Goal: Information Seeking & Learning: Learn about a topic

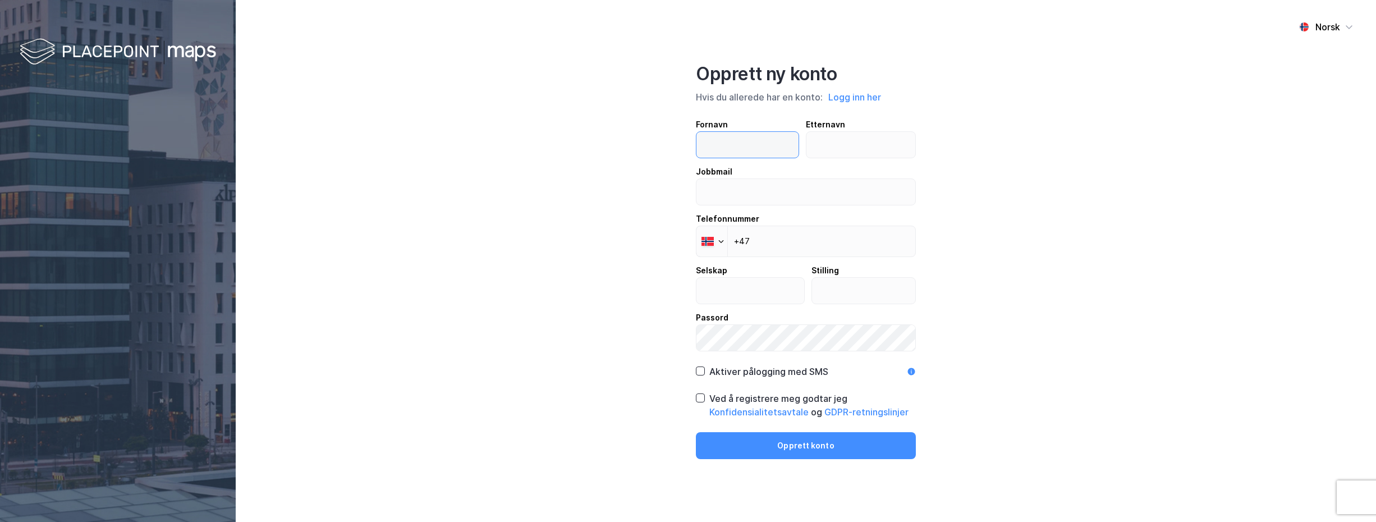
click at [707, 150] on input "text" at bounding box center [747, 145] width 102 height 26
type input "Pål"
type input "Y"
type input "t"
type input "Tychesen"
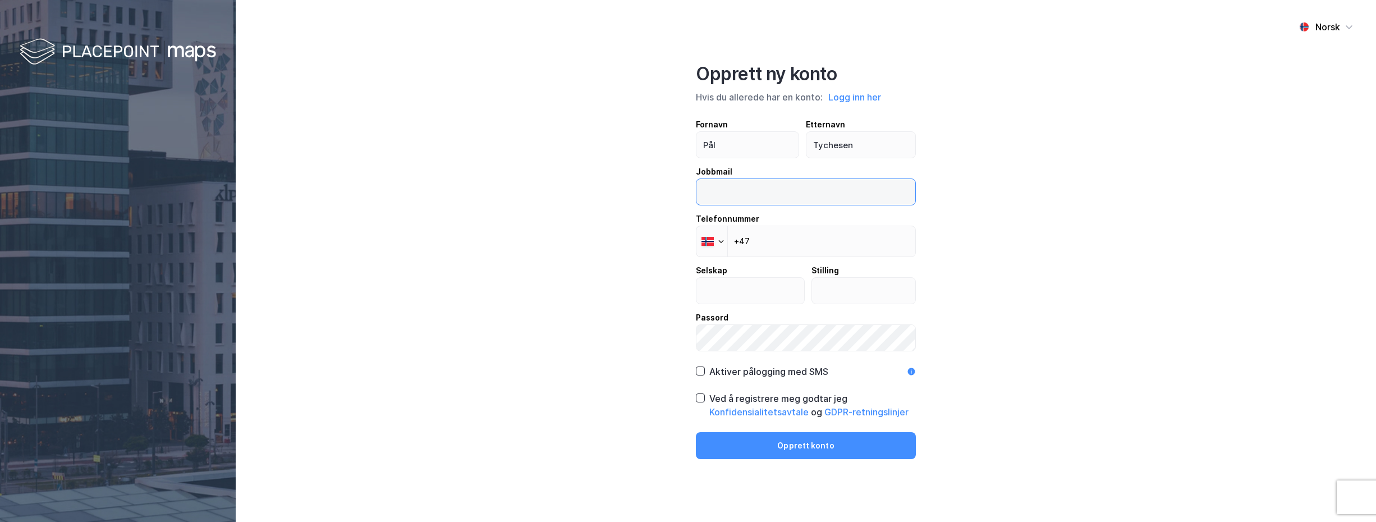
click at [721, 186] on input "email" at bounding box center [805, 192] width 219 height 26
type input "[EMAIL_ADDRESS][DOMAIN_NAME]"
click at [769, 242] on input "+47" at bounding box center [806, 241] width 220 height 31
type input "[PHONE_NUMBER]"
click at [742, 295] on input "text" at bounding box center [750, 291] width 108 height 26
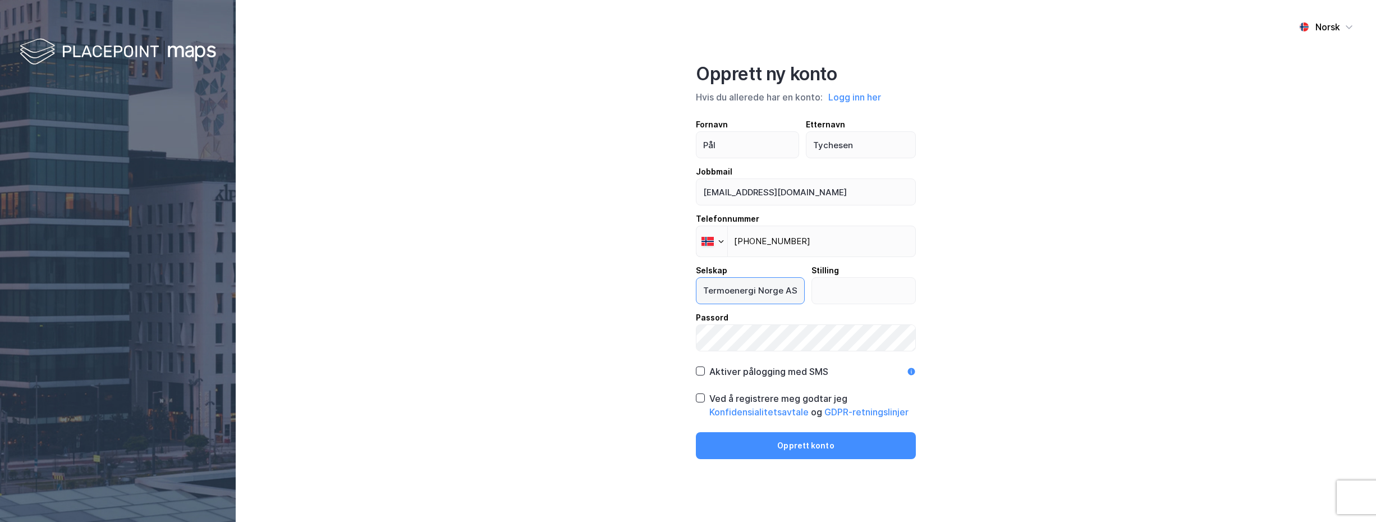
type input "Termoenergi Norge AS"
type input "Eier"
click at [700, 371] on icon at bounding box center [700, 371] width 8 height 8
click at [742, 359] on div "Opprett ny konto Hvis du allerede har en konto: Logg inn her Fornavn [PERSON_NA…" at bounding box center [806, 261] width 220 height 396
click at [686, 342] on div "Norsk Opprett ny konto Hvis du allerede har en konto: Logg inn her Fornavn Pål …" at bounding box center [806, 261] width 1140 height 522
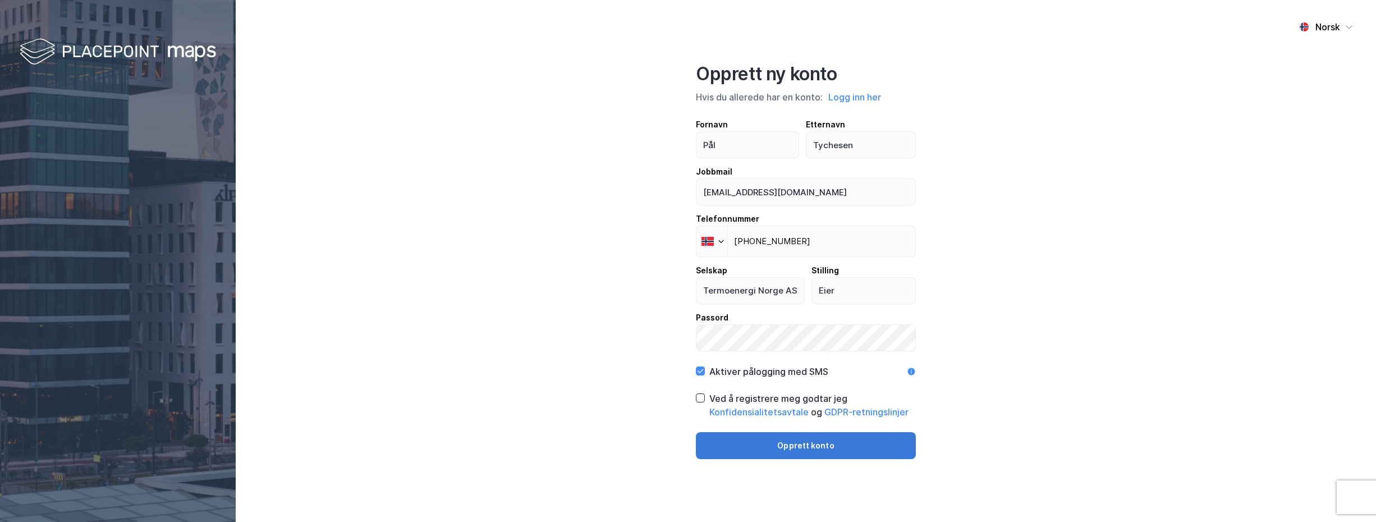
click at [790, 447] on button "Opprett konto" at bounding box center [806, 445] width 220 height 27
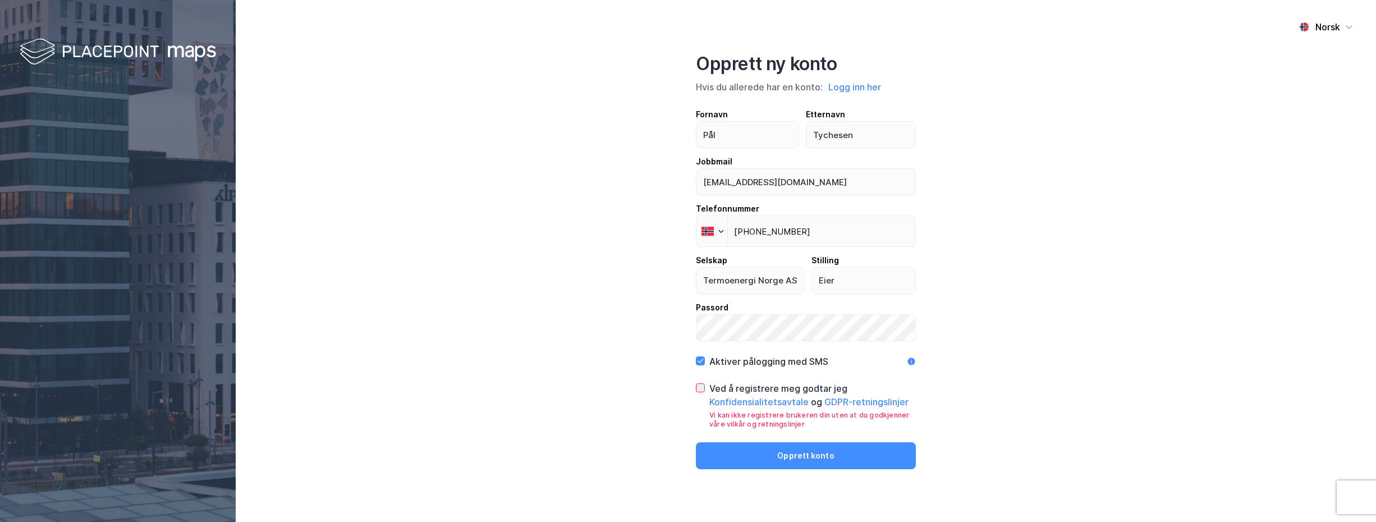
click at [703, 386] on icon at bounding box center [701, 388] width 6 height 4
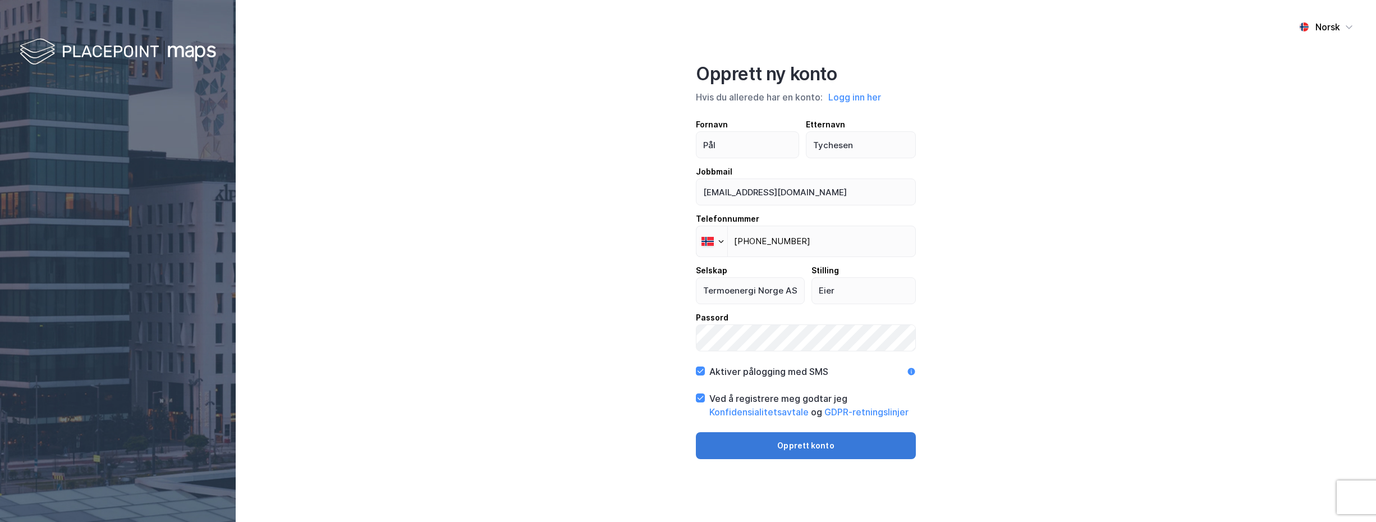
click at [805, 443] on button "Opprett konto" at bounding box center [806, 445] width 220 height 27
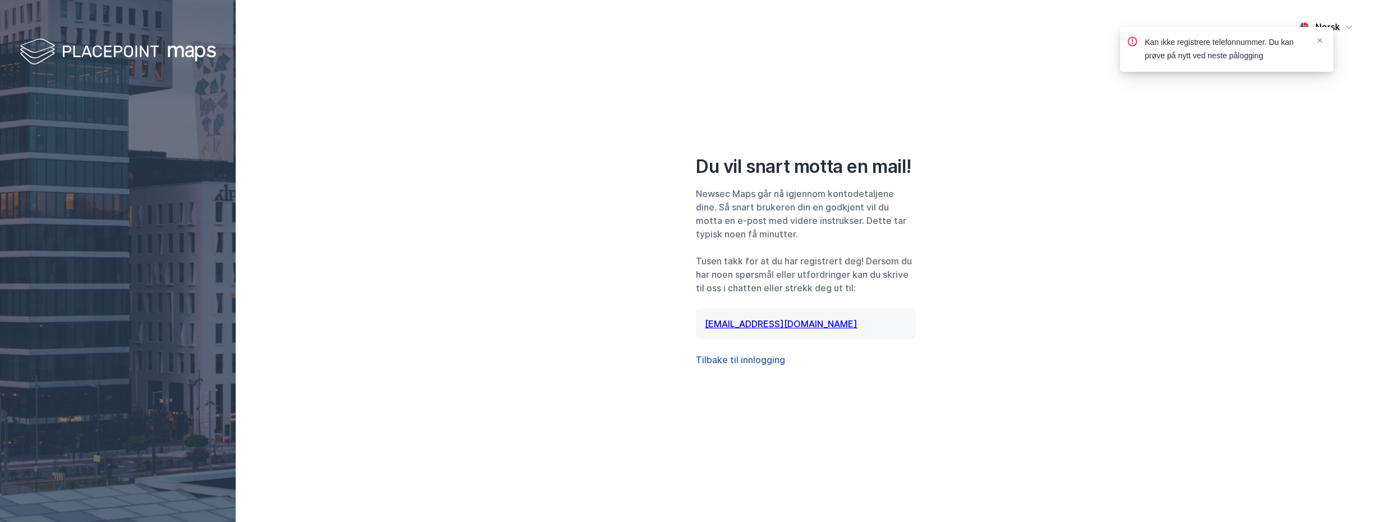
click at [739, 359] on button "Tilbake til innlogging" at bounding box center [740, 359] width 89 height 13
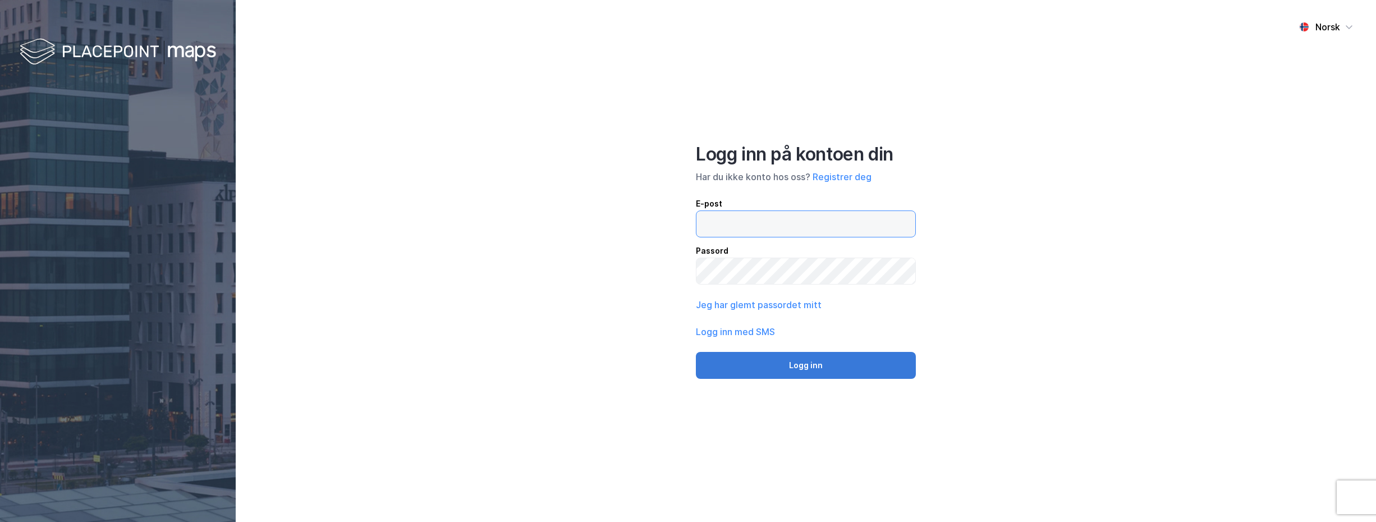
type input "[EMAIL_ADDRESS][DOMAIN_NAME]"
click at [806, 363] on button "Logg inn" at bounding box center [806, 365] width 220 height 27
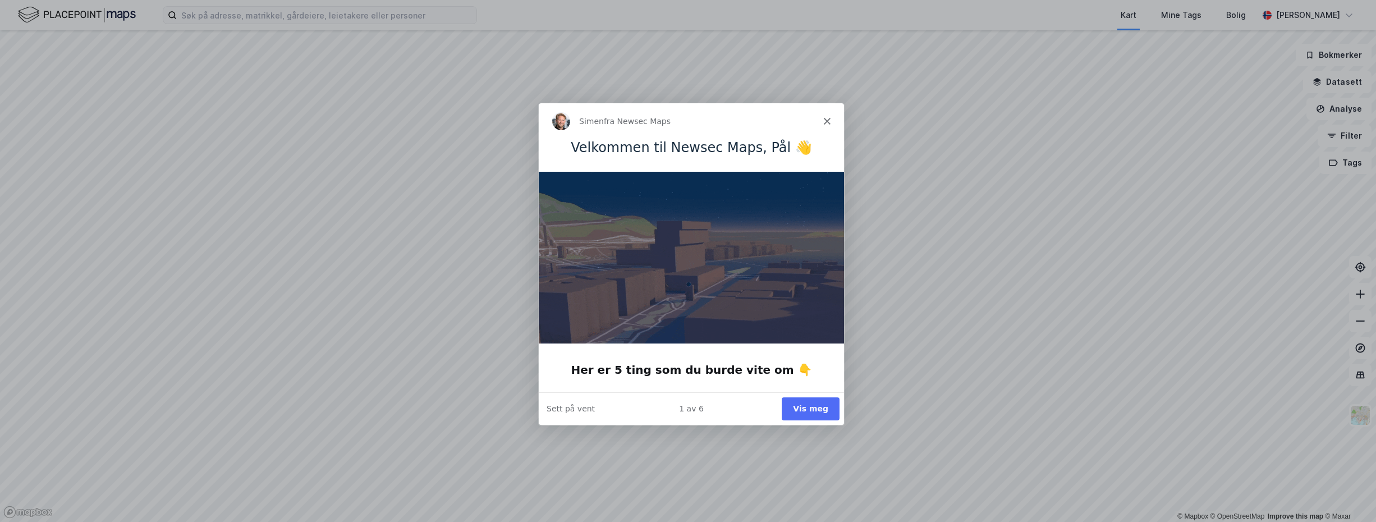
click at [828, 116] on div "Simen fra Newsec Maps" at bounding box center [690, 121] width 305 height 36
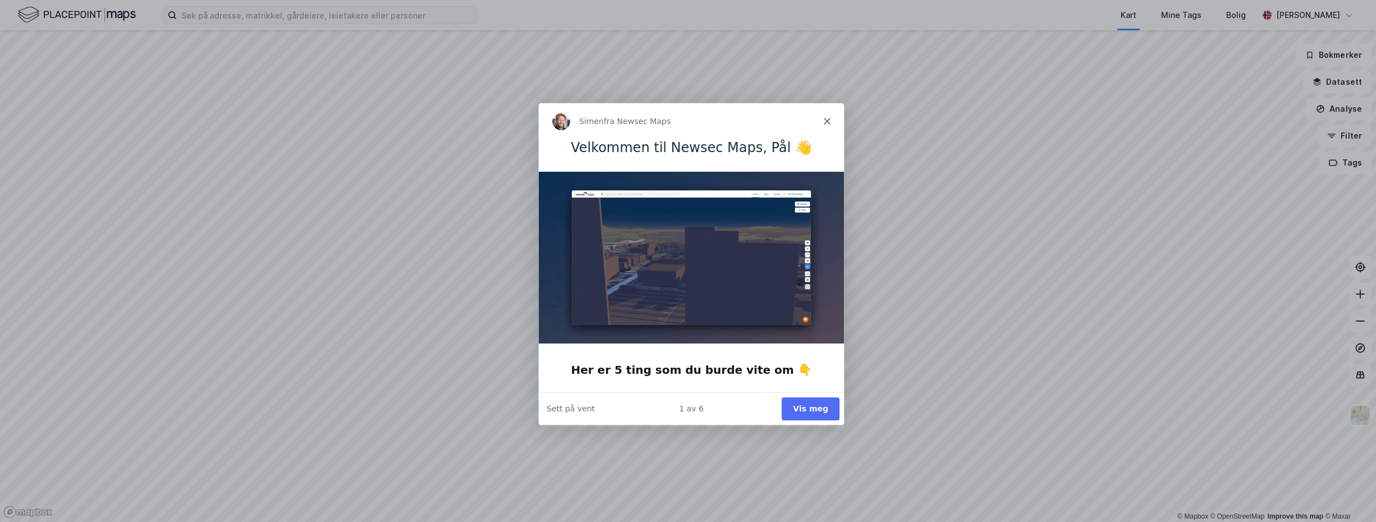
click at [828, 122] on polygon "Lukk" at bounding box center [826, 120] width 7 height 7
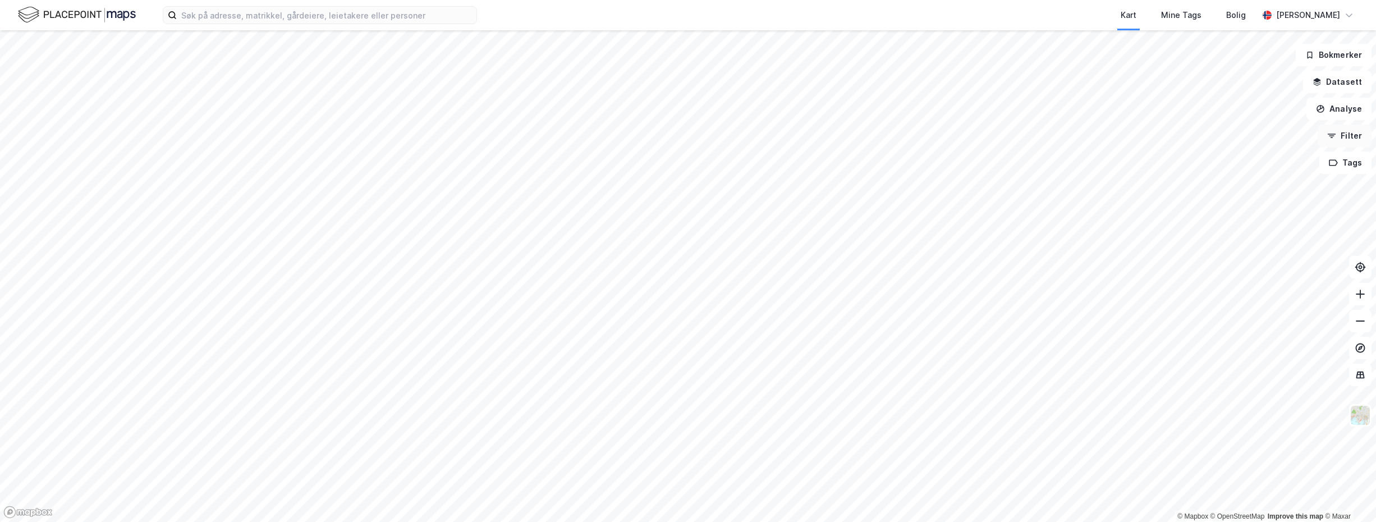
click at [1346, 137] on button "Filter" at bounding box center [1345, 136] width 54 height 22
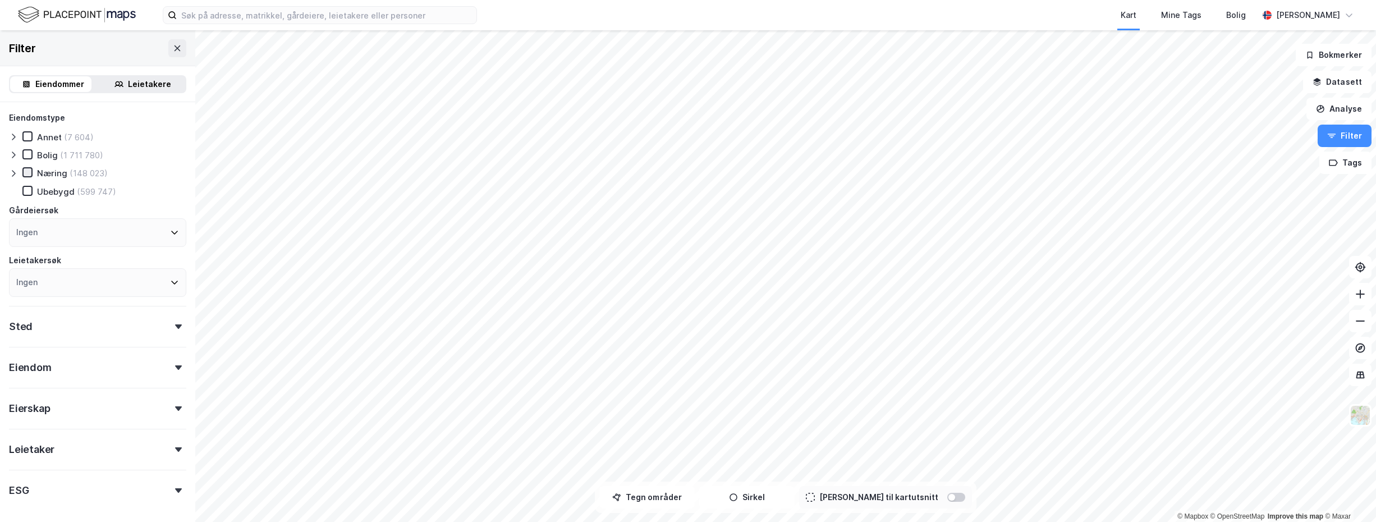
click at [31, 170] on icon at bounding box center [28, 172] width 8 height 8
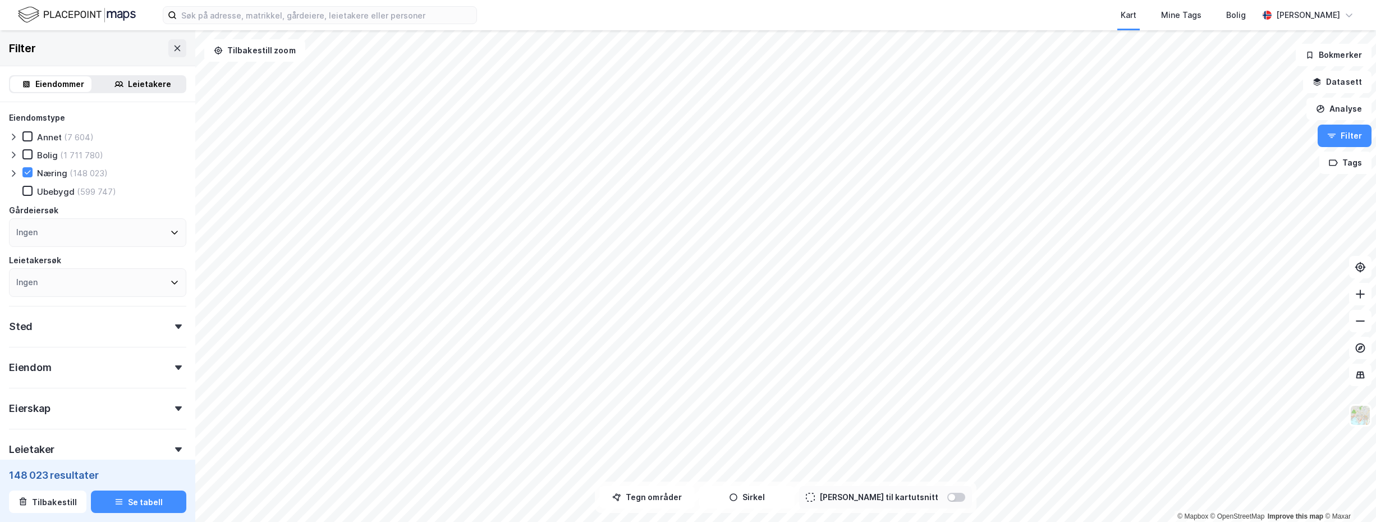
click at [66, 230] on div "Ingen" at bounding box center [97, 232] width 177 height 29
click at [65, 229] on div "Ingen" at bounding box center [97, 232] width 177 height 29
click at [12, 173] on icon at bounding box center [13, 173] width 9 height 9
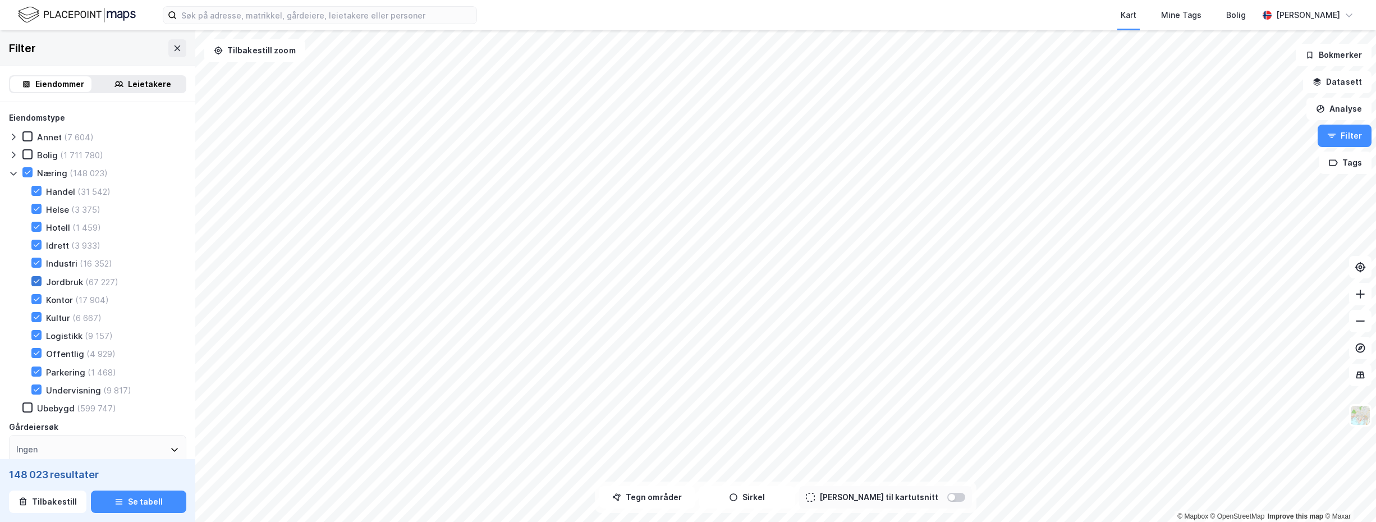
click at [36, 280] on icon at bounding box center [37, 281] width 8 height 8
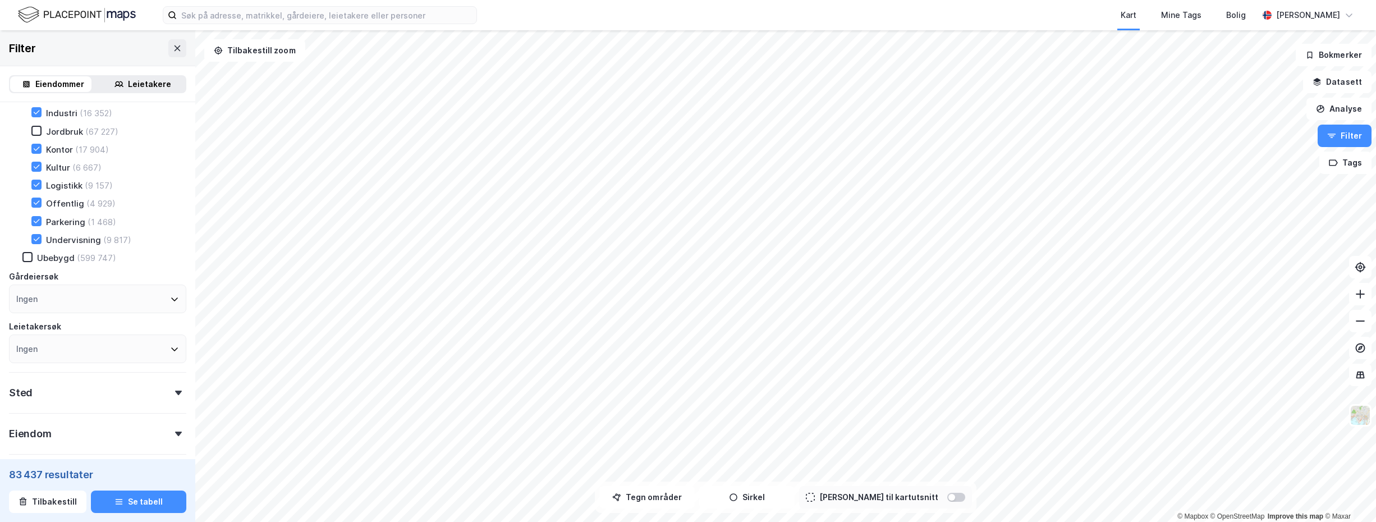
scroll to position [168, 0]
click at [82, 373] on div "Sted" at bounding box center [97, 370] width 177 height 32
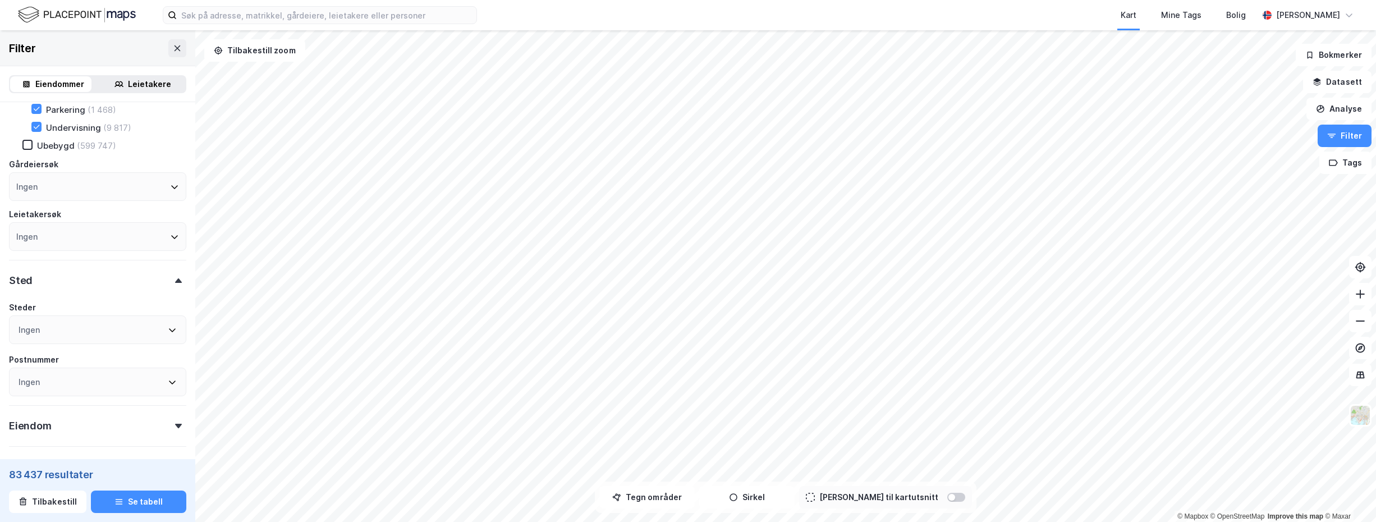
scroll to position [281, 0]
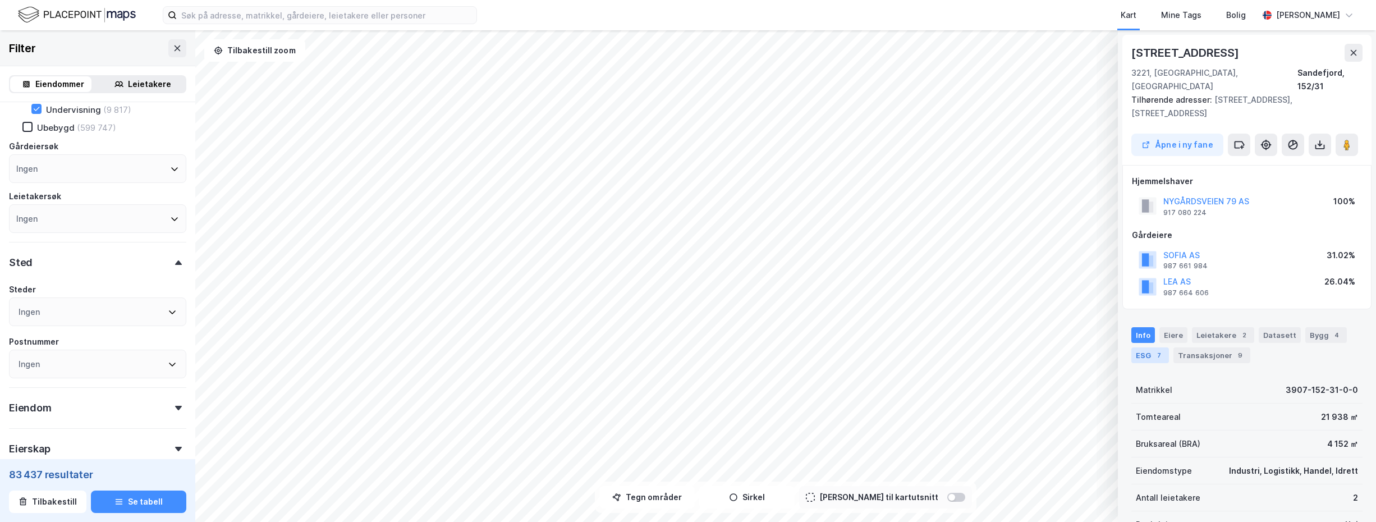
click at [1149, 347] on div "ESG 7" at bounding box center [1150, 355] width 38 height 16
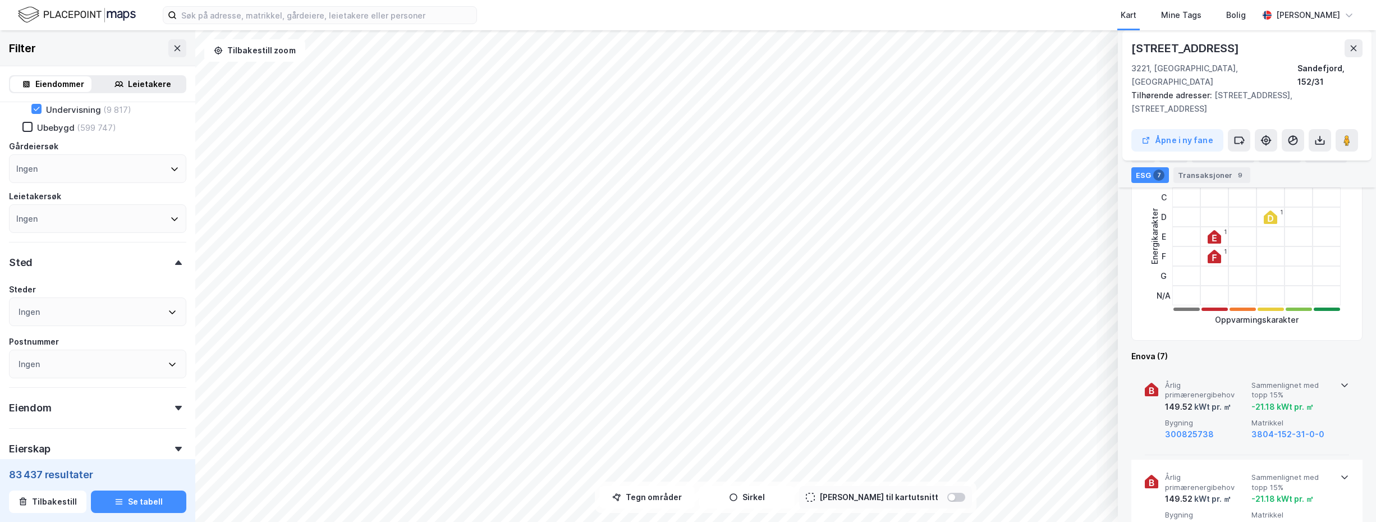
click at [1340, 381] on icon at bounding box center [1344, 385] width 9 height 9
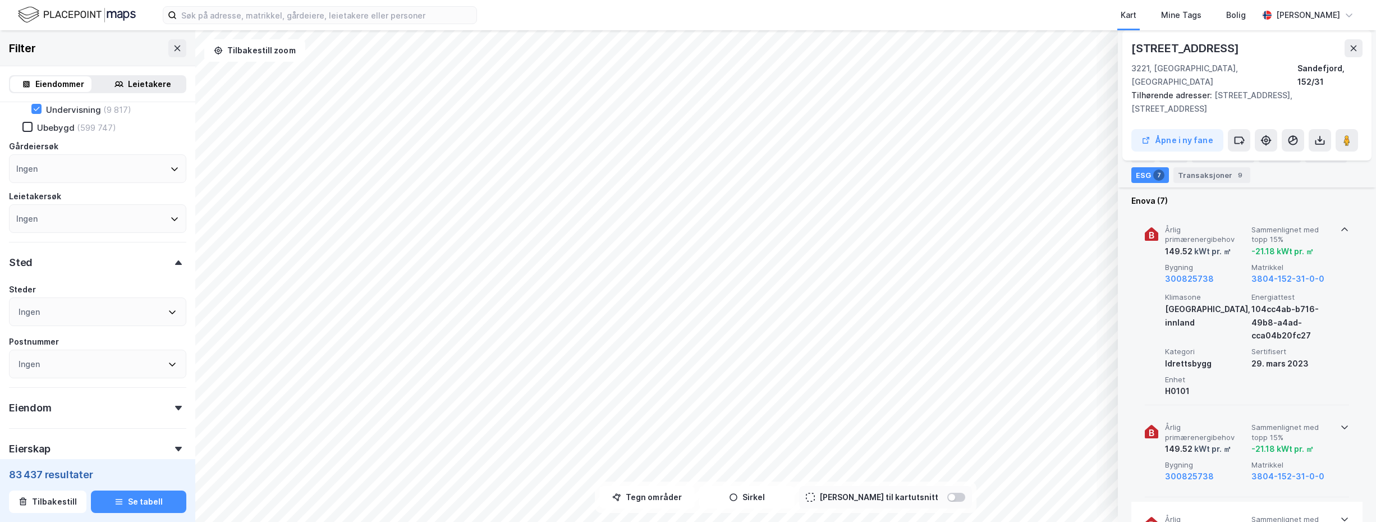
scroll to position [449, 0]
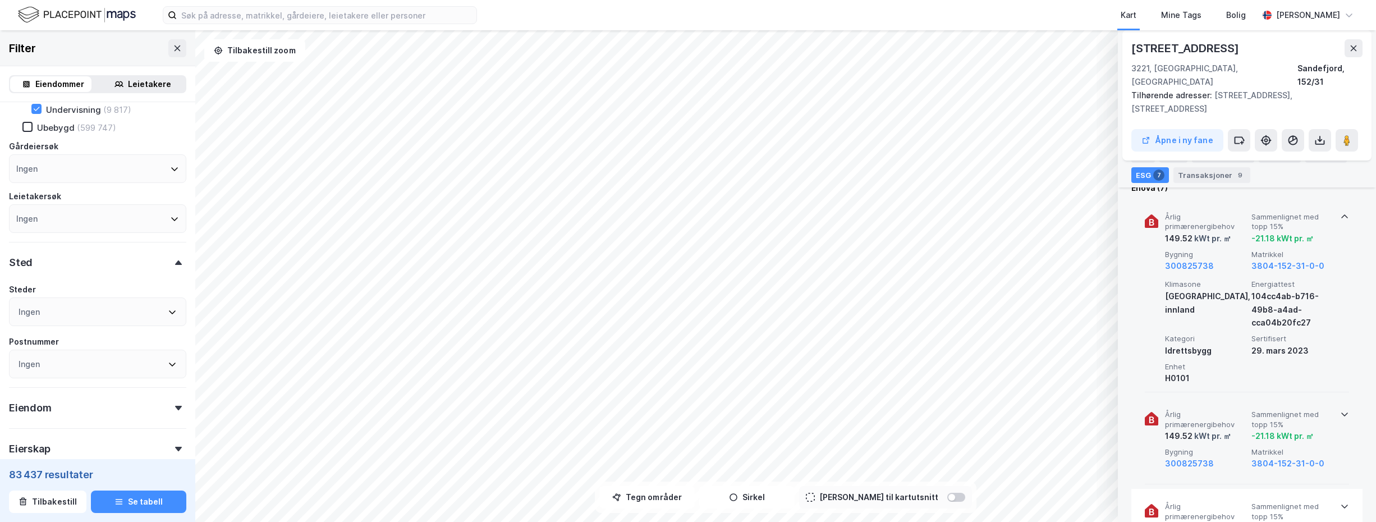
click at [1340, 410] on icon at bounding box center [1344, 414] width 9 height 9
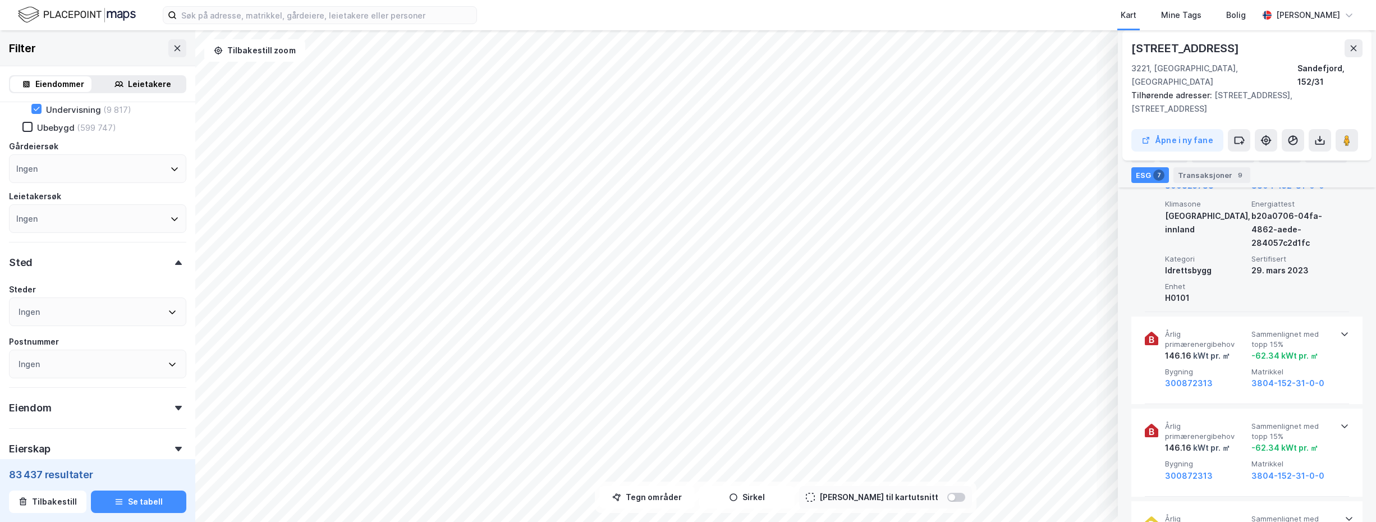
scroll to position [730, 0]
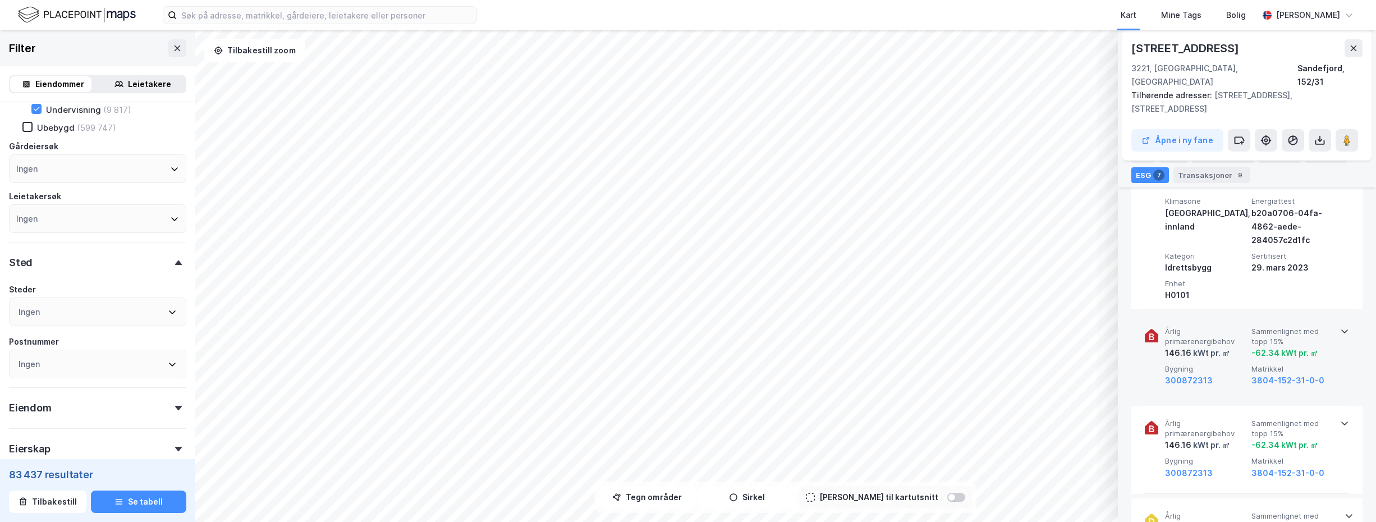
click at [1340, 327] on icon at bounding box center [1344, 331] width 9 height 9
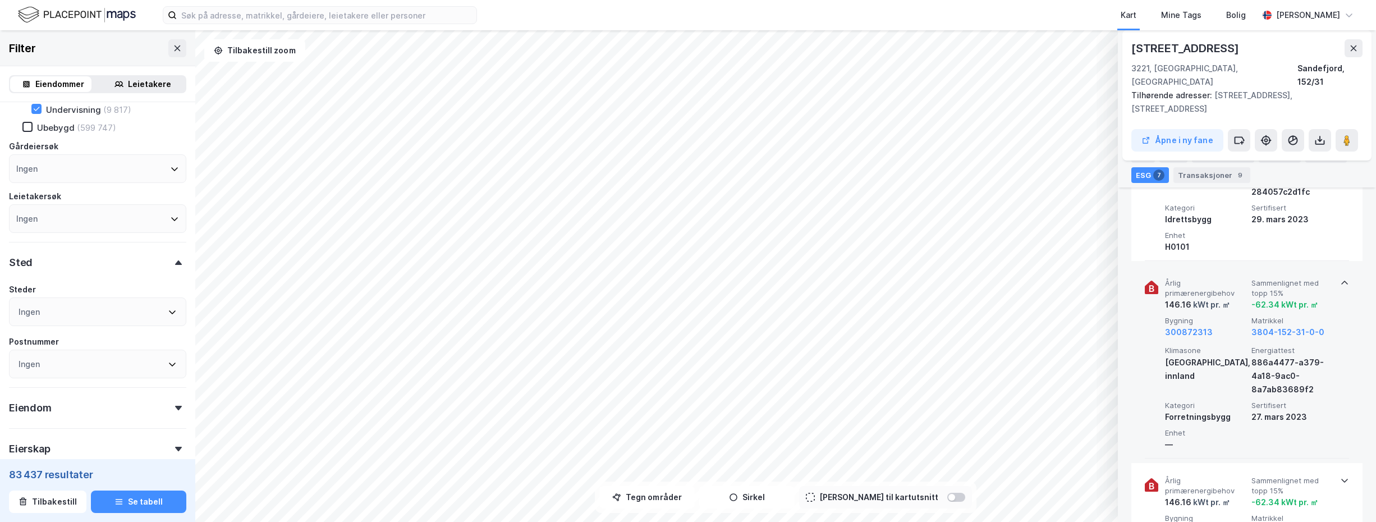
scroll to position [898, 0]
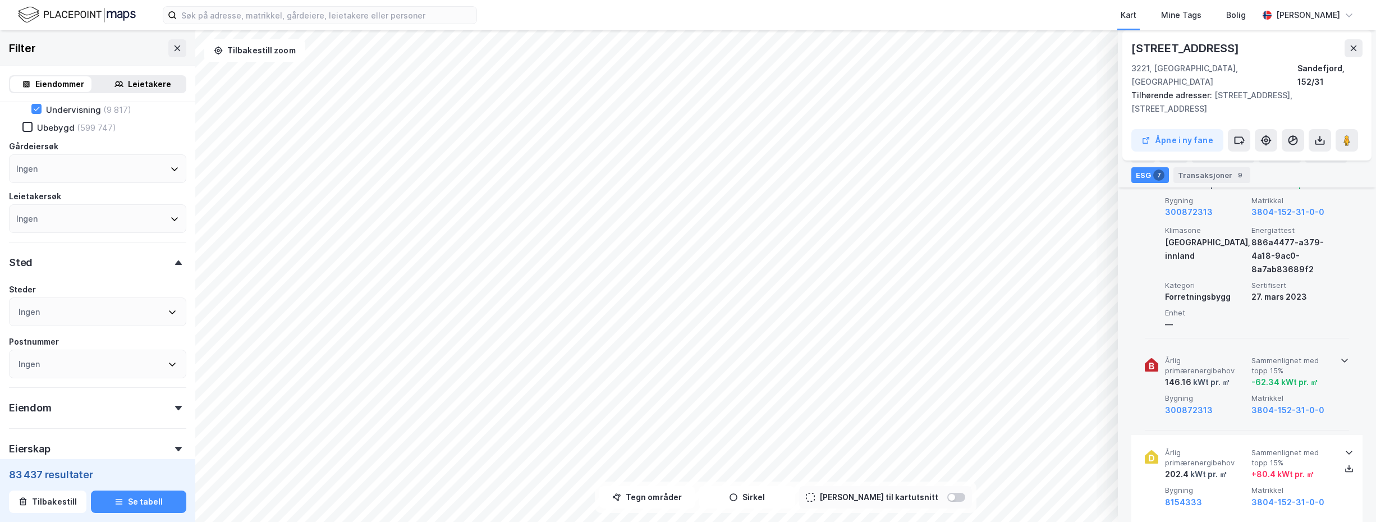
click at [1341, 356] on icon at bounding box center [1344, 360] width 9 height 9
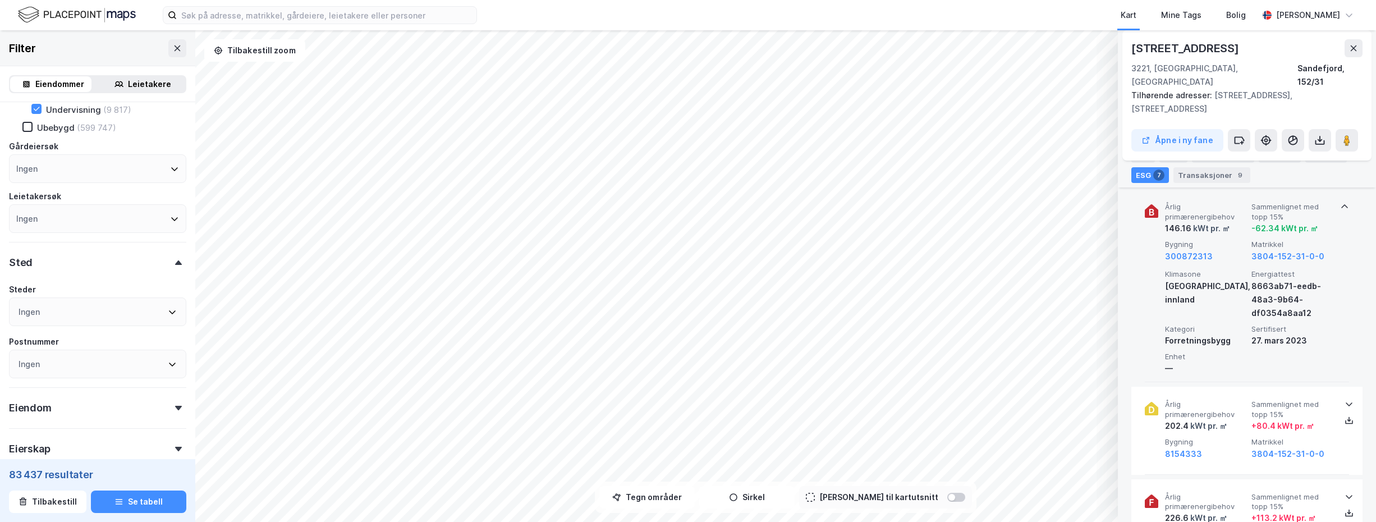
scroll to position [1066, 0]
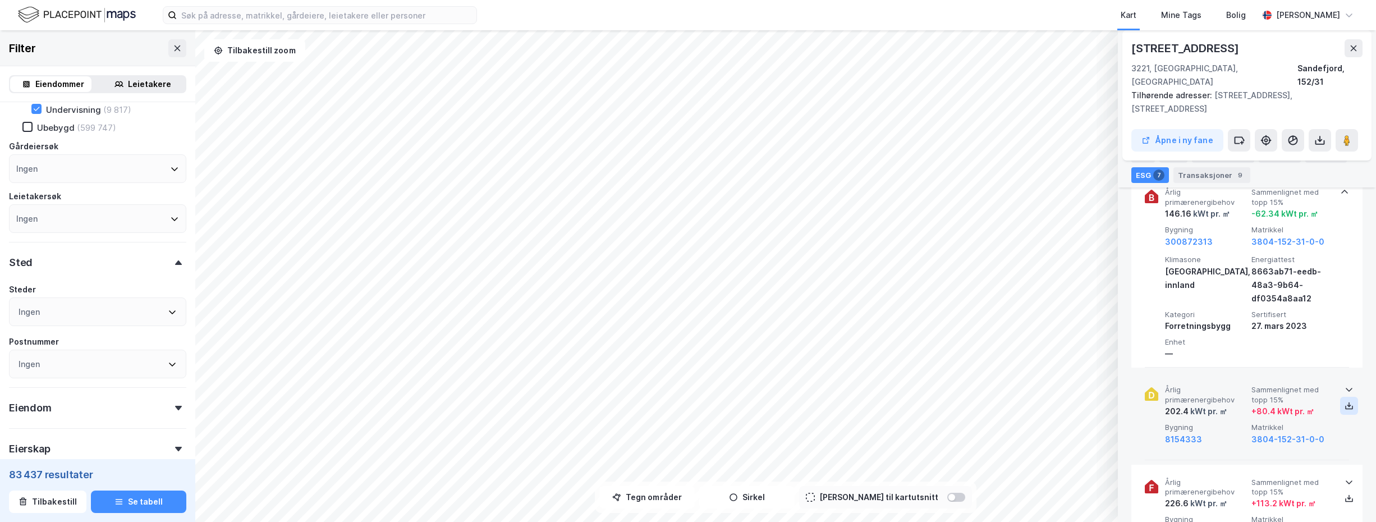
click at [1345, 401] on icon at bounding box center [1349, 405] width 9 height 9
click at [1345, 385] on icon at bounding box center [1349, 389] width 9 height 9
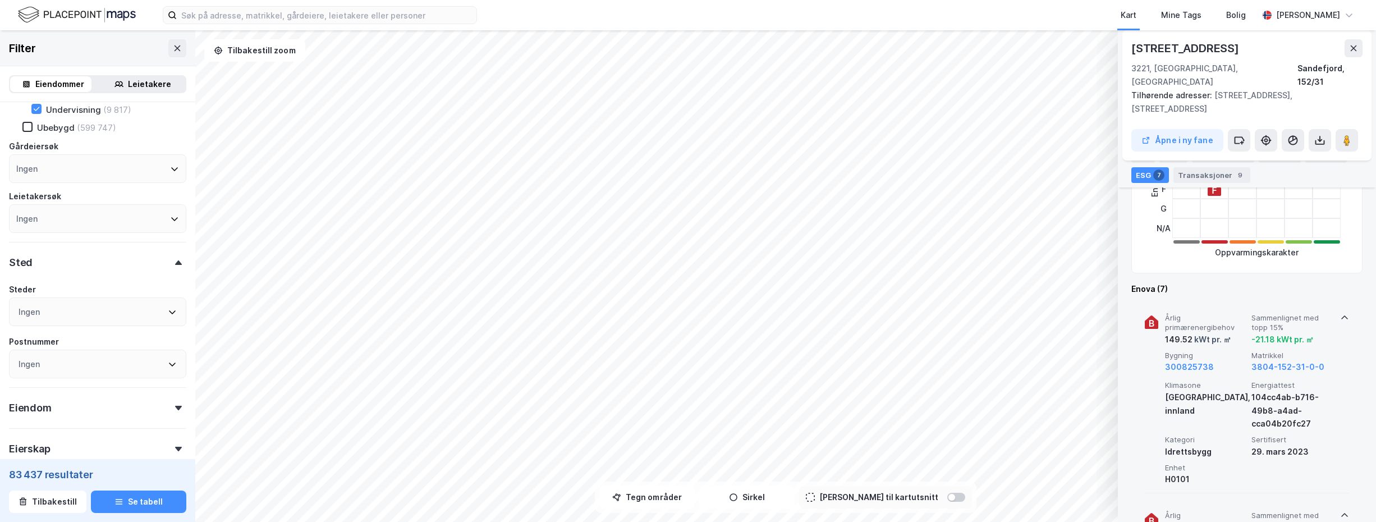
scroll to position [337, 0]
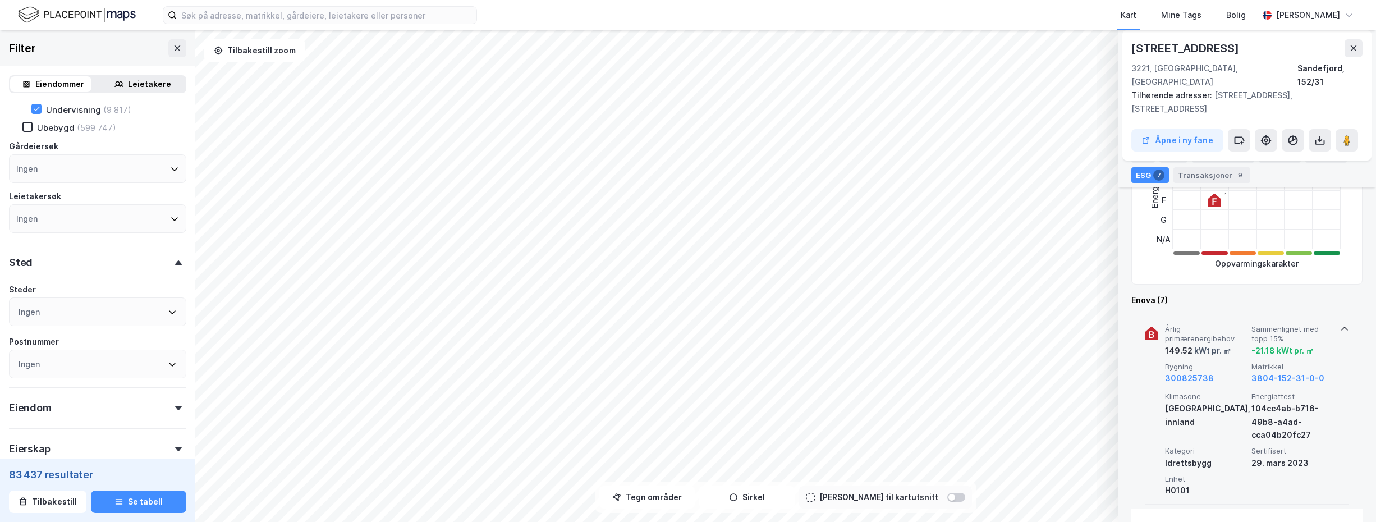
click at [1340, 324] on icon at bounding box center [1344, 328] width 9 height 9
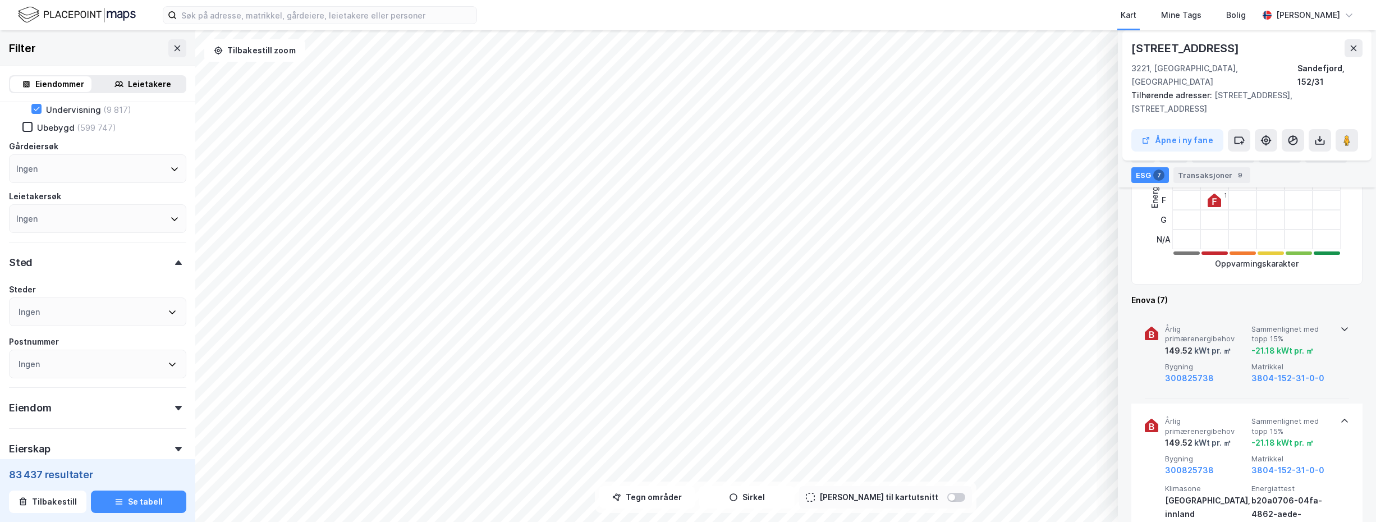
click at [1342, 324] on icon at bounding box center [1344, 328] width 9 height 9
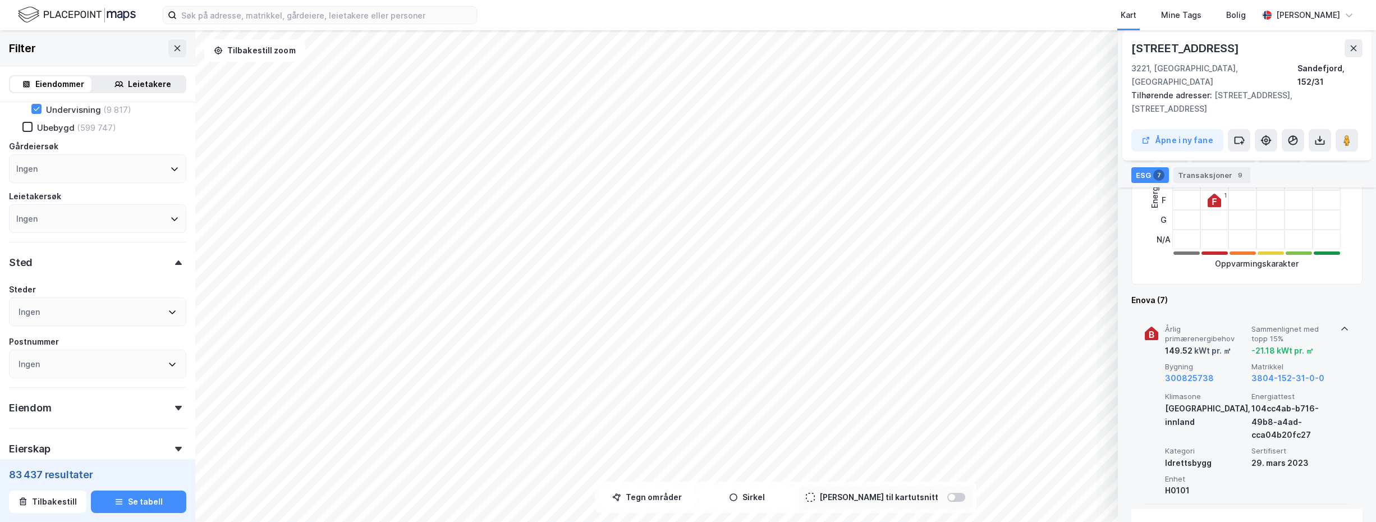
click at [1341, 327] on icon at bounding box center [1344, 329] width 7 height 4
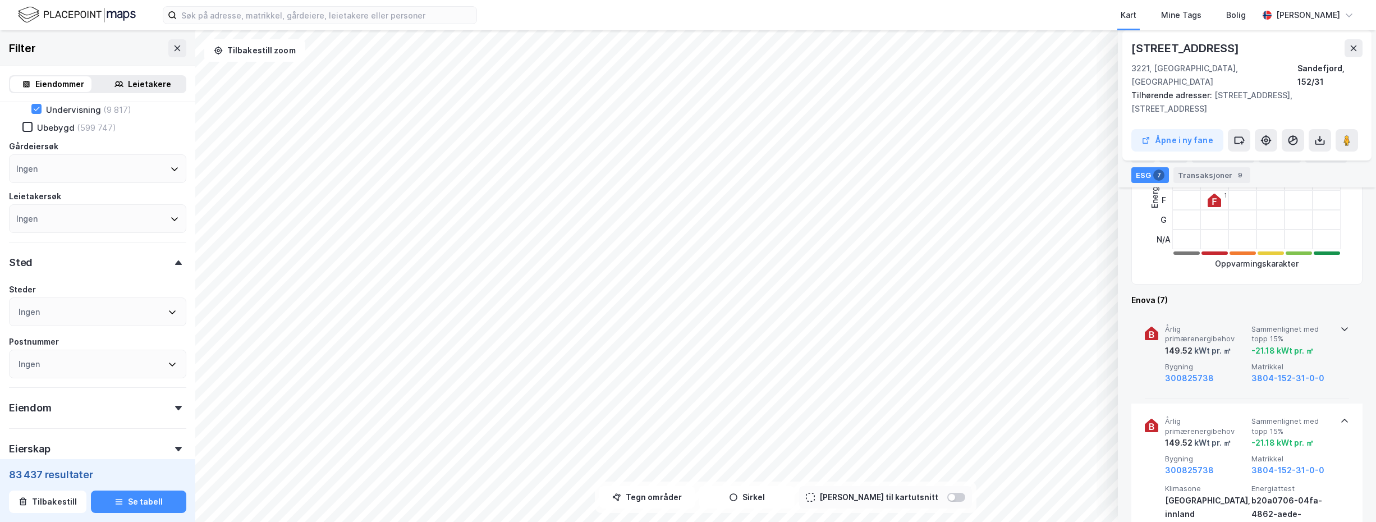
click at [1341, 416] on icon at bounding box center [1344, 420] width 9 height 9
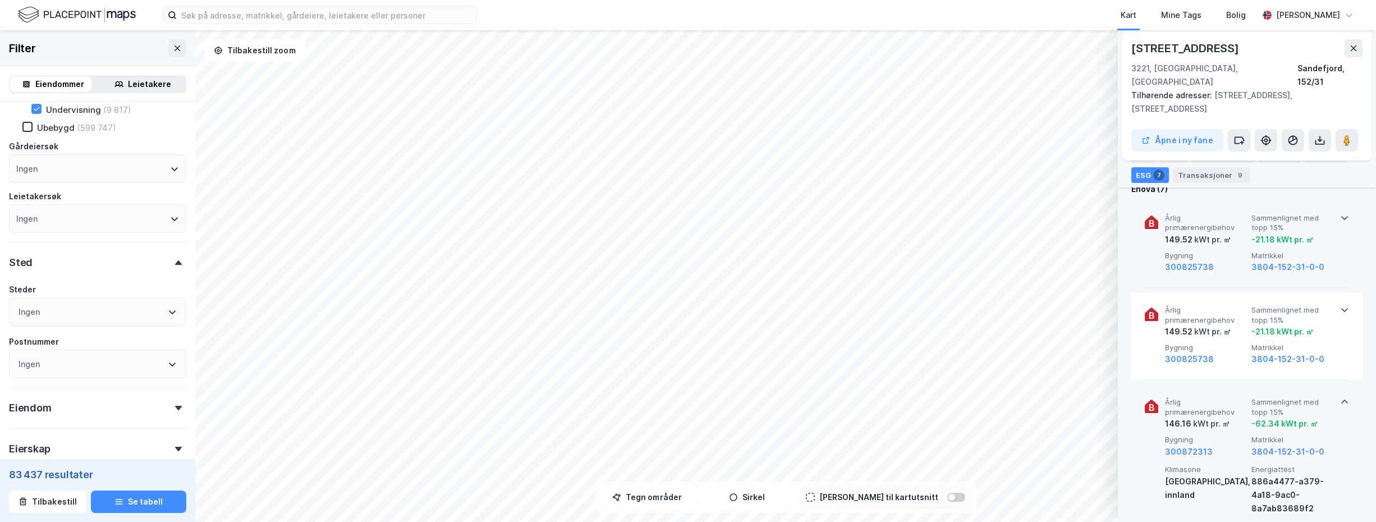
scroll to position [449, 0]
click at [1342, 396] on icon at bounding box center [1344, 400] width 9 height 9
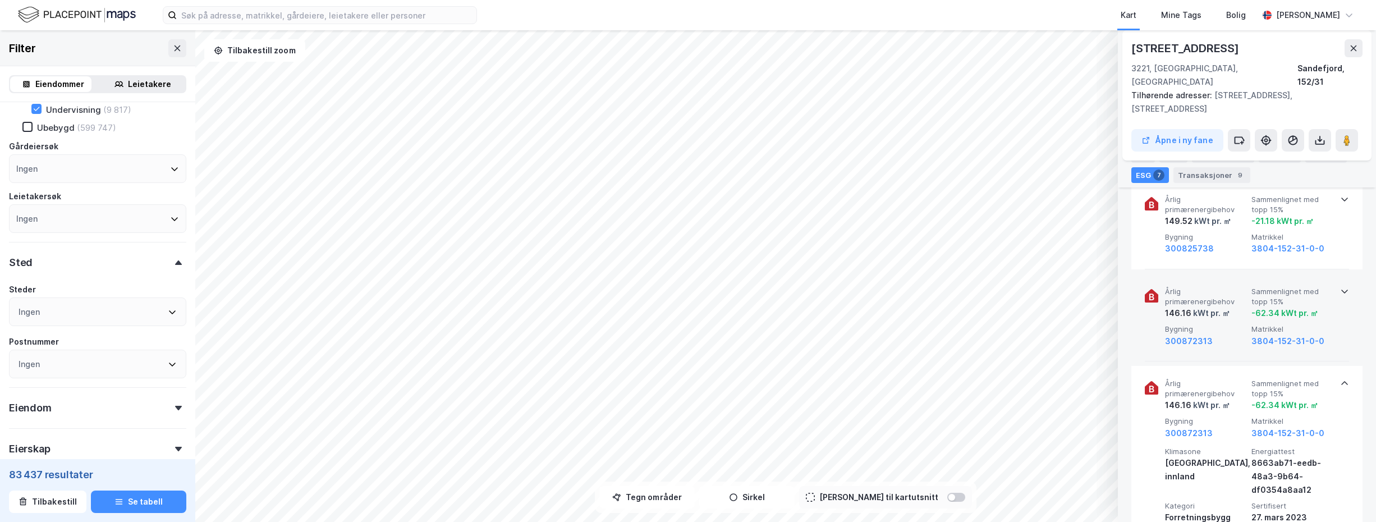
scroll to position [561, 0]
click at [1341, 376] on icon at bounding box center [1344, 380] width 9 height 9
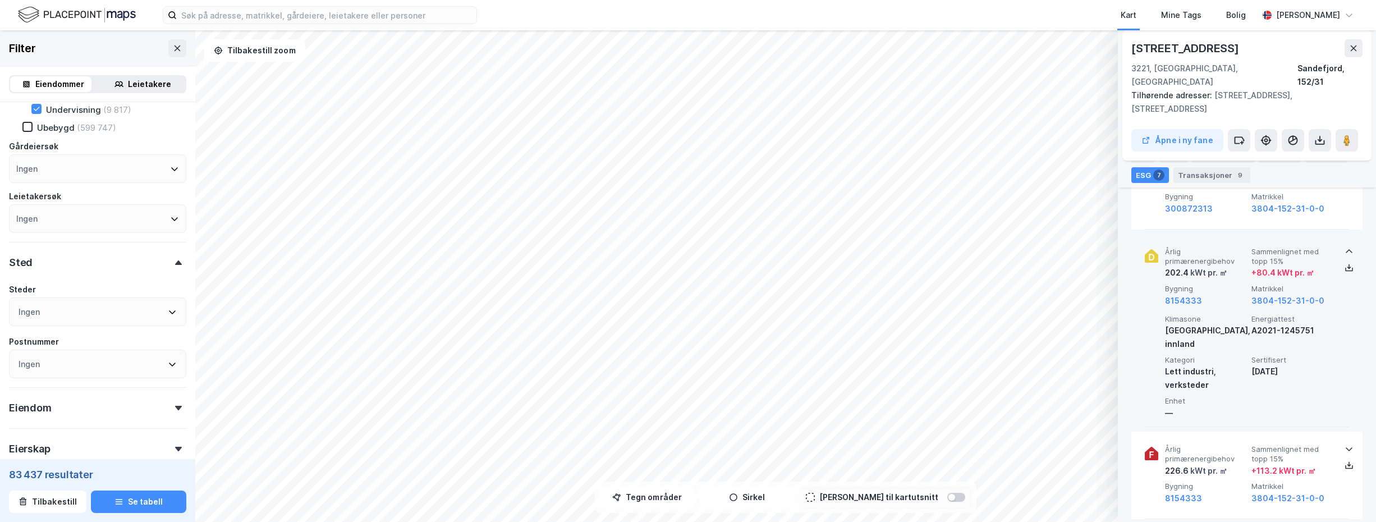
scroll to position [786, 0]
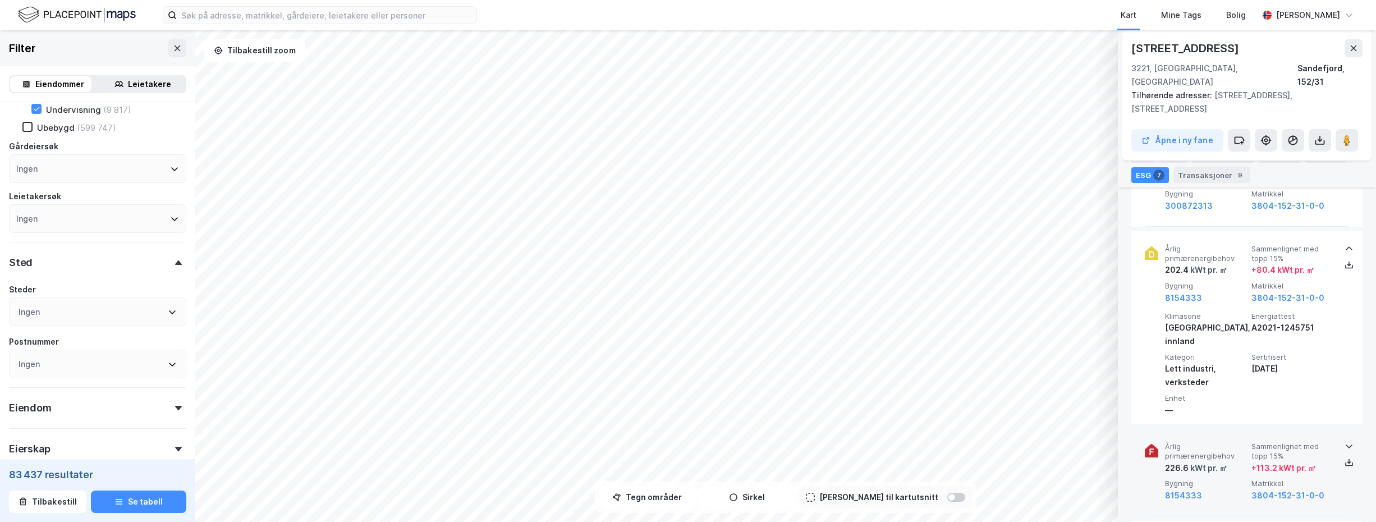
click at [1348, 442] on icon at bounding box center [1349, 446] width 9 height 9
click at [1347, 244] on icon at bounding box center [1349, 248] width 9 height 9
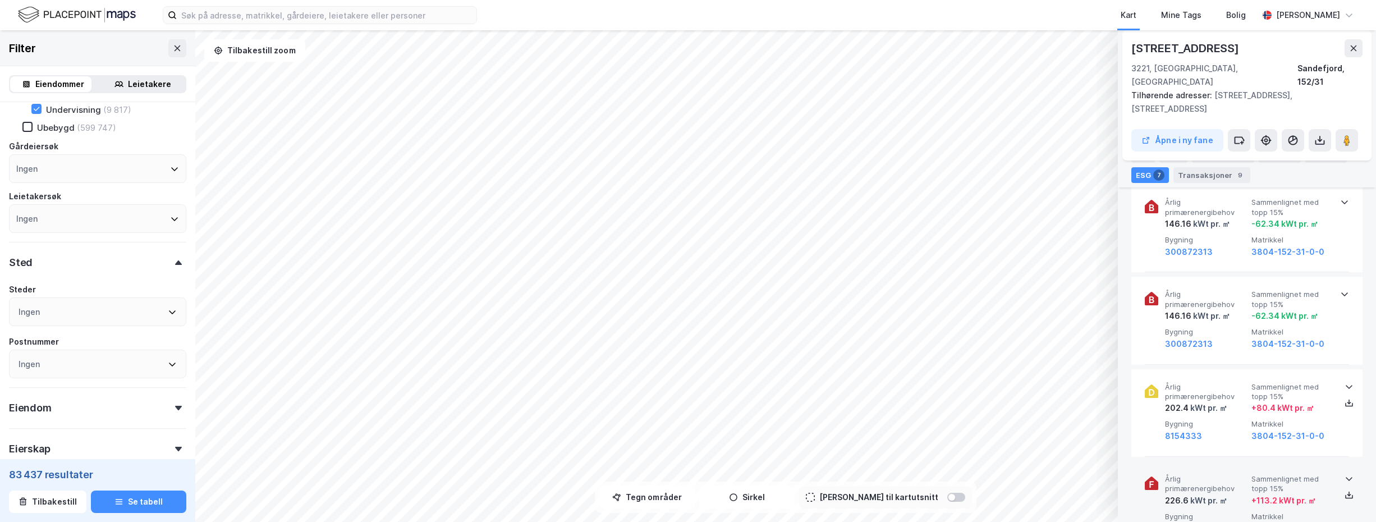
scroll to position [617, 0]
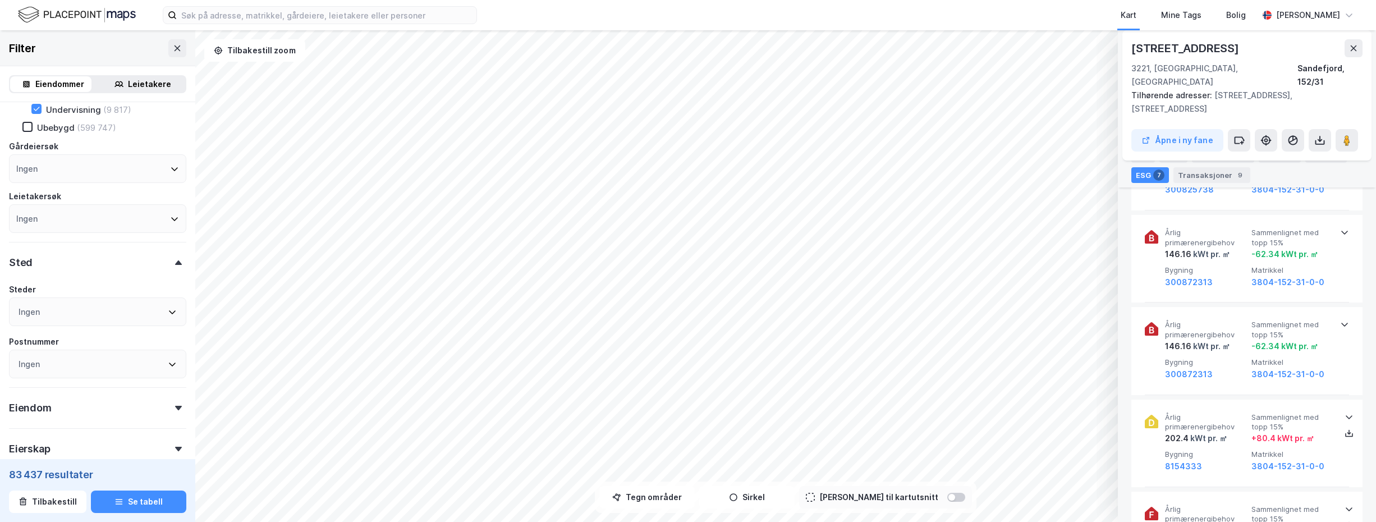
click at [1341, 323] on icon at bounding box center [1344, 325] width 7 height 4
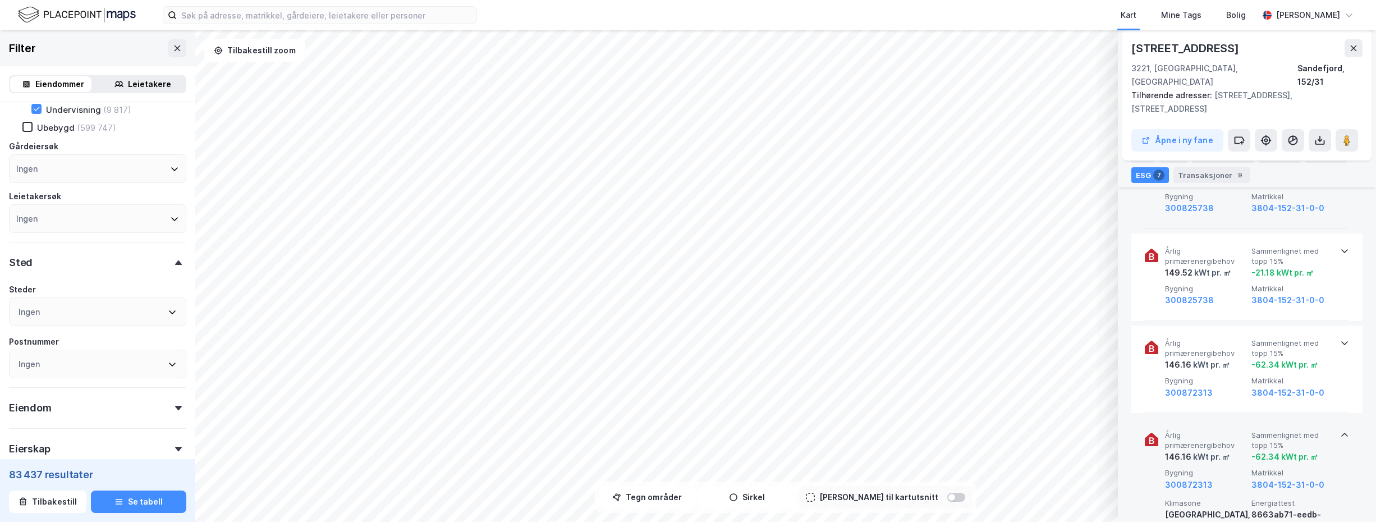
scroll to position [505, 0]
click at [1342, 340] on icon at bounding box center [1344, 344] width 9 height 9
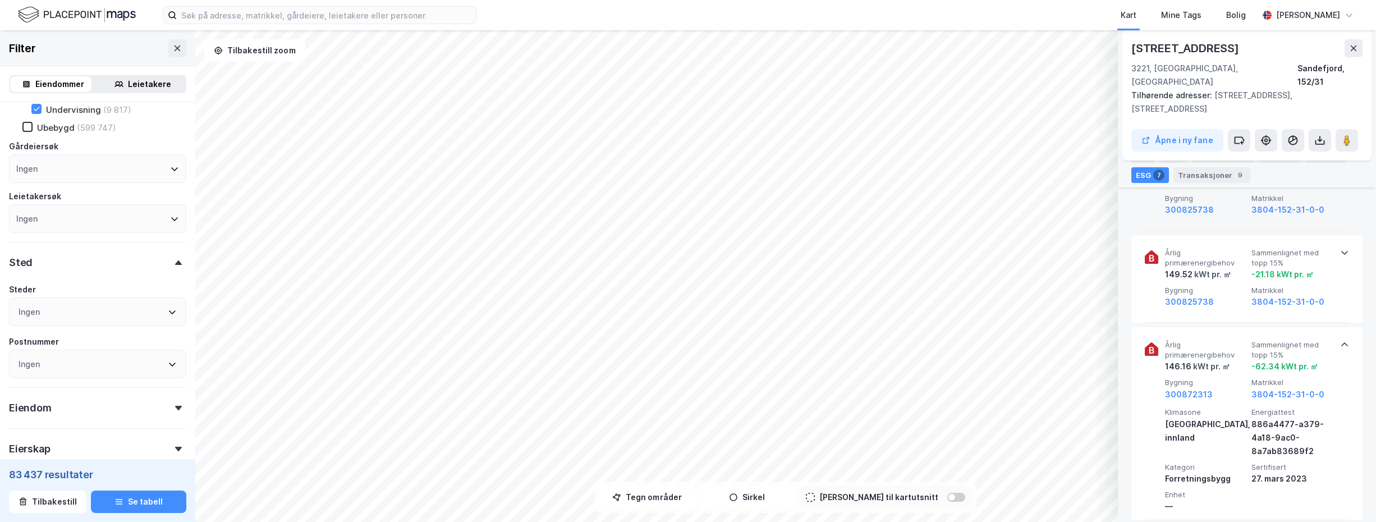
click at [1342, 340] on icon at bounding box center [1344, 344] width 9 height 9
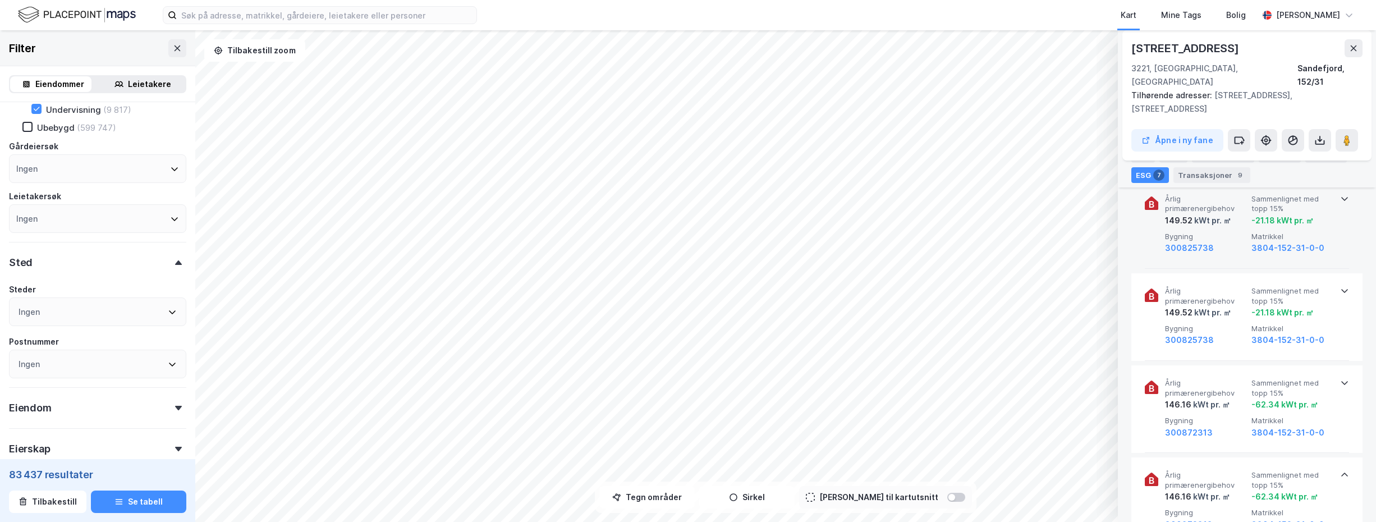
scroll to position [449, 0]
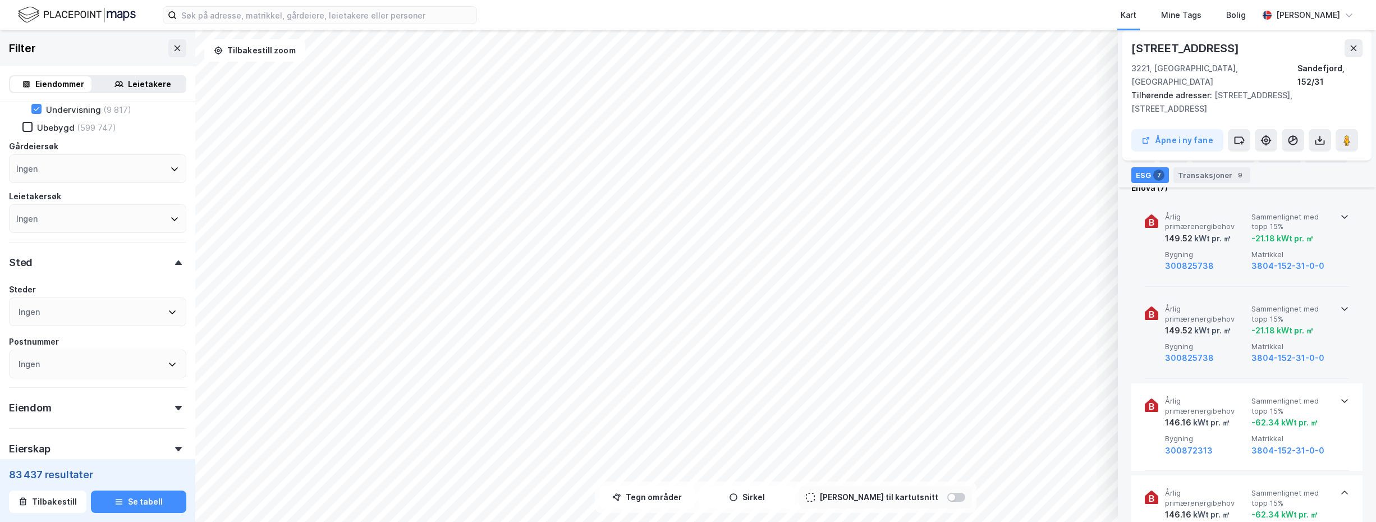
click at [1301, 324] on div "-21.18 kWt pr. ㎡" at bounding box center [1283, 330] width 62 height 13
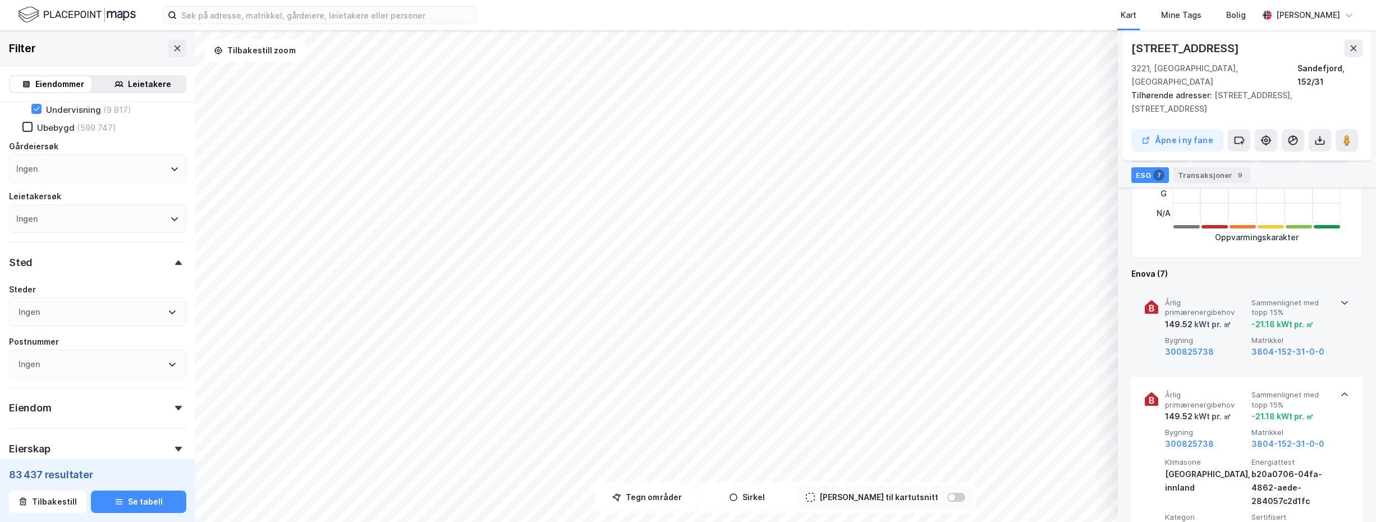
scroll to position [337, 0]
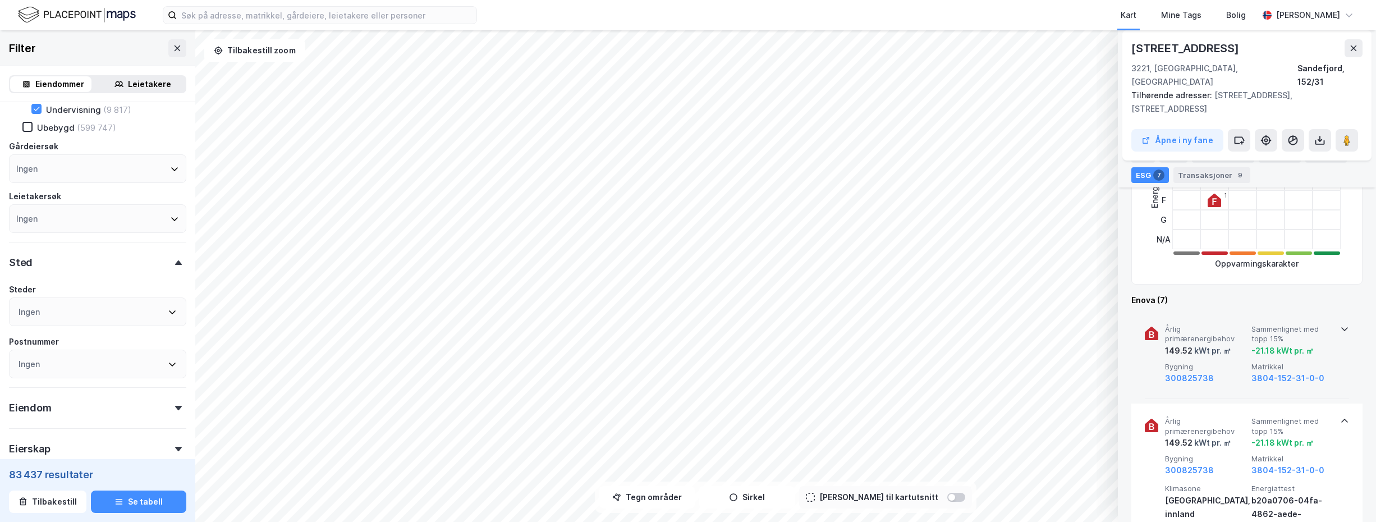
click at [1300, 324] on span "Sammenlignet med topp 15%" at bounding box center [1293, 334] width 82 height 20
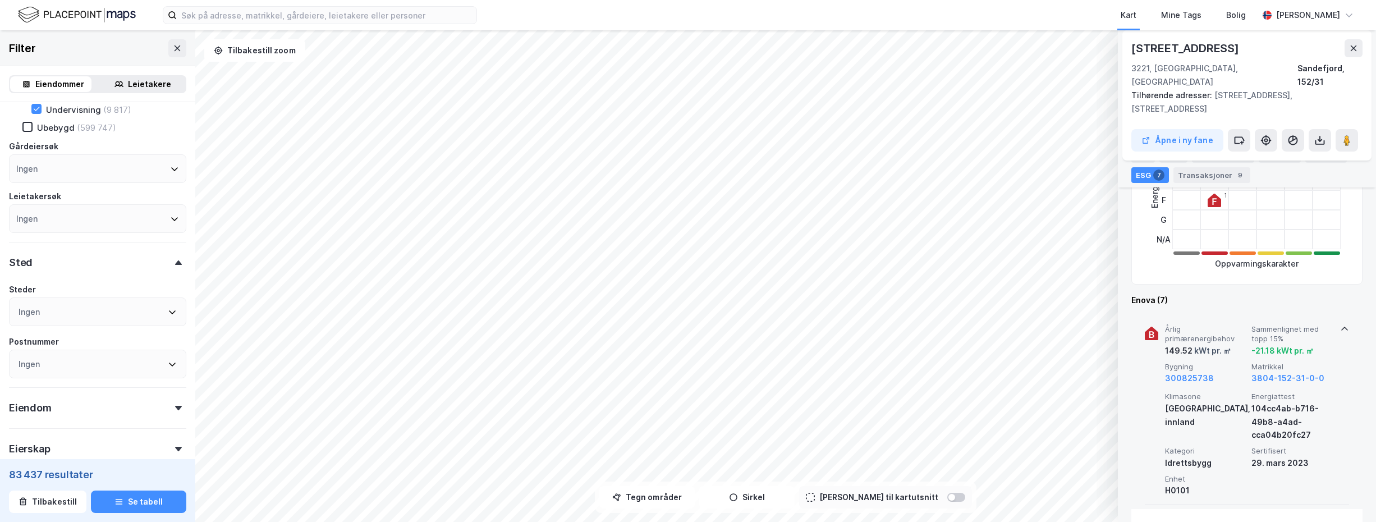
click at [1193, 344] on div "kWt pr. ㎡" at bounding box center [1212, 350] width 39 height 13
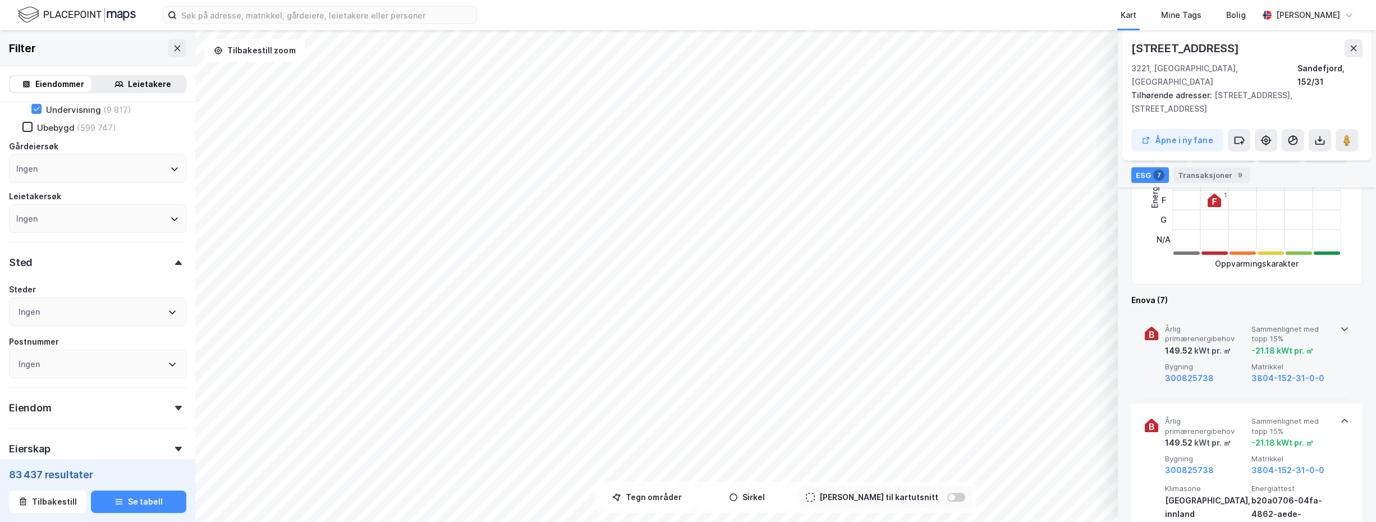
click at [1193, 344] on div "kWt pr. ㎡" at bounding box center [1212, 350] width 39 height 13
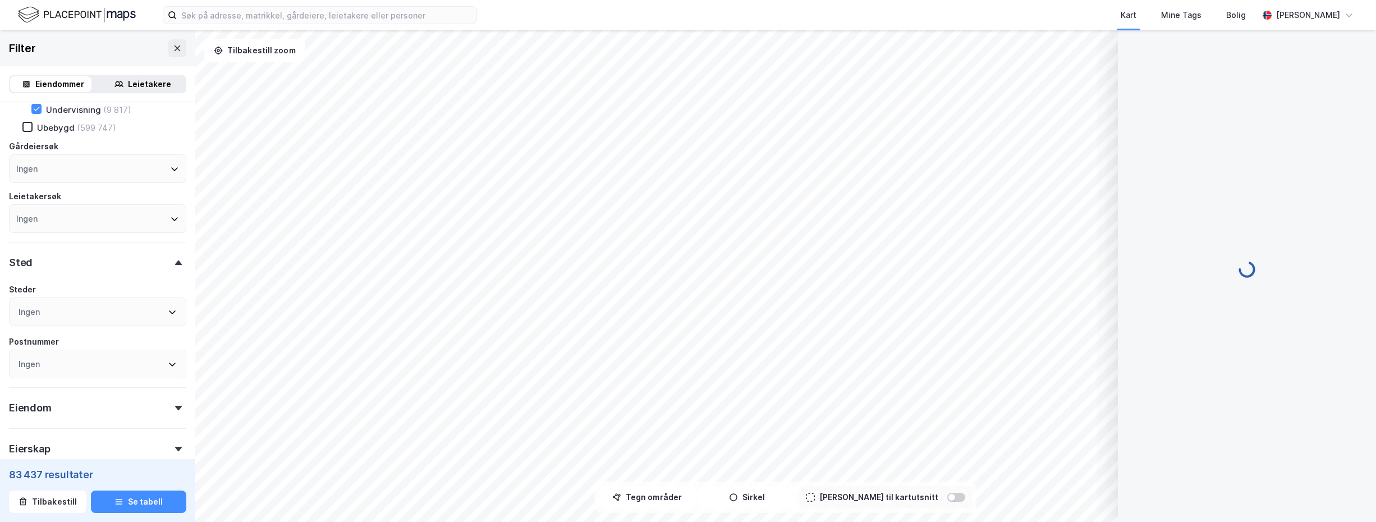
scroll to position [0, 0]
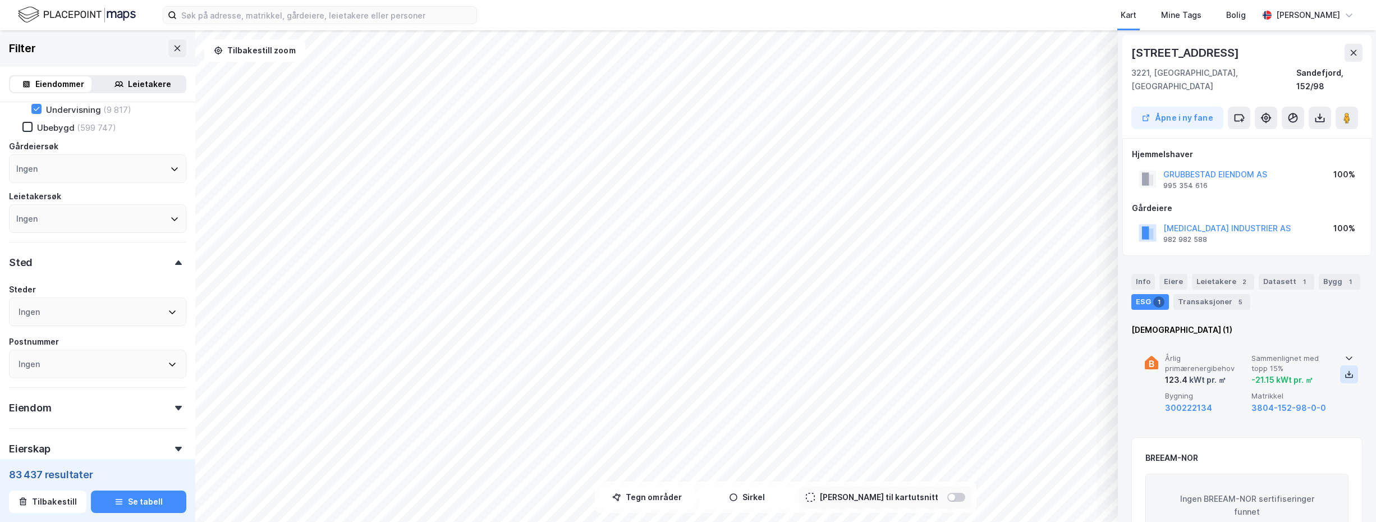
click at [1348, 374] on icon at bounding box center [1350, 375] width 4 height 2
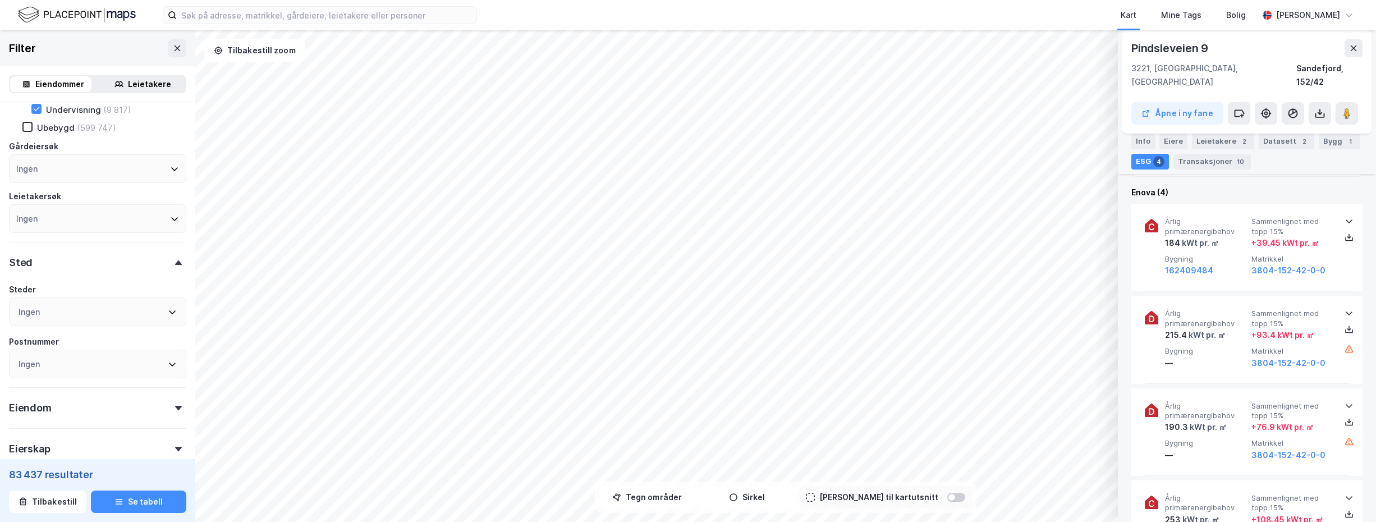
scroll to position [393, 0]
click at [1345, 214] on icon at bounding box center [1349, 218] width 9 height 9
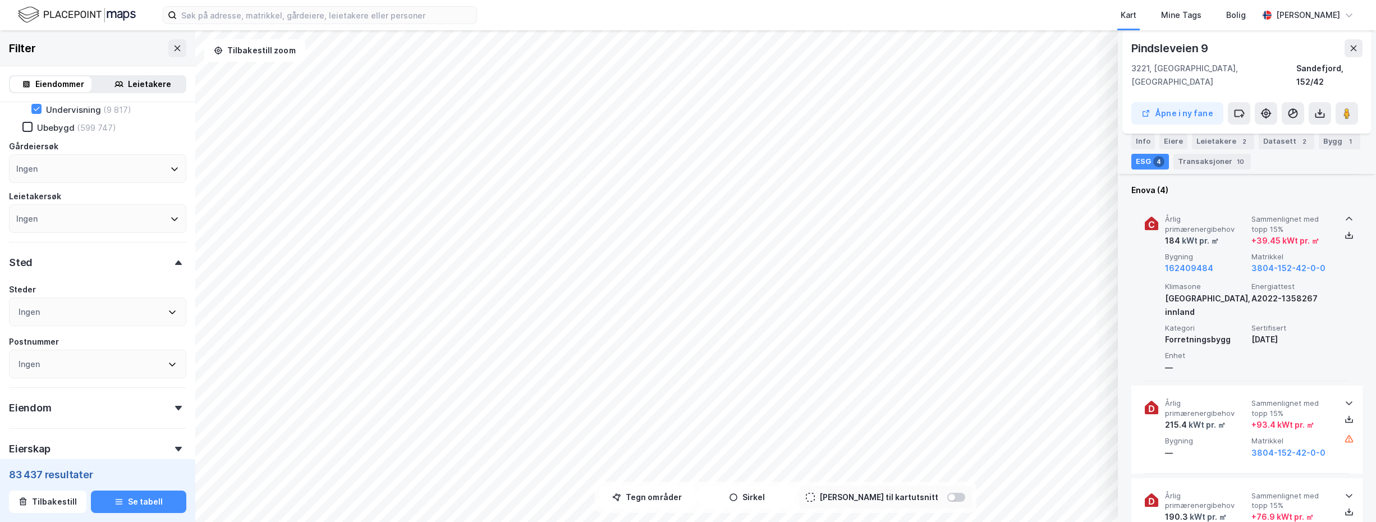
click at [1345, 214] on icon at bounding box center [1349, 218] width 9 height 9
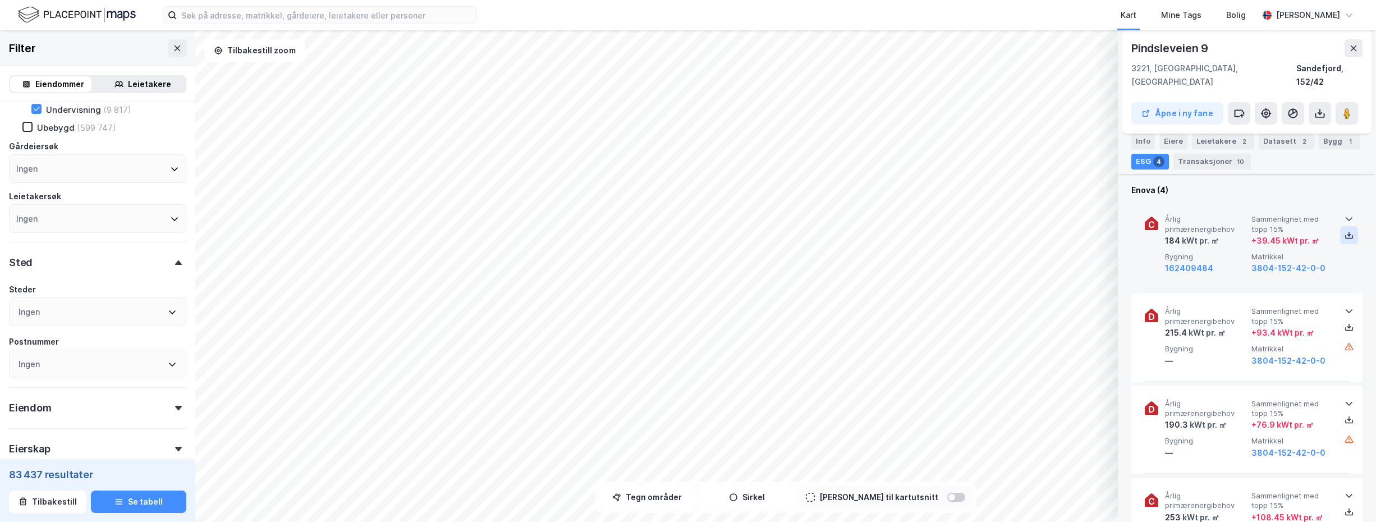
click at [1345, 231] on icon at bounding box center [1349, 235] width 9 height 9
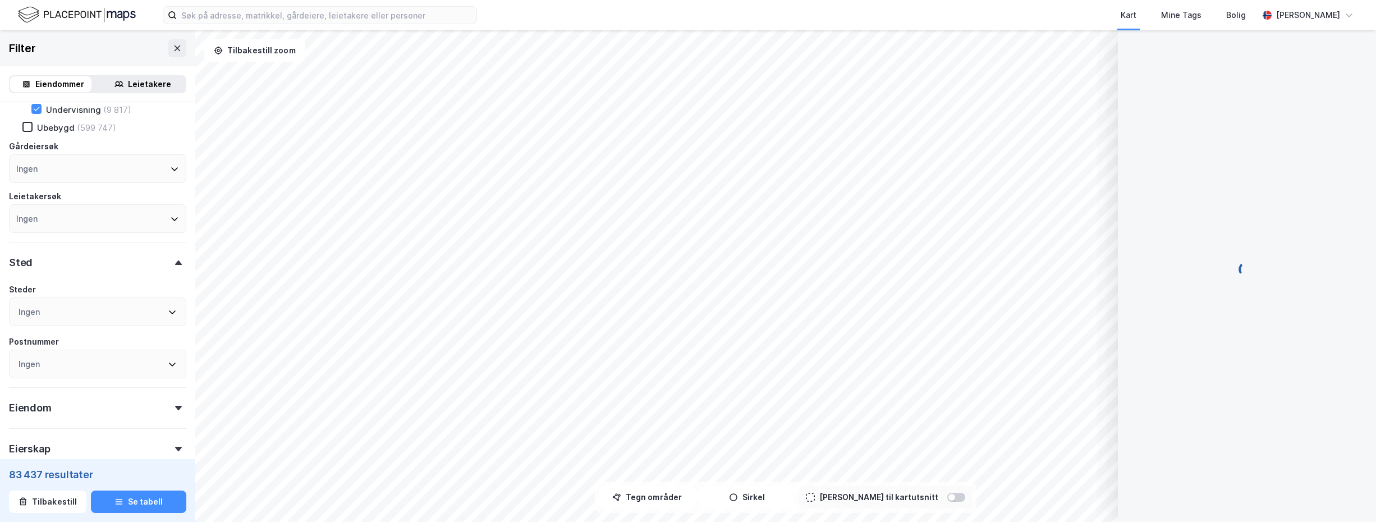
scroll to position [0, 0]
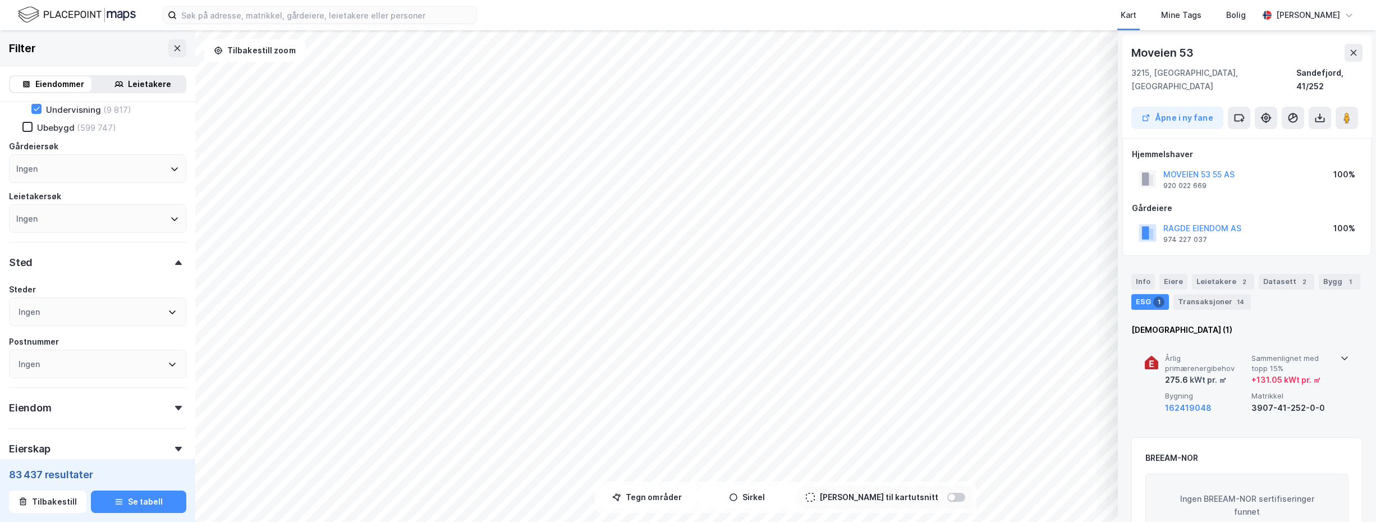
click at [1342, 357] on icon at bounding box center [1344, 359] width 7 height 4
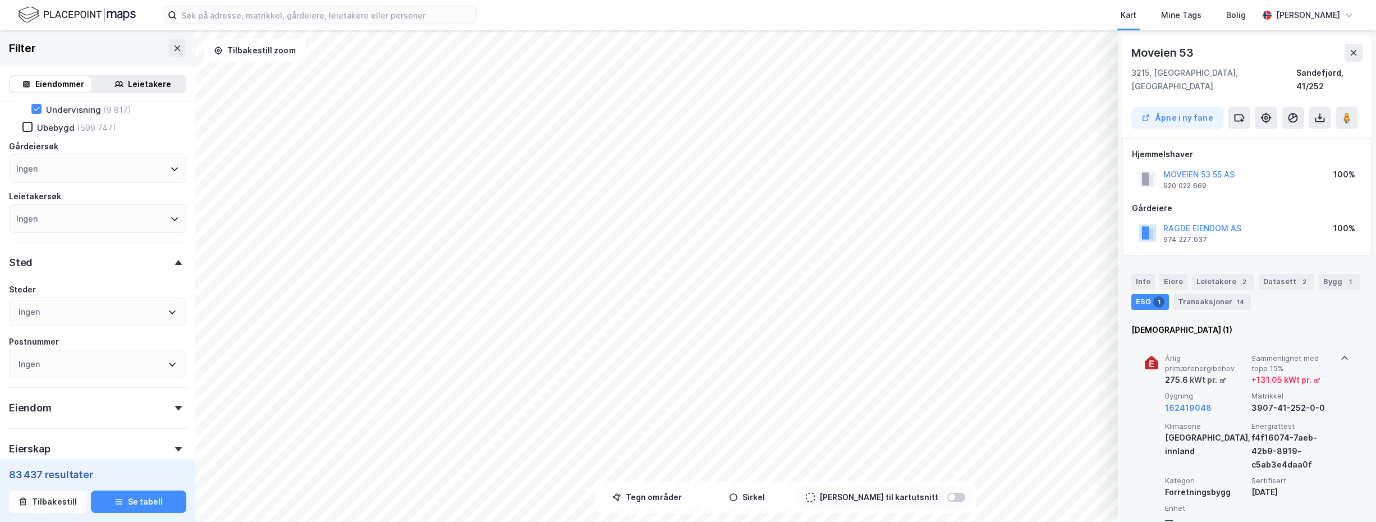
click at [1341, 356] on icon at bounding box center [1344, 358] width 7 height 4
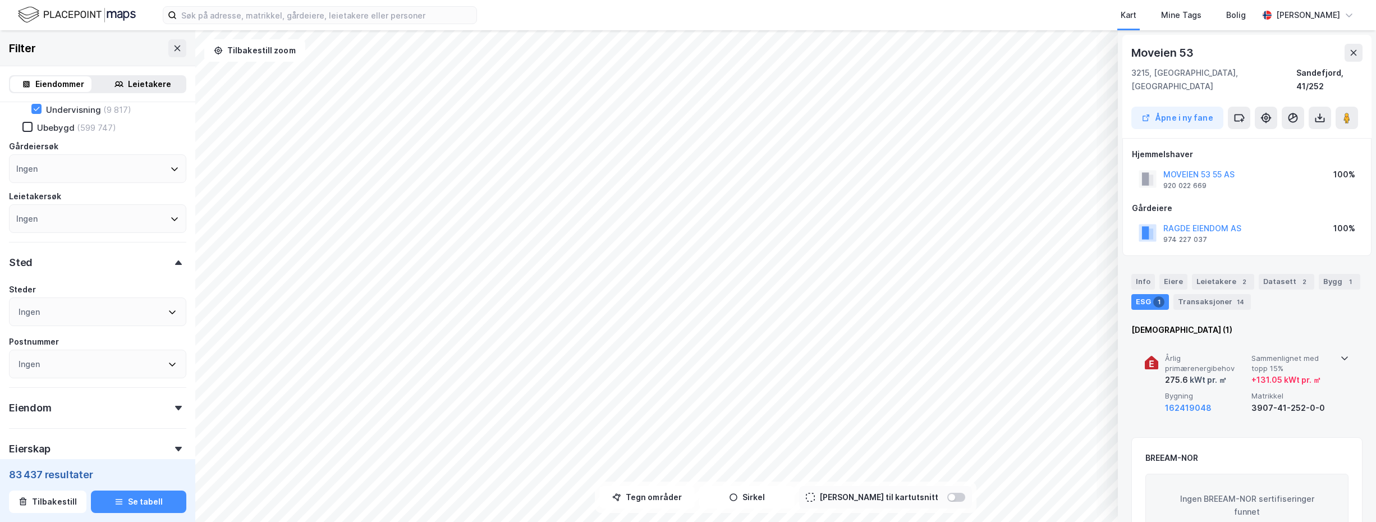
click at [1340, 354] on icon at bounding box center [1344, 358] width 9 height 9
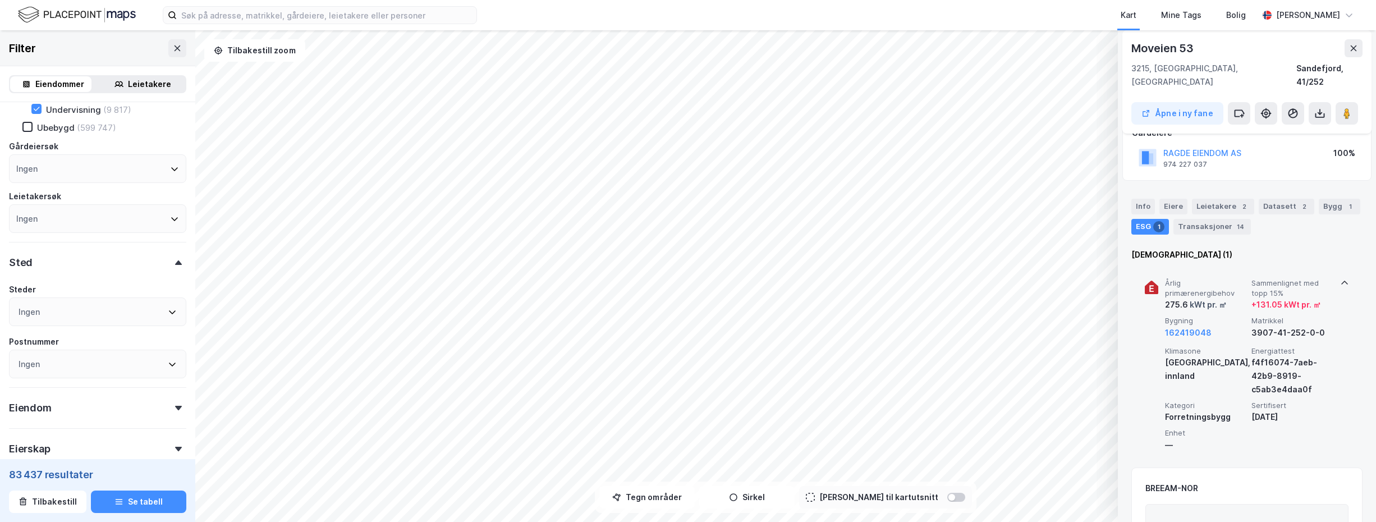
scroll to position [56, 0]
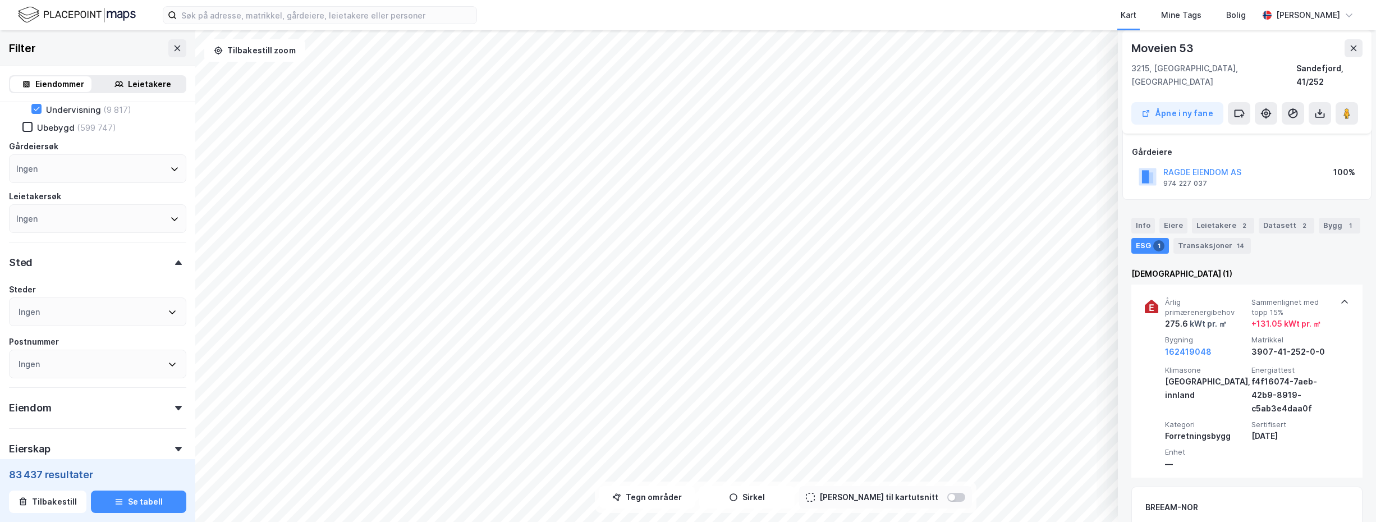
click at [1340, 297] on icon at bounding box center [1344, 301] width 9 height 9
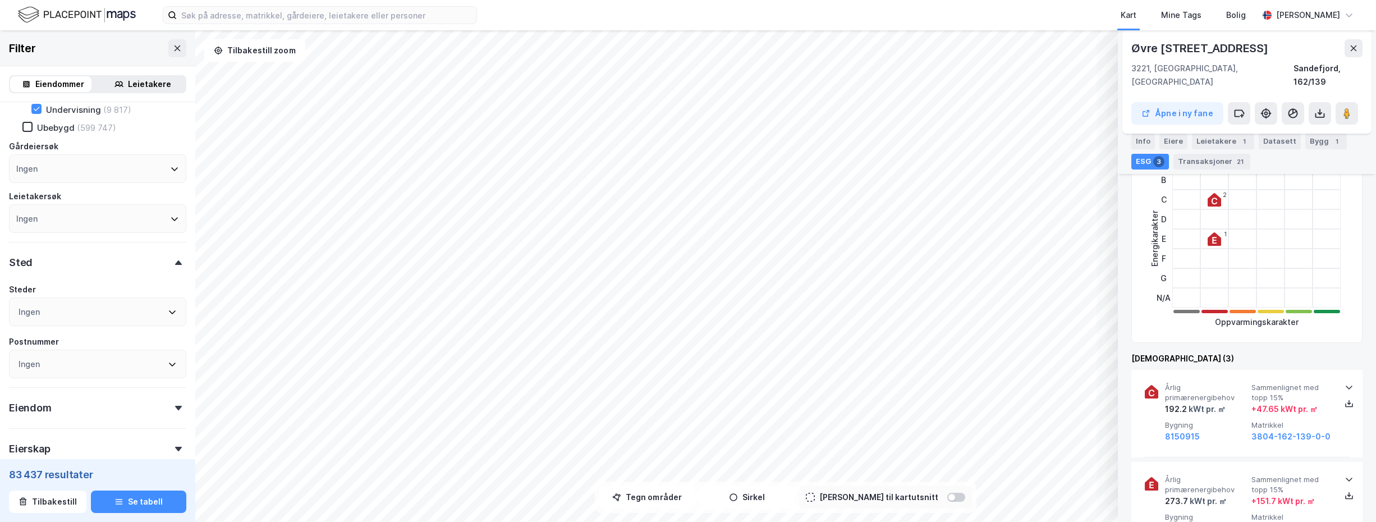
scroll to position [281, 0]
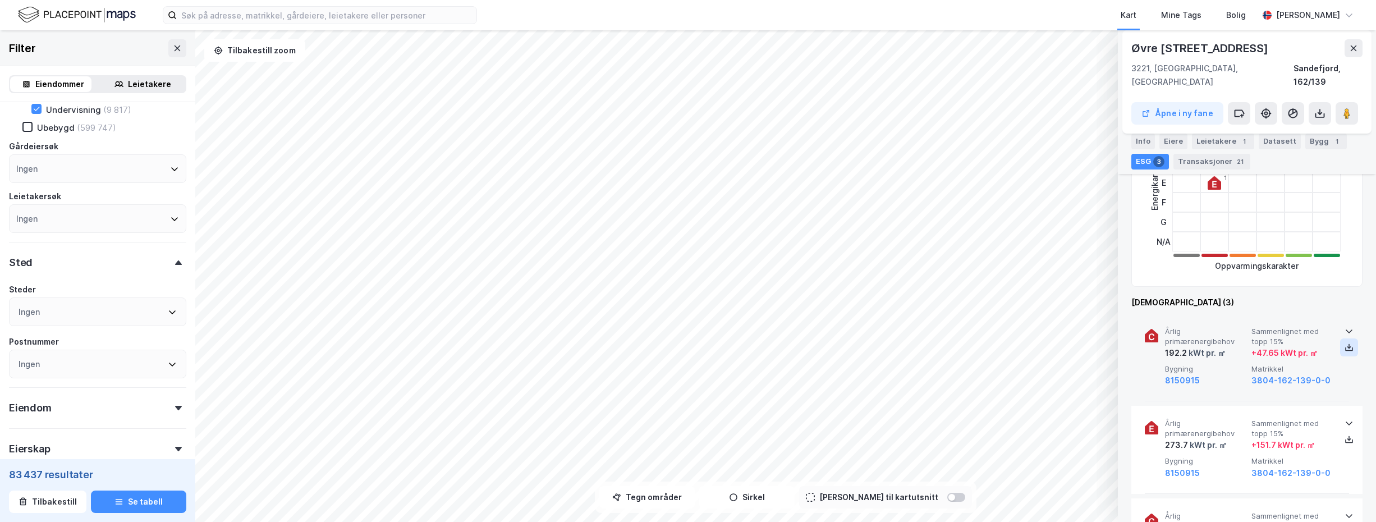
click at [1345, 343] on icon at bounding box center [1349, 347] width 9 height 9
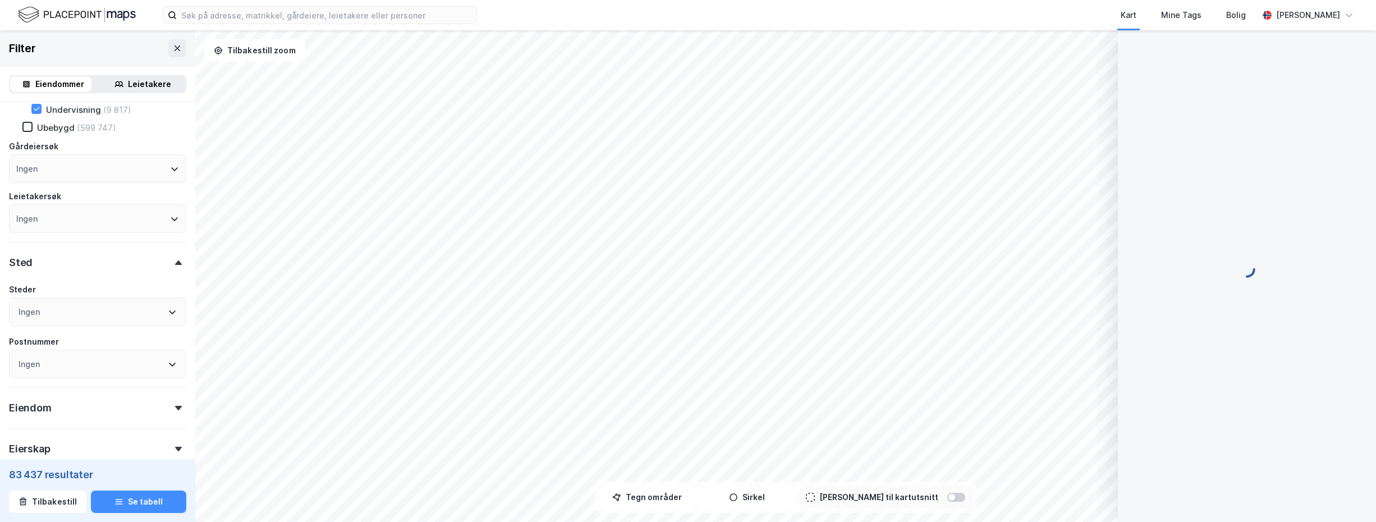
scroll to position [0, 0]
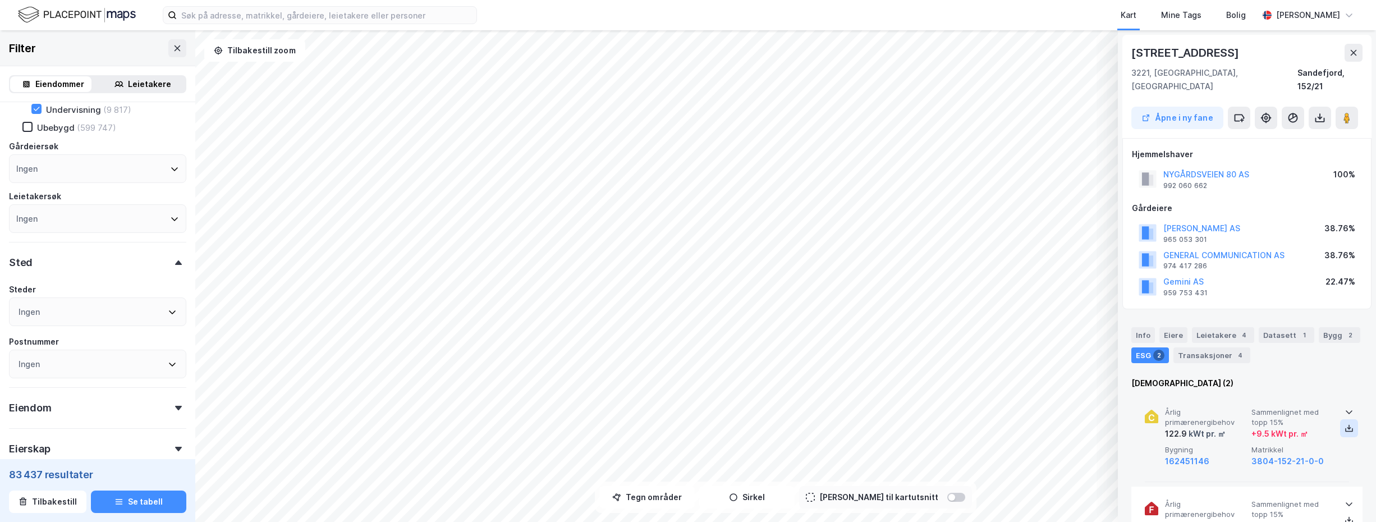
click at [1345, 424] on icon at bounding box center [1349, 428] width 9 height 9
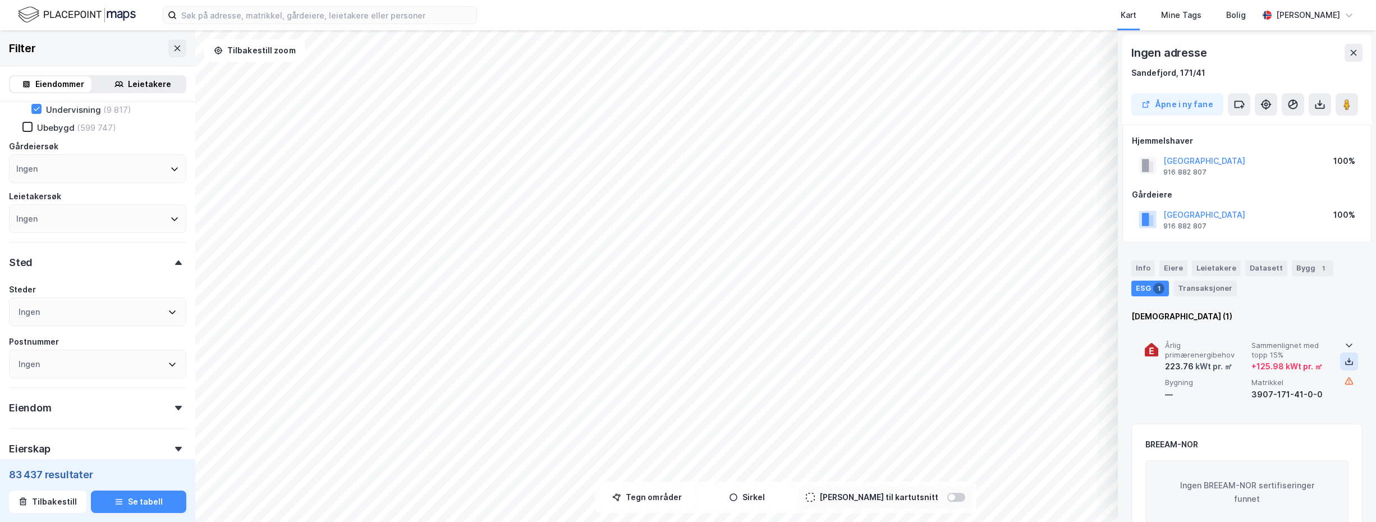
click at [1347, 359] on icon at bounding box center [1349, 361] width 9 height 9
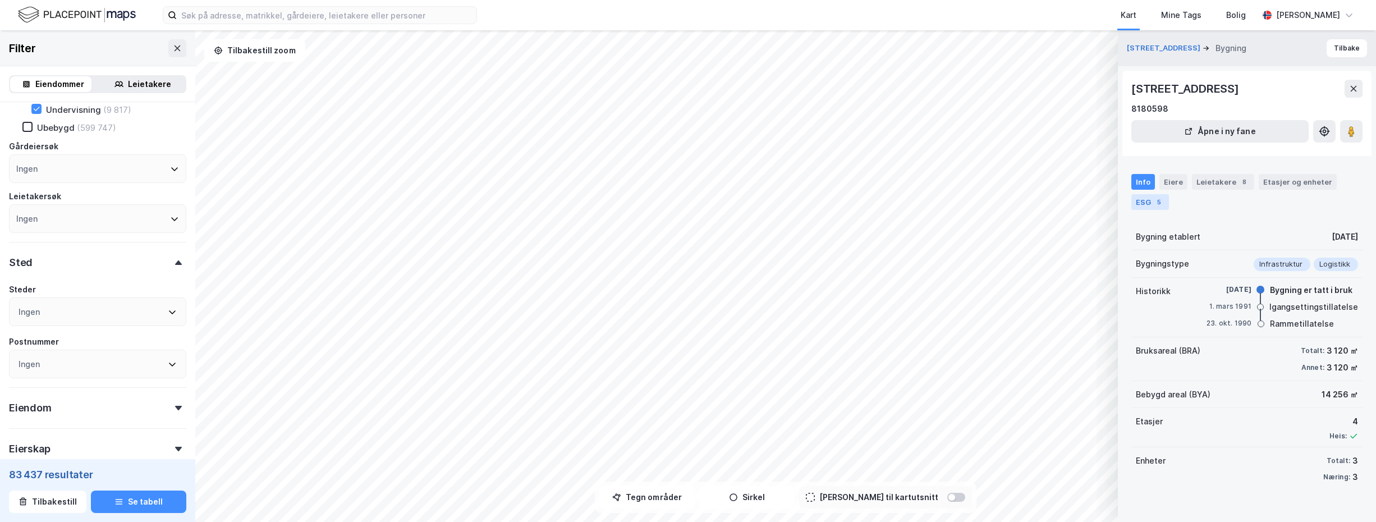
click at [1145, 201] on div "ESG 5" at bounding box center [1150, 202] width 38 height 16
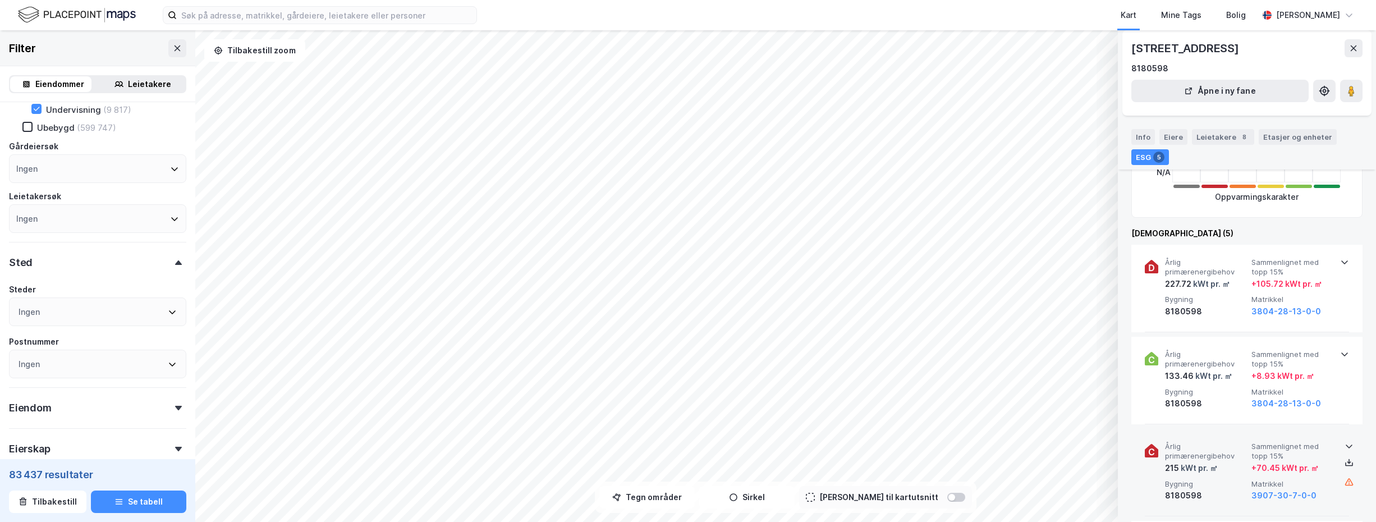
scroll to position [224, 0]
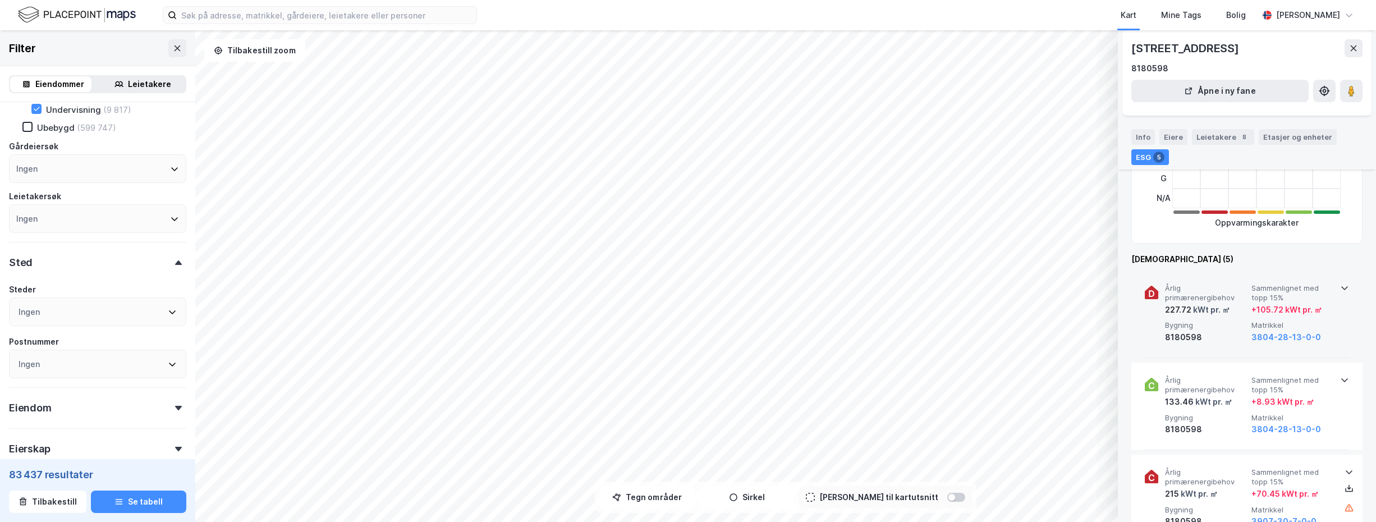
click at [1340, 286] on icon at bounding box center [1344, 287] width 9 height 9
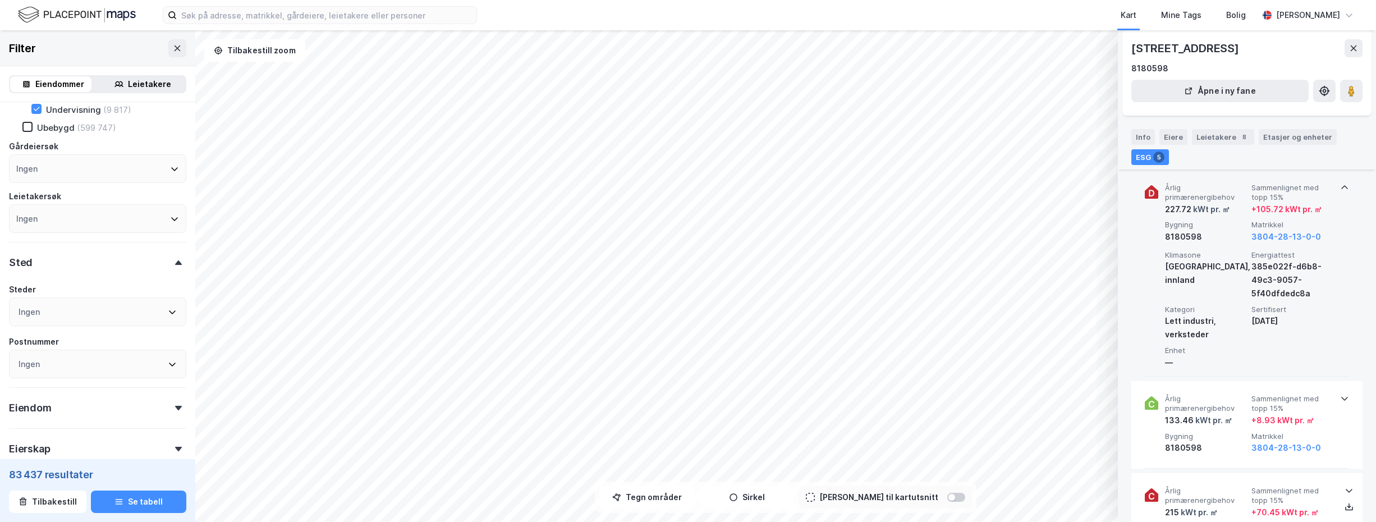
scroll to position [337, 0]
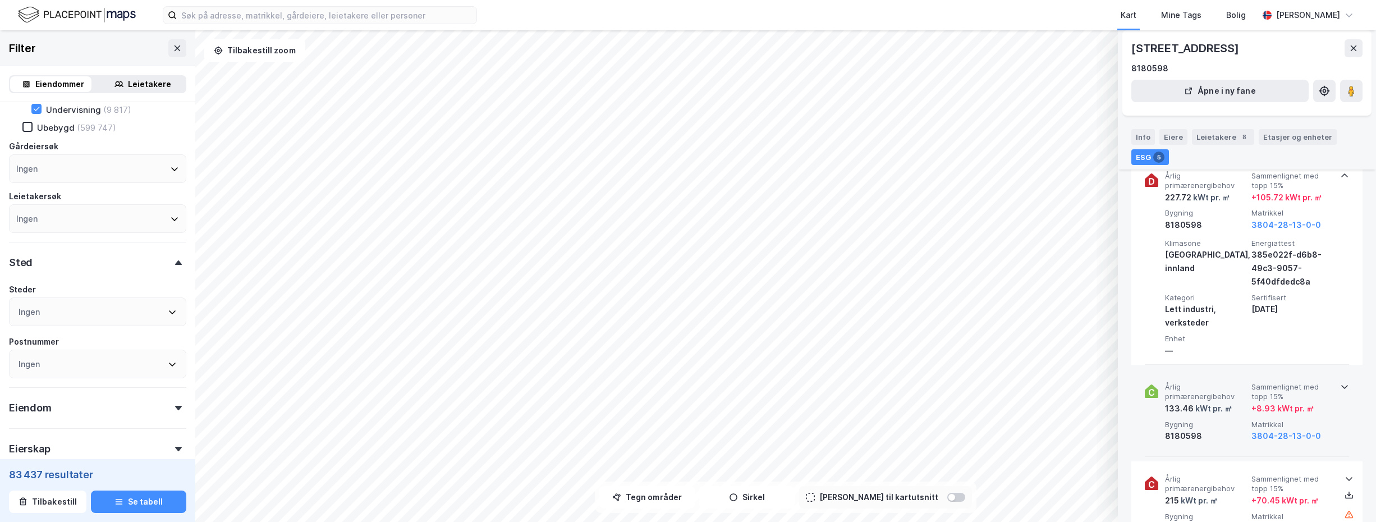
click at [1340, 384] on icon at bounding box center [1344, 386] width 9 height 9
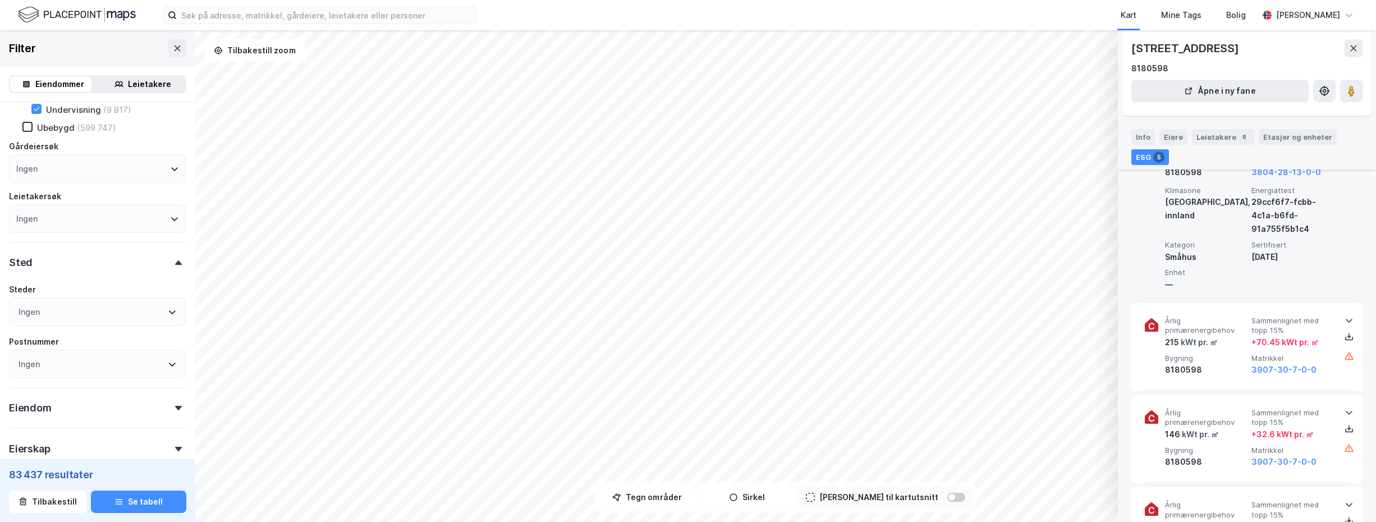
scroll to position [617, 0]
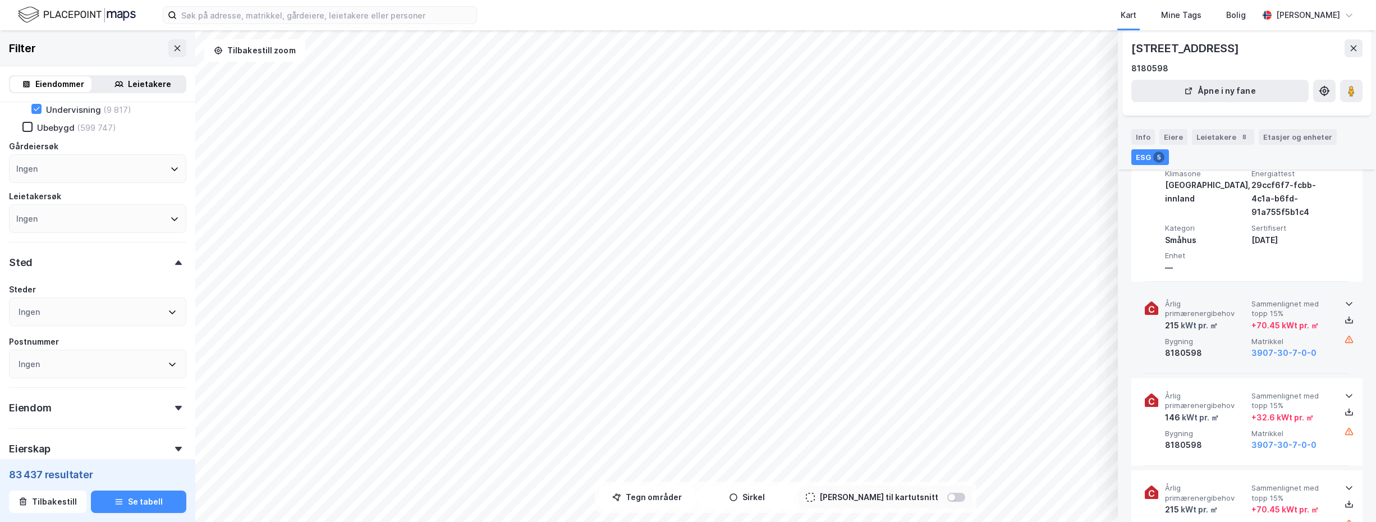
click at [1345, 301] on icon at bounding box center [1349, 303] width 9 height 9
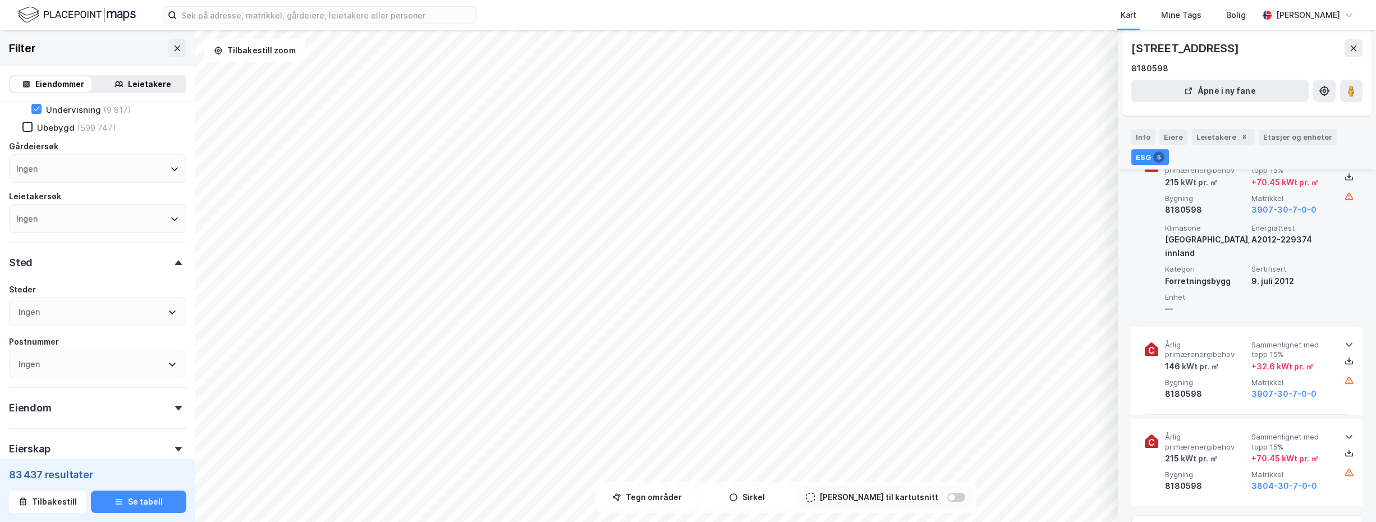
scroll to position [786, 0]
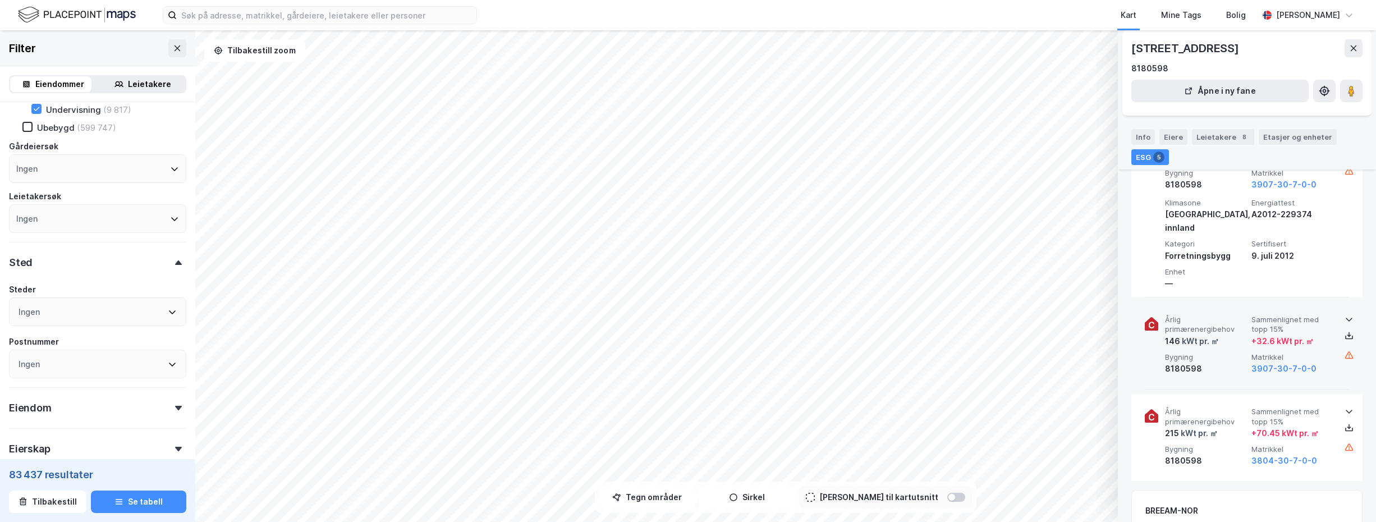
click at [1346, 315] on icon at bounding box center [1349, 319] width 9 height 9
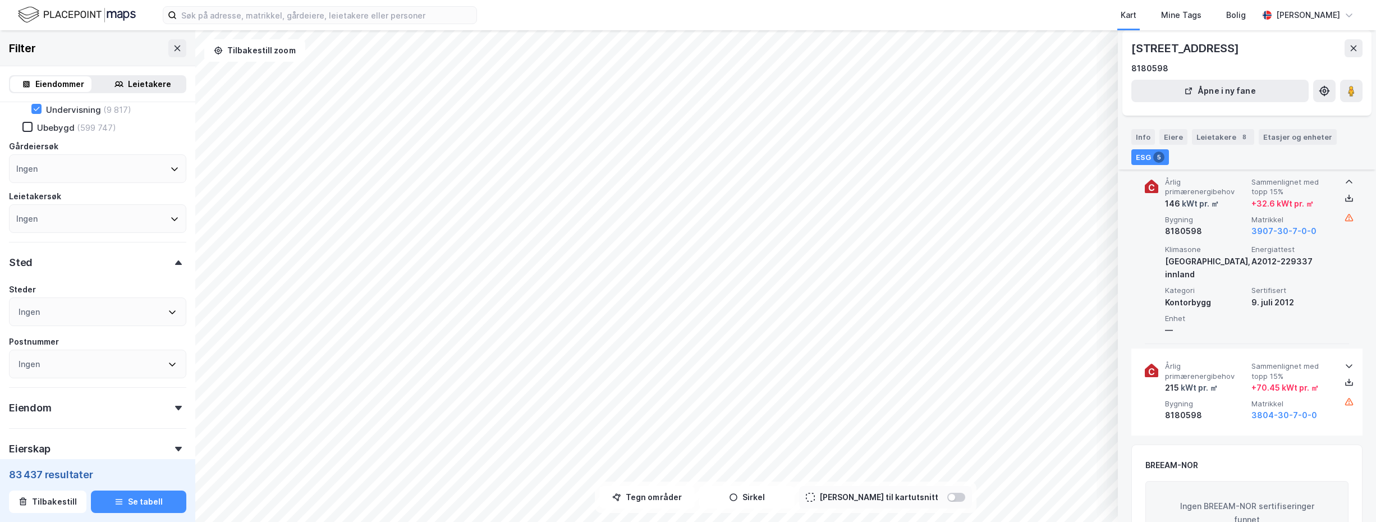
scroll to position [954, 0]
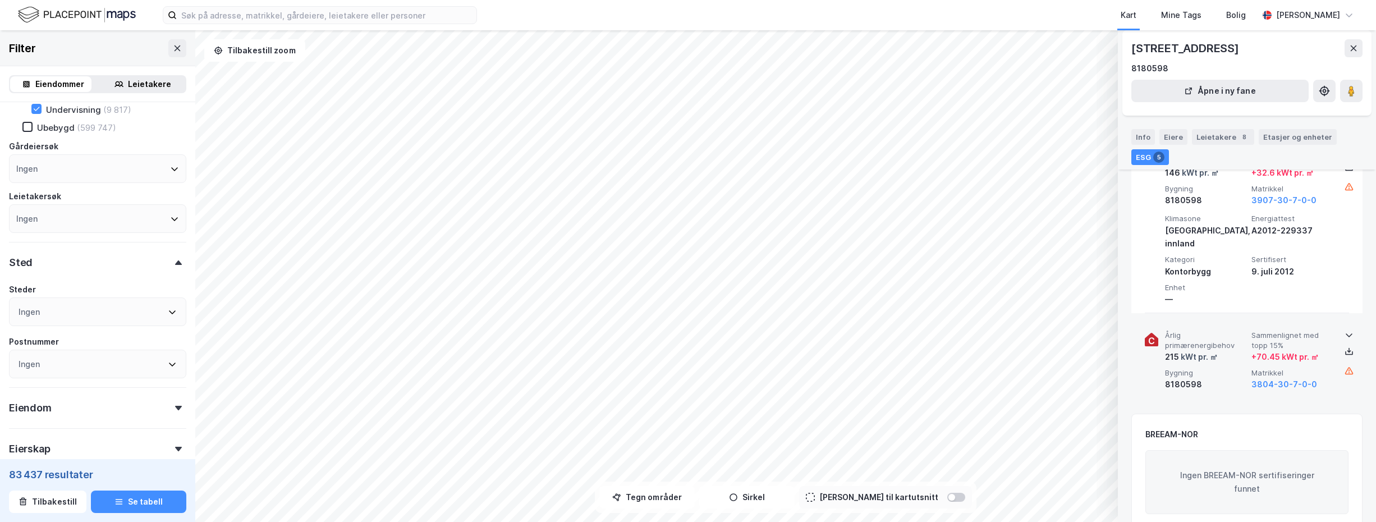
click at [1345, 331] on icon at bounding box center [1349, 335] width 9 height 9
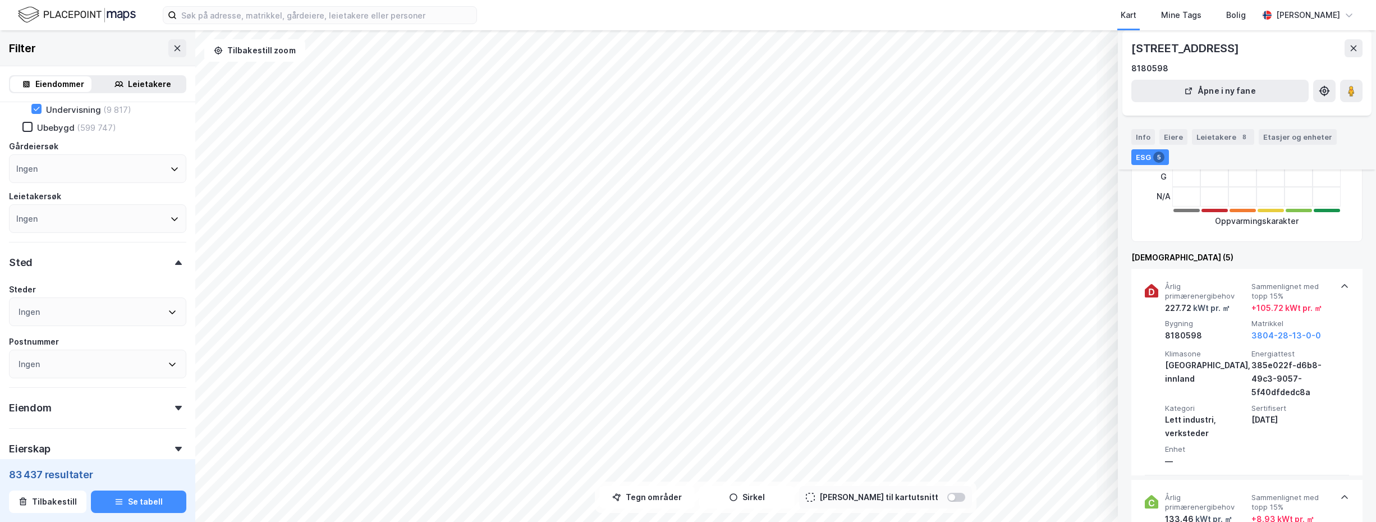
scroll to position [224, 0]
drag, startPoint x: 1133, startPoint y: 48, endPoint x: 1207, endPoint y: 53, distance: 73.7
click at [1207, 53] on div "Torpveien 130, 3241, VESTFOLD" at bounding box center [1186, 48] width 110 height 18
drag, startPoint x: 1207, startPoint y: 53, endPoint x: 1182, endPoint y: 45, distance: 25.9
copy div "Torpveien 130"
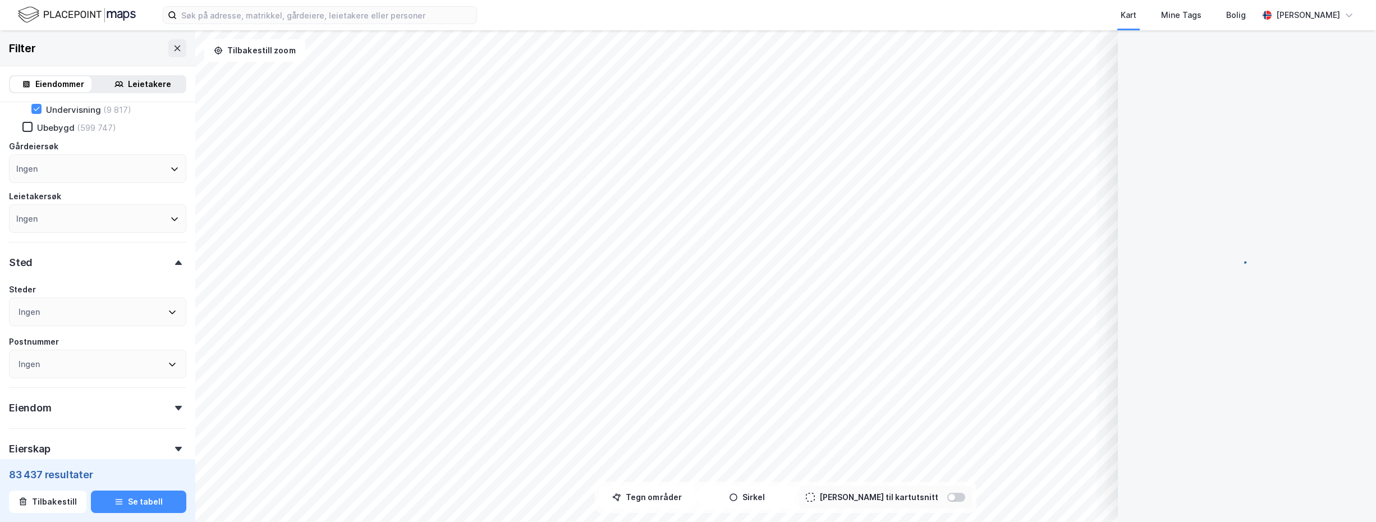
scroll to position [0, 0]
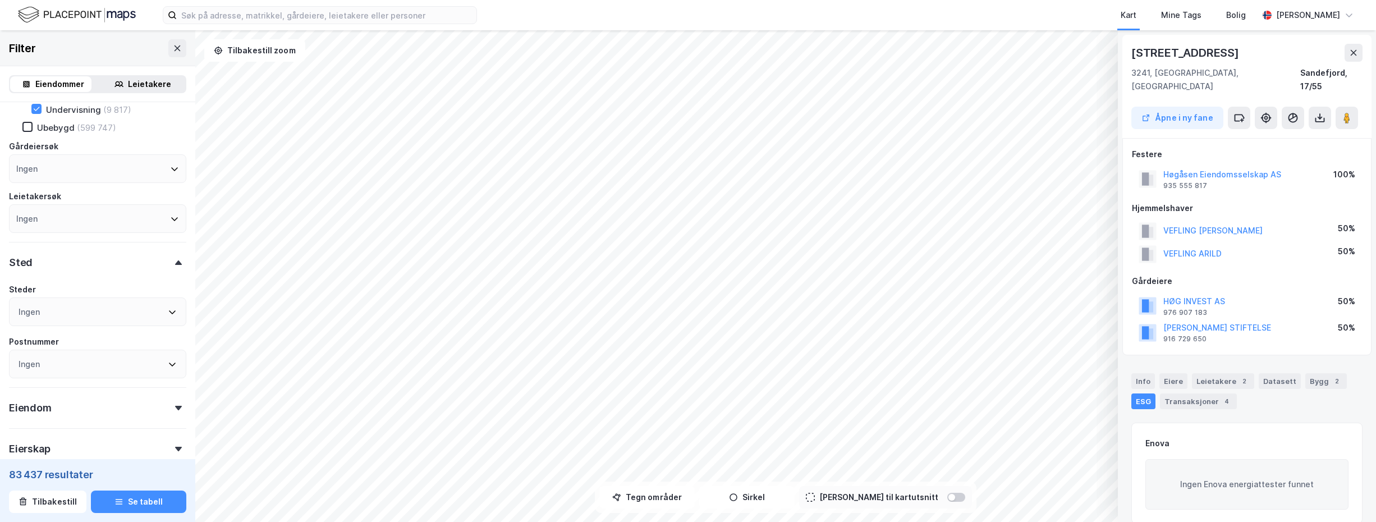
click at [1144, 393] on div "ESG" at bounding box center [1143, 401] width 24 height 16
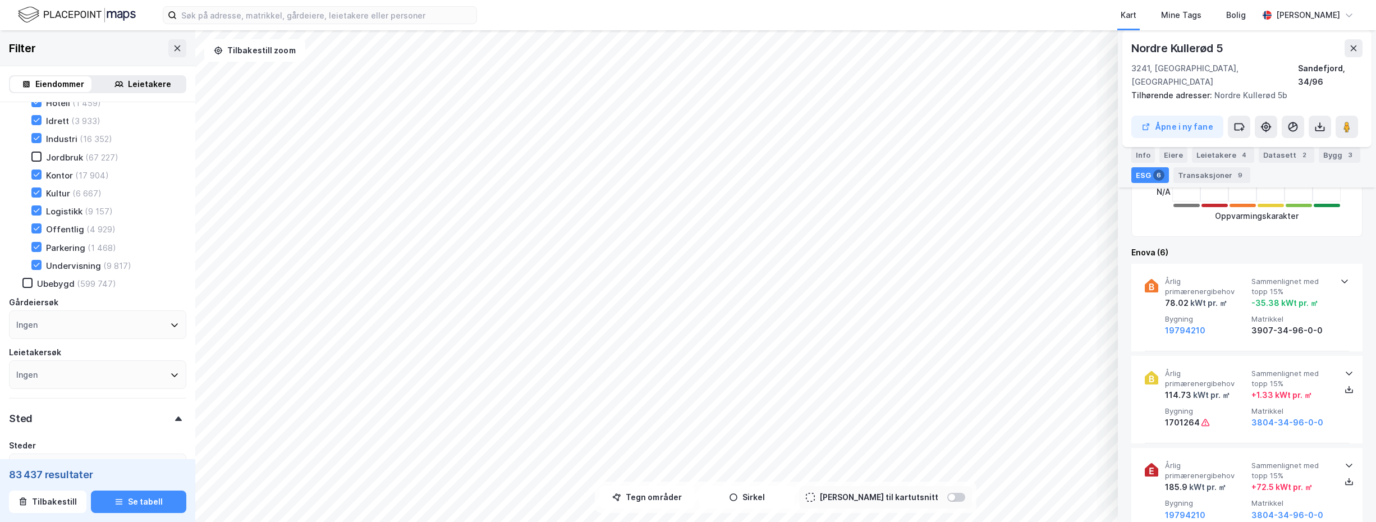
scroll to position [112, 0]
click at [37, 259] on icon at bounding box center [37, 259] width 8 height 8
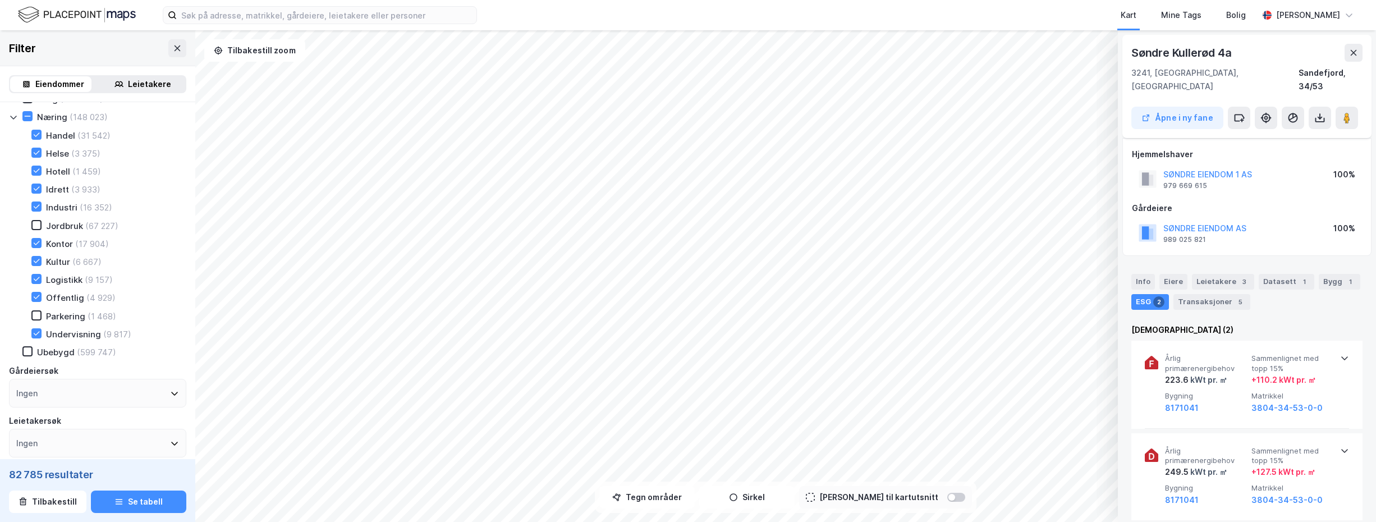
scroll to position [203, 0]
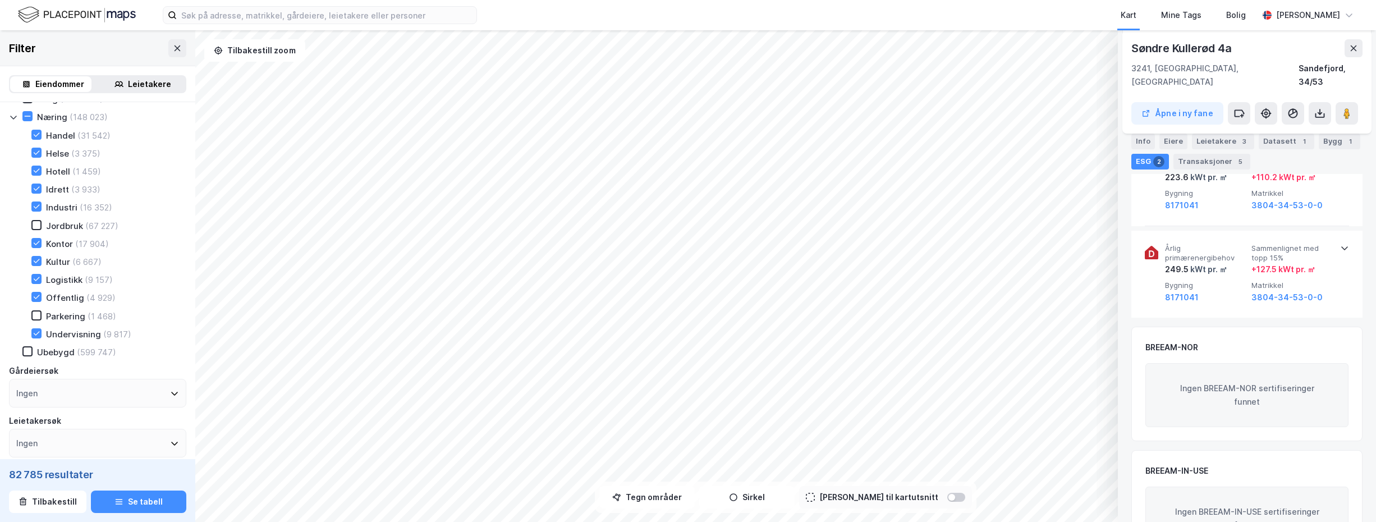
click at [80, 16] on img at bounding box center [77, 15] width 118 height 20
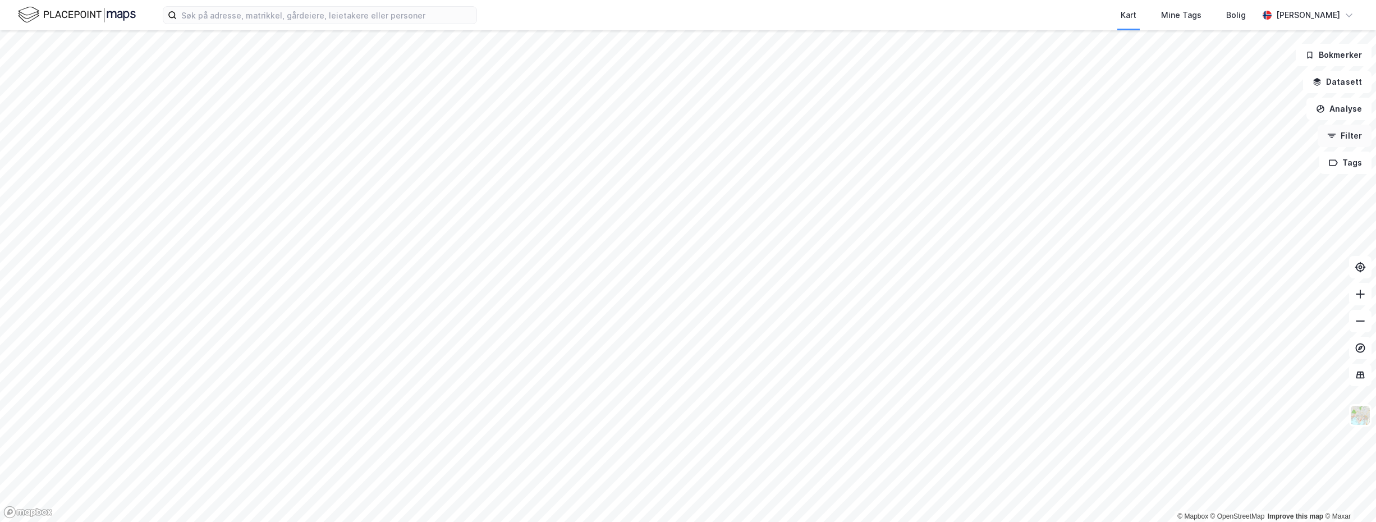
click at [1349, 139] on button "Filter" at bounding box center [1345, 136] width 54 height 22
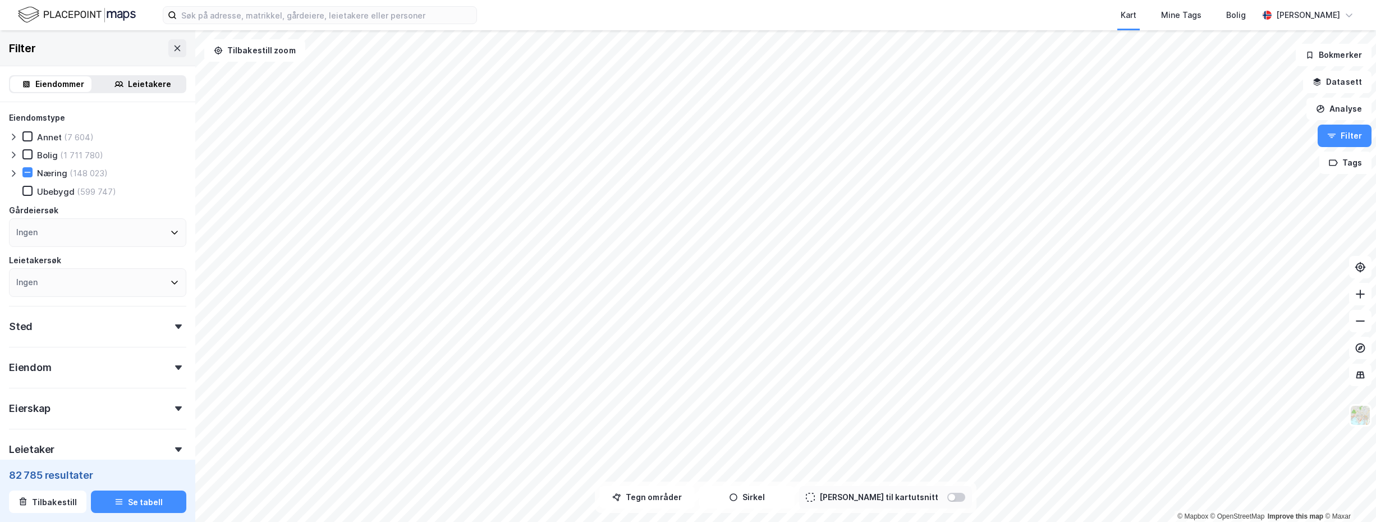
click at [66, 241] on div "Ingen" at bounding box center [97, 232] width 177 height 29
click at [65, 241] on div "Ingen" at bounding box center [97, 232] width 177 height 29
click at [11, 172] on icon at bounding box center [13, 173] width 9 height 9
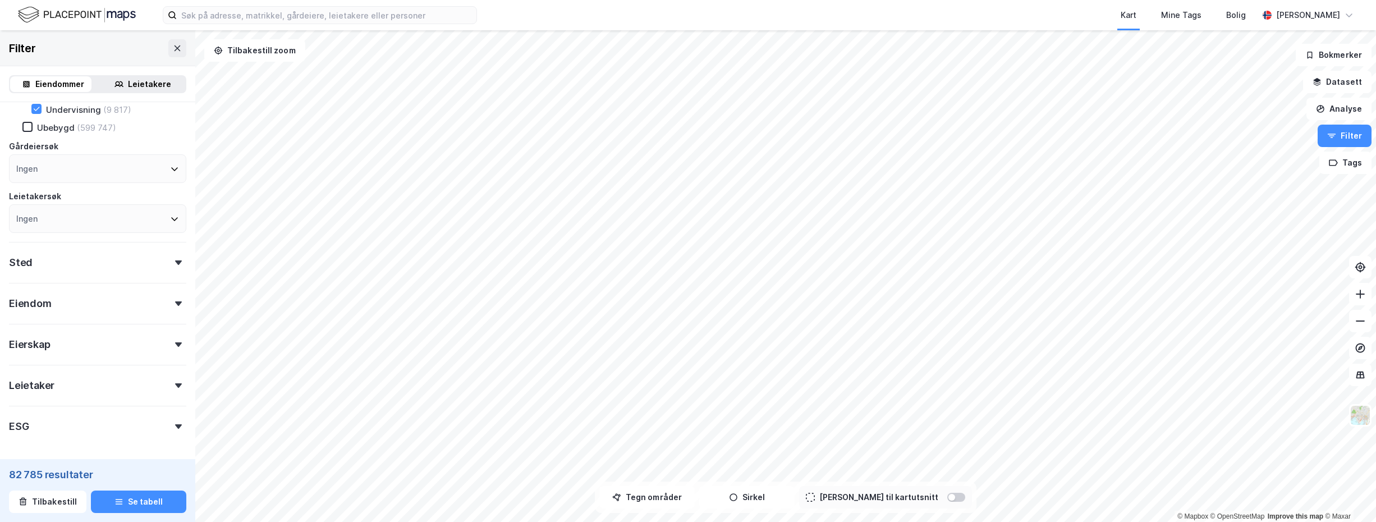
click at [175, 425] on icon at bounding box center [178, 426] width 7 height 4
type input "--- (82 785)"
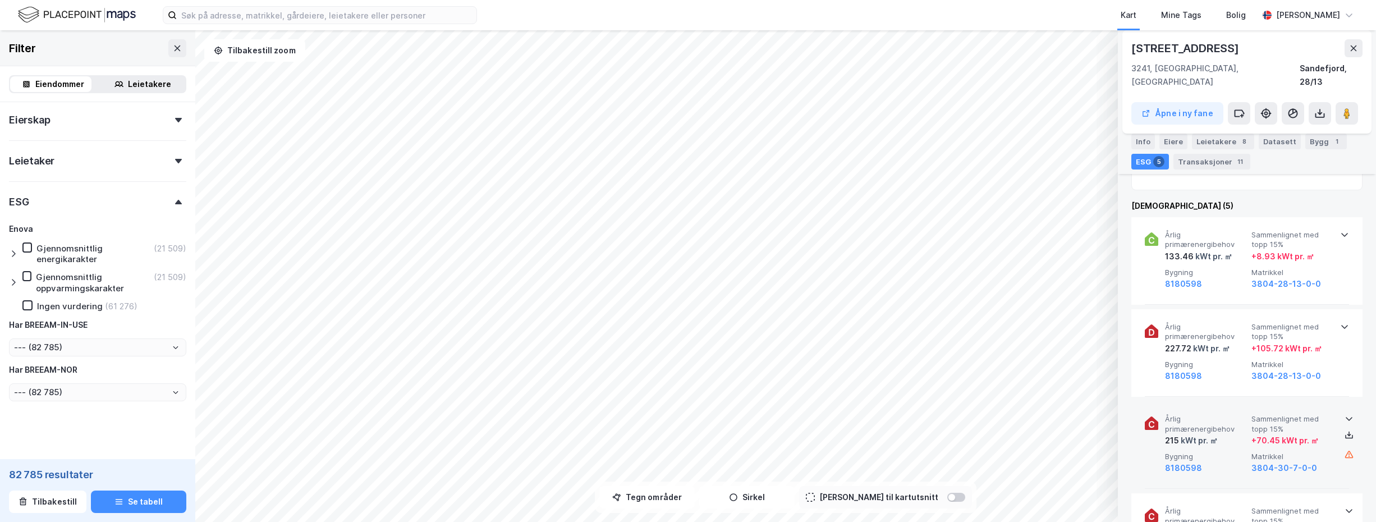
scroll to position [505, 0]
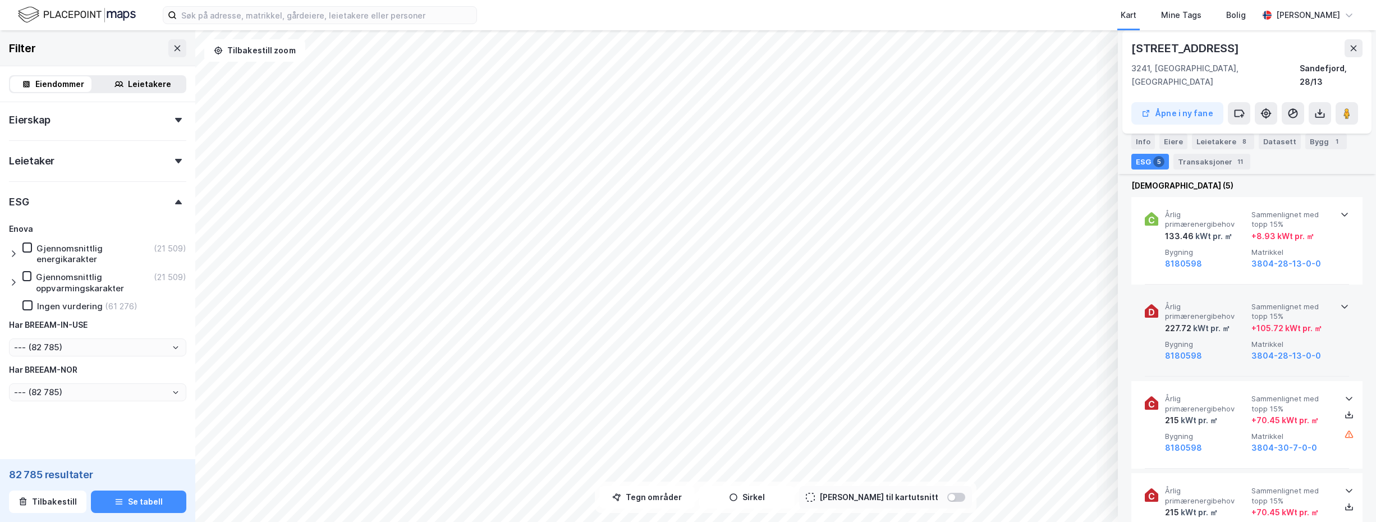
click at [1340, 302] on icon at bounding box center [1344, 306] width 9 height 9
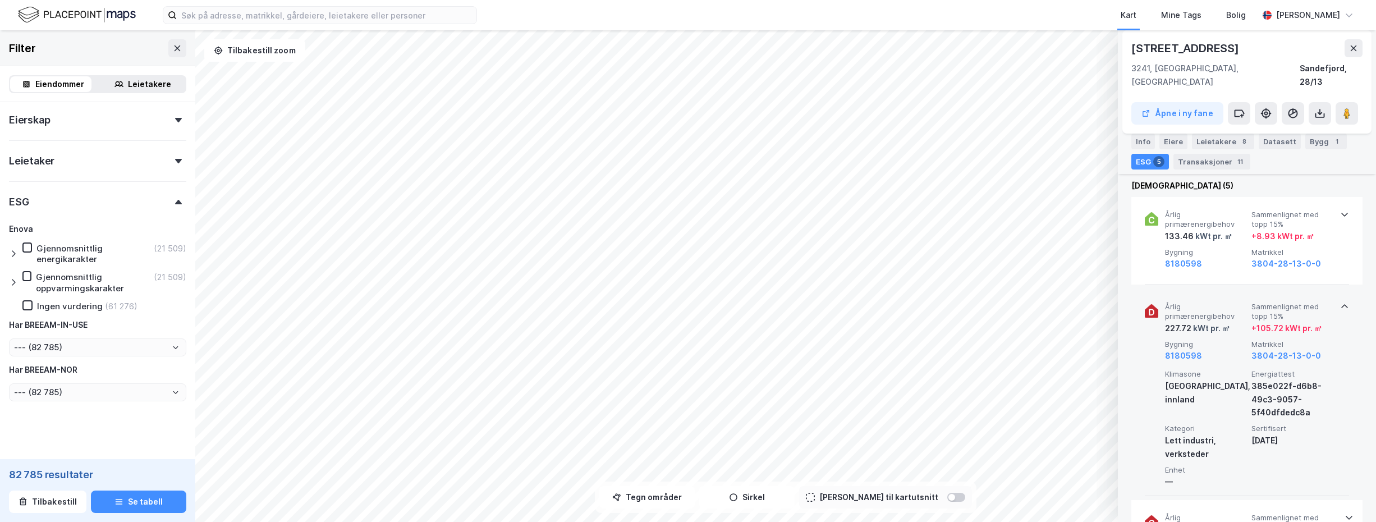
click at [1340, 302] on icon at bounding box center [1344, 306] width 9 height 9
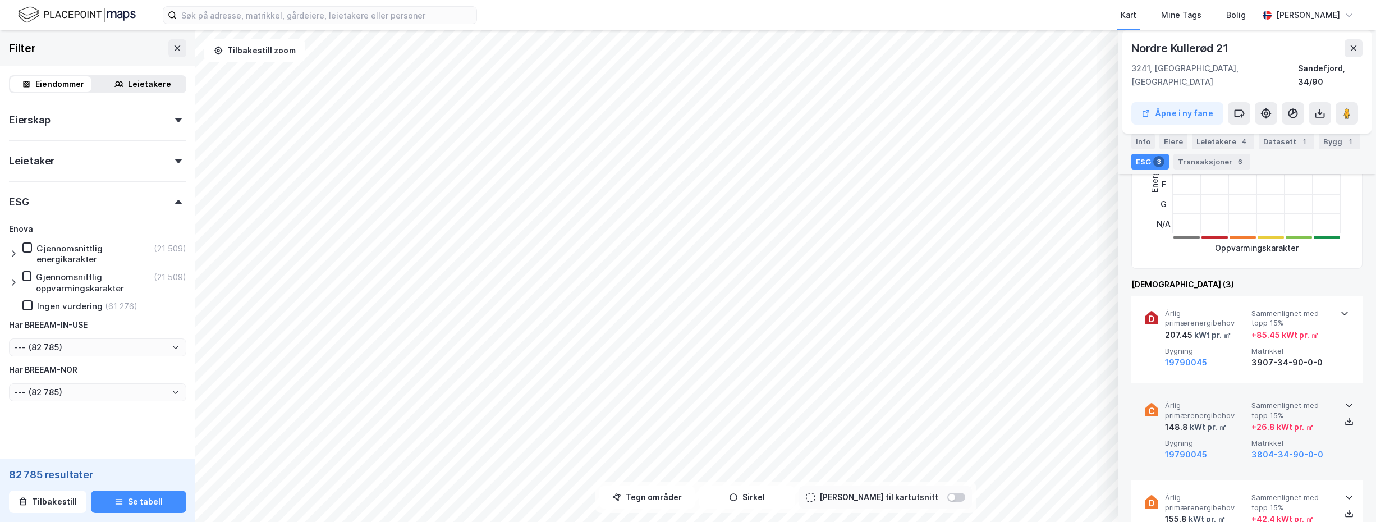
scroll to position [393, 0]
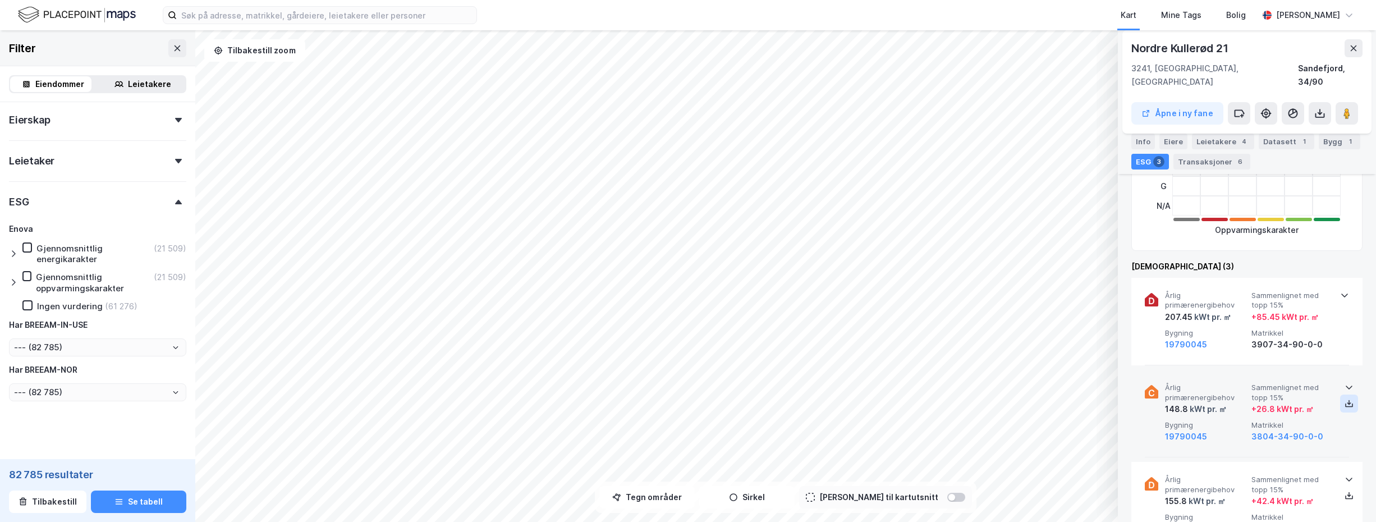
click at [1348, 402] on icon at bounding box center [1350, 403] width 4 height 2
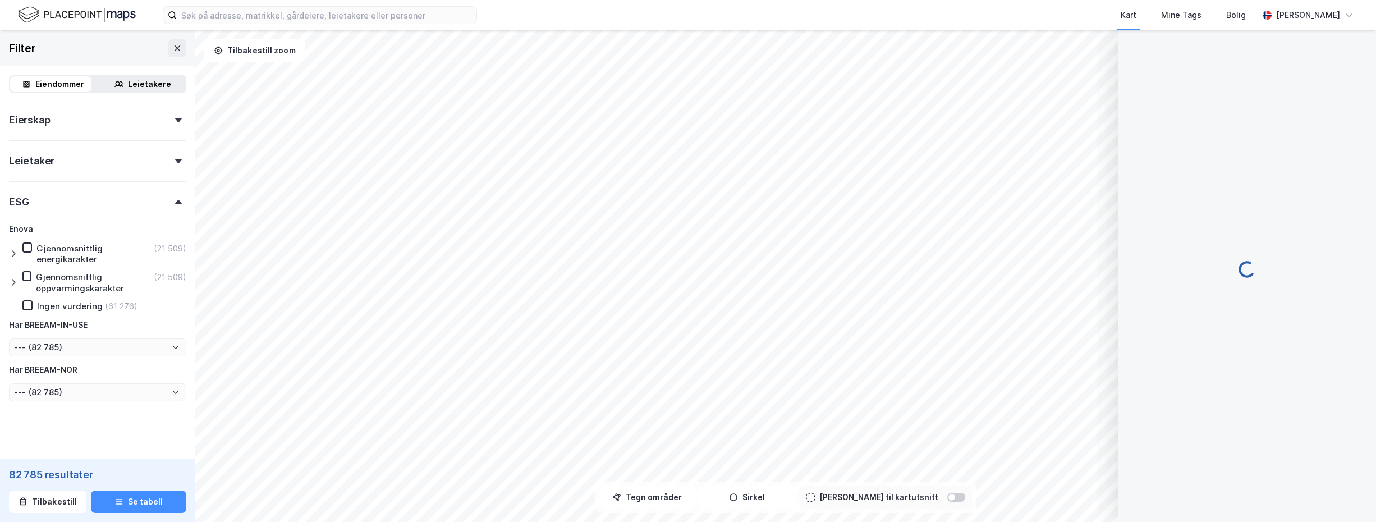
scroll to position [0, 0]
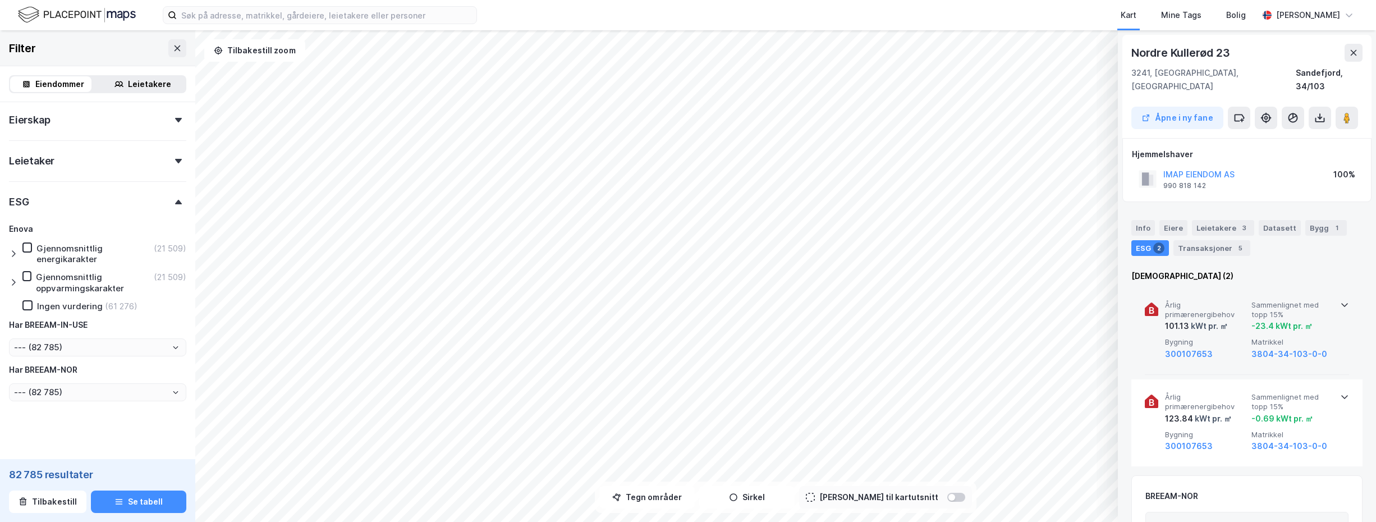
click at [1342, 303] on icon at bounding box center [1344, 305] width 7 height 4
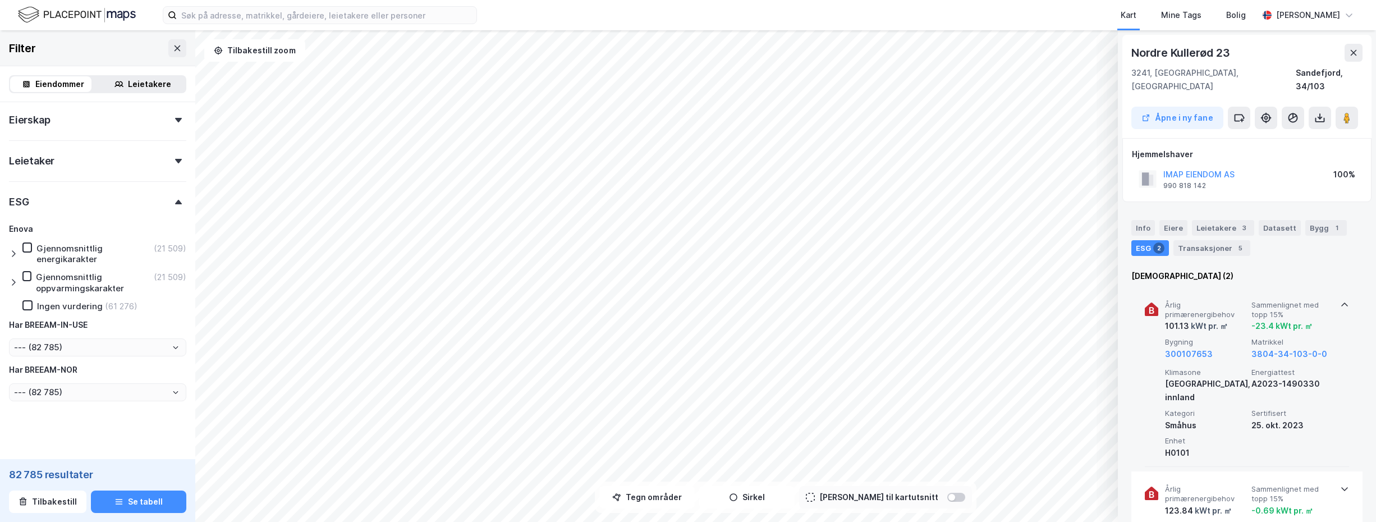
click at [1342, 303] on icon at bounding box center [1344, 305] width 7 height 4
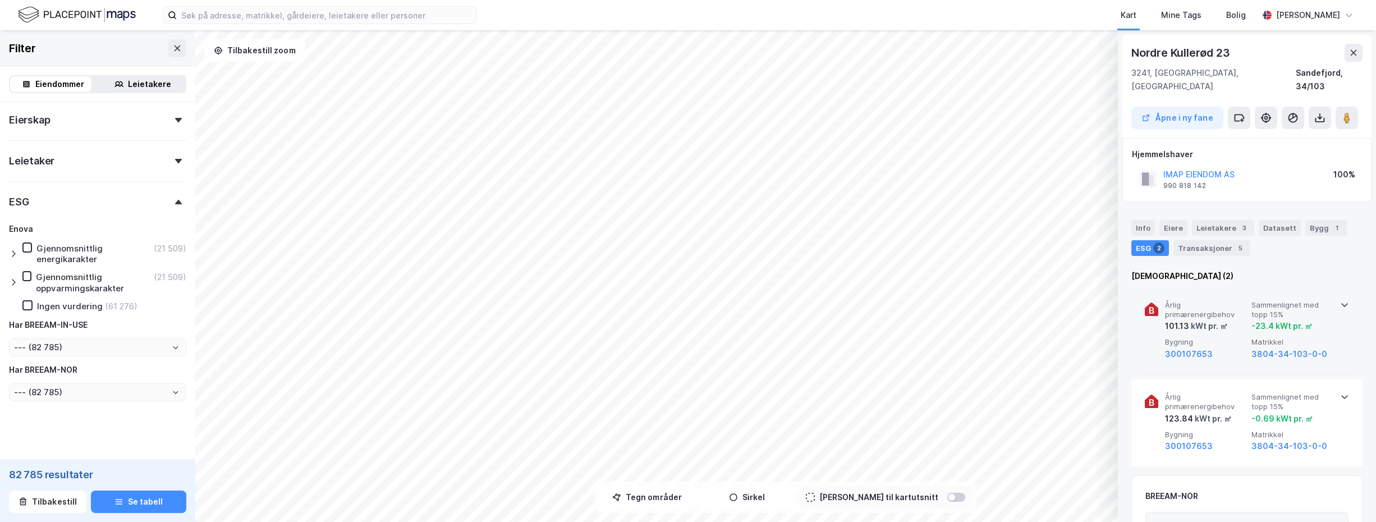
click at [1344, 300] on icon at bounding box center [1344, 304] width 9 height 9
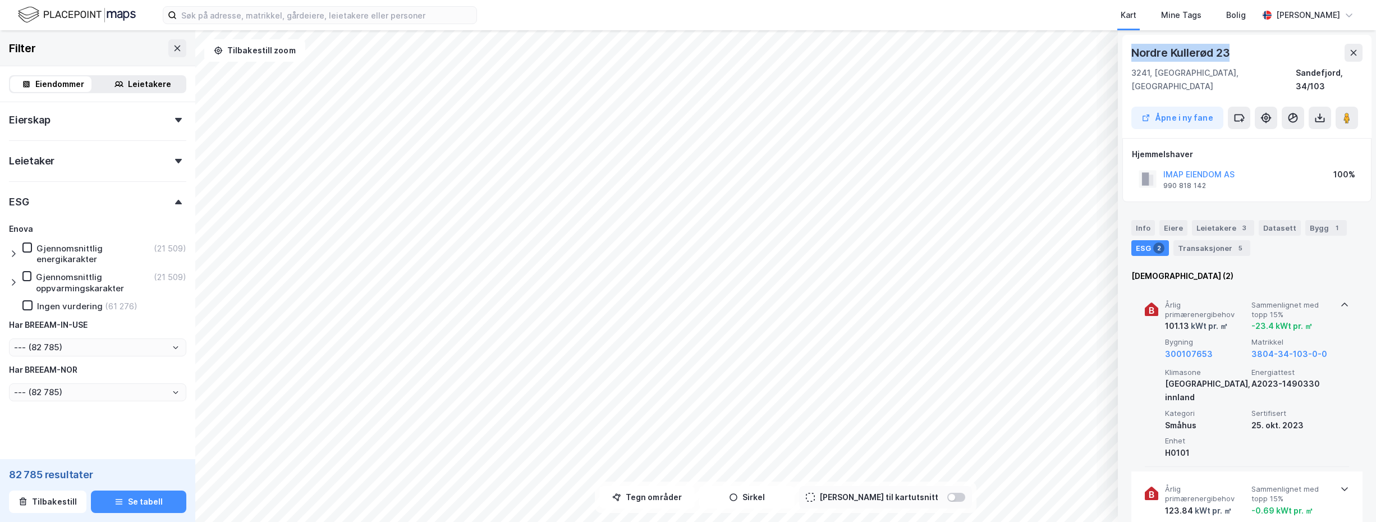
drag, startPoint x: 1135, startPoint y: 54, endPoint x: 1231, endPoint y: 56, distance: 96.5
click at [1231, 56] on div "Nordre Kullerød 23" at bounding box center [1181, 53] width 100 height 18
drag, startPoint x: 1231, startPoint y: 56, endPoint x: 1212, endPoint y: 52, distance: 19.6
copy div "Nordre Kullerød 23"
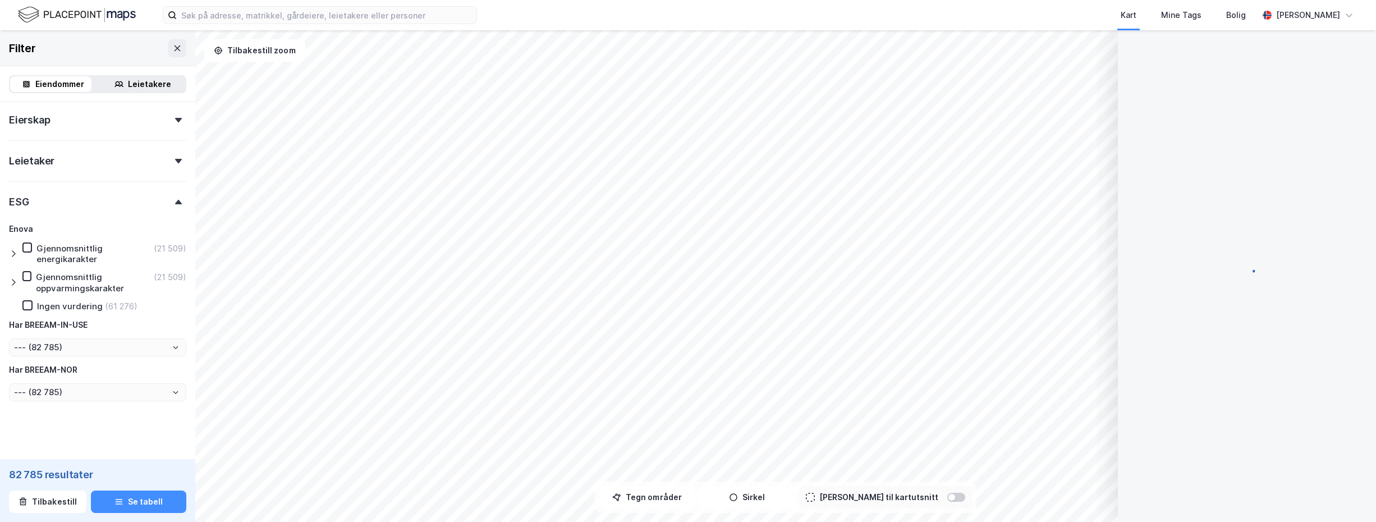
scroll to position [153, 0]
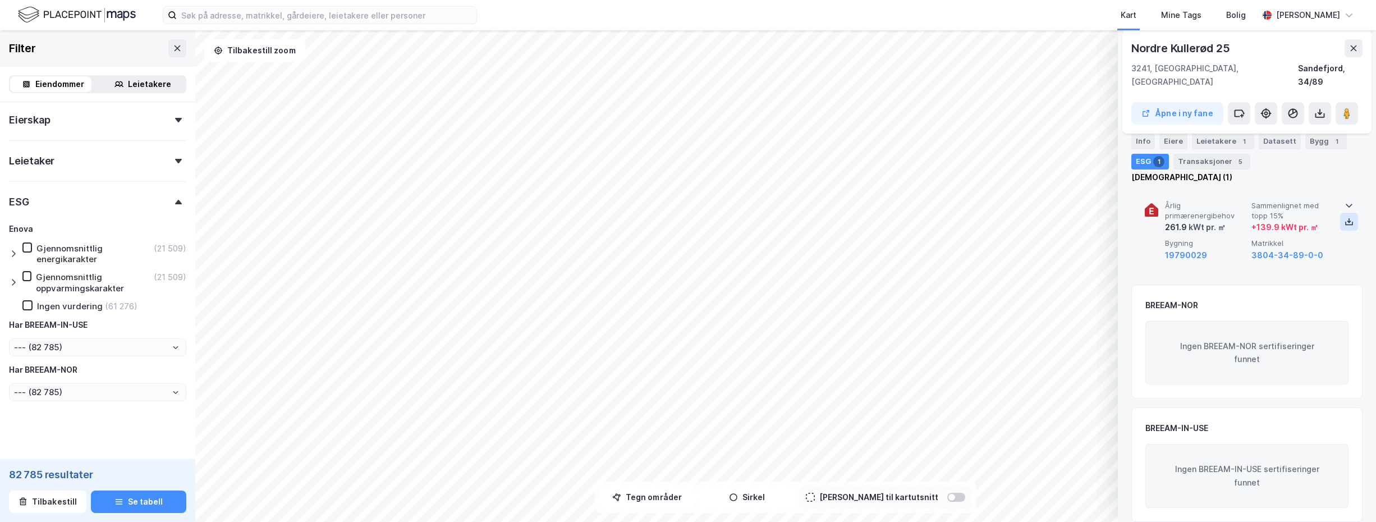
click at [1346, 217] on icon at bounding box center [1349, 221] width 9 height 9
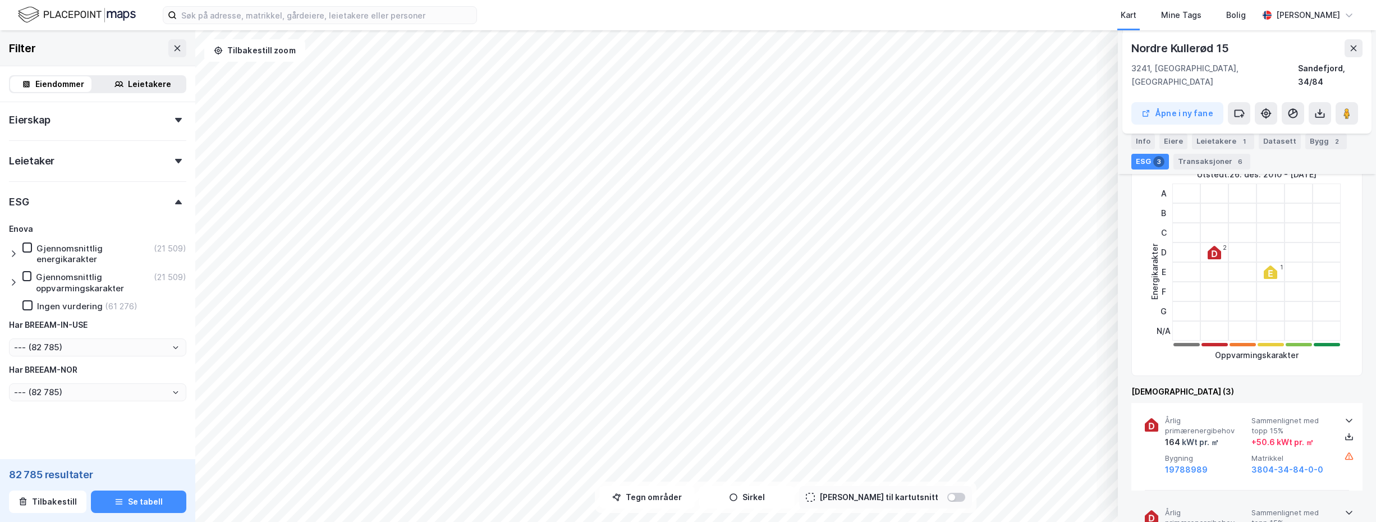
scroll to position [261, 0]
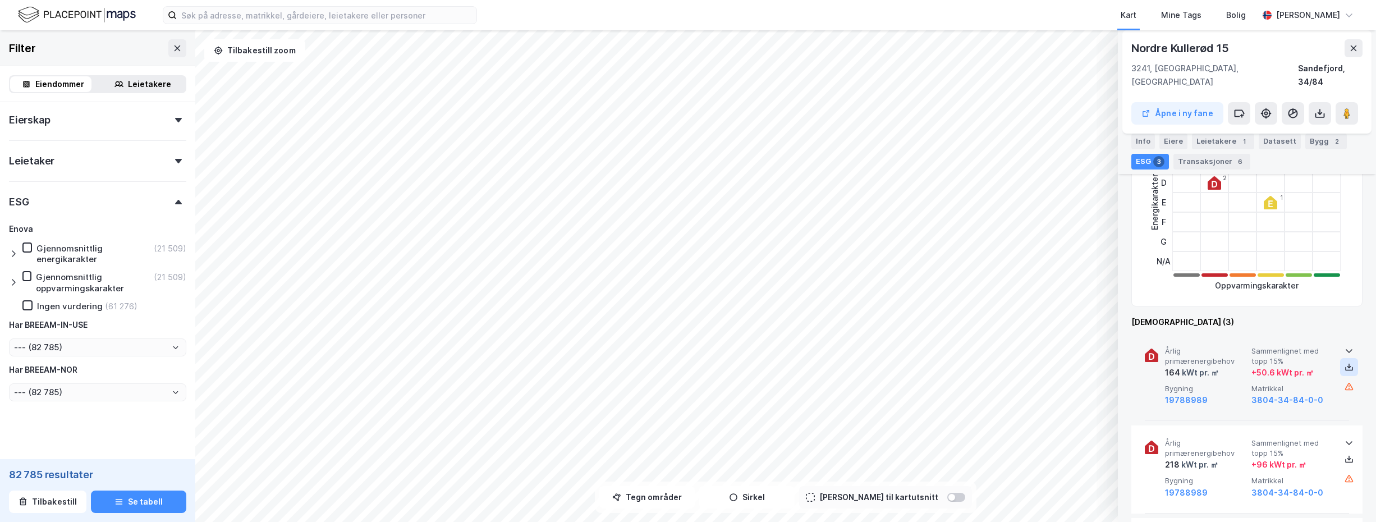
click at [1348, 363] on icon at bounding box center [1349, 367] width 9 height 9
click at [1170, 138] on div "Eiere" at bounding box center [1173, 142] width 28 height 16
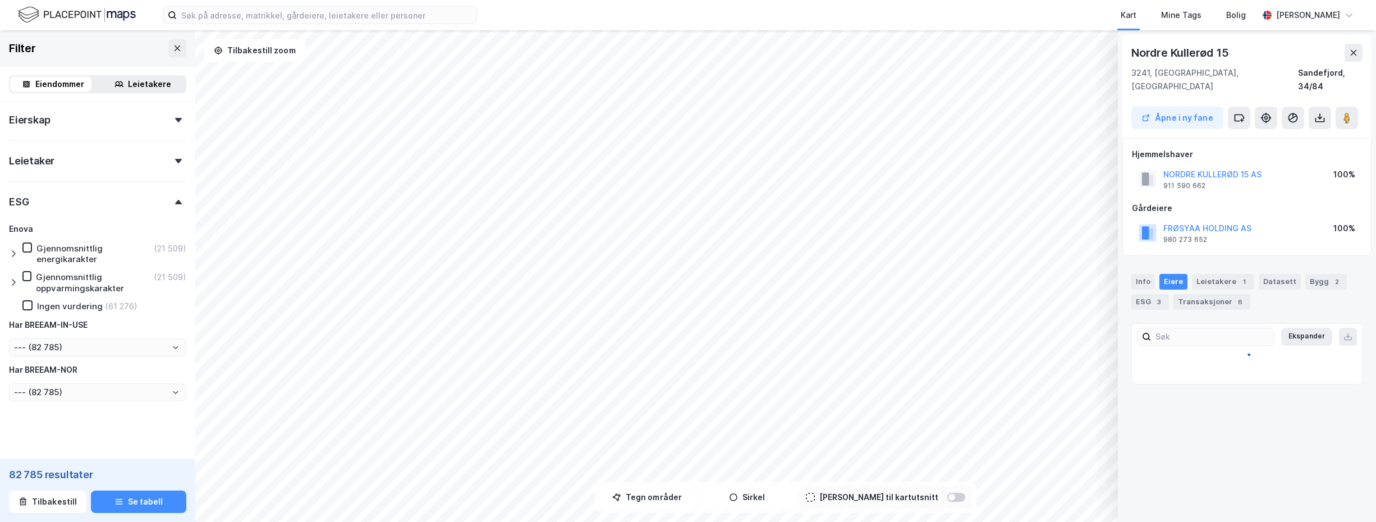
scroll to position [0, 0]
click at [0, 0] on button "NORDRE KULLERØD 15 AS" at bounding box center [0, 0] width 0 height 0
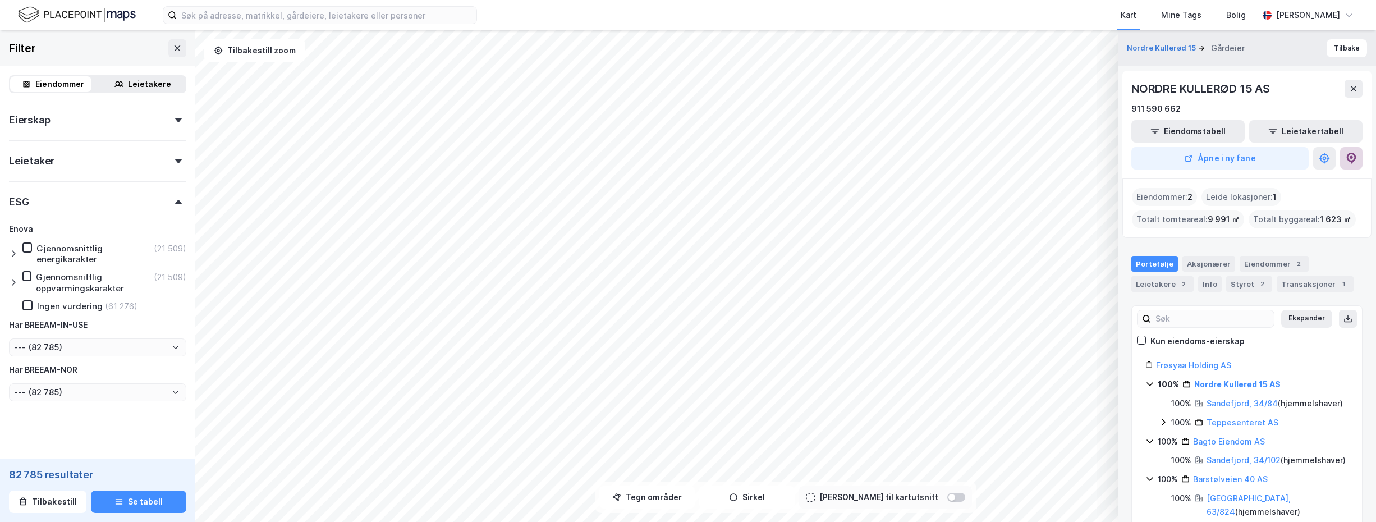
click at [1353, 155] on icon at bounding box center [1351, 158] width 11 height 11
click at [1194, 368] on link "Frøsyaa Holding AS" at bounding box center [1193, 365] width 75 height 10
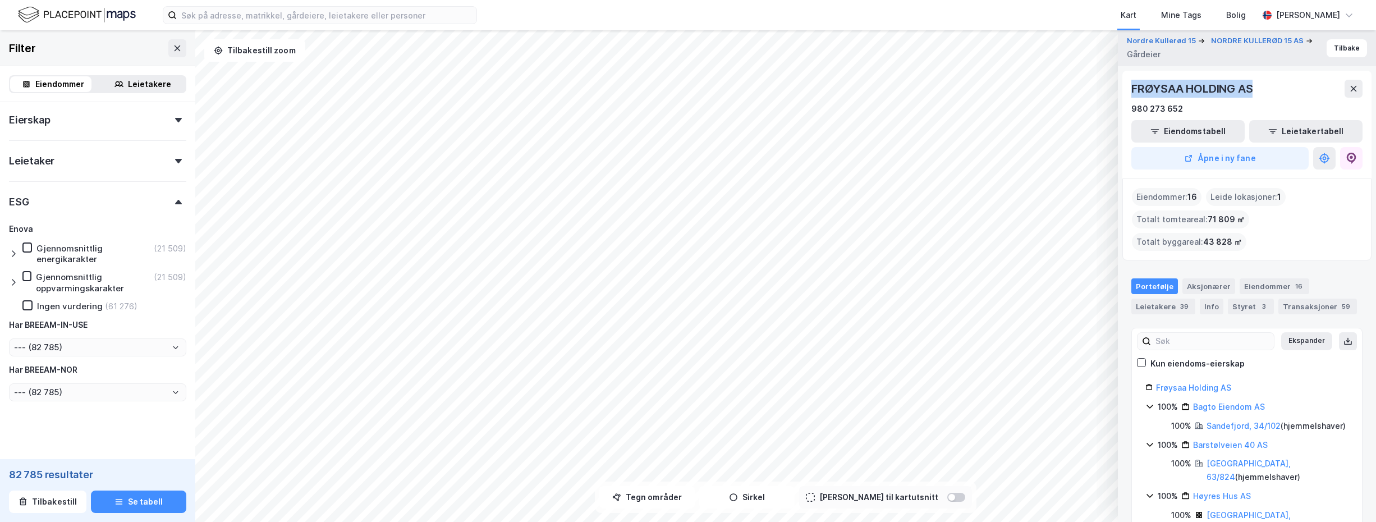
drag, startPoint x: 1134, startPoint y: 86, endPoint x: 1263, endPoint y: 85, distance: 129.6
click at [1263, 85] on div "FRØYSAA HOLDING AS" at bounding box center [1246, 89] width 231 height 18
drag, startPoint x: 1263, startPoint y: 85, endPoint x: 1238, endPoint y: 86, distance: 25.3
copy div "FRØYSAA HOLDING AS"
click at [255, 19] on input at bounding box center [327, 15] width 300 height 17
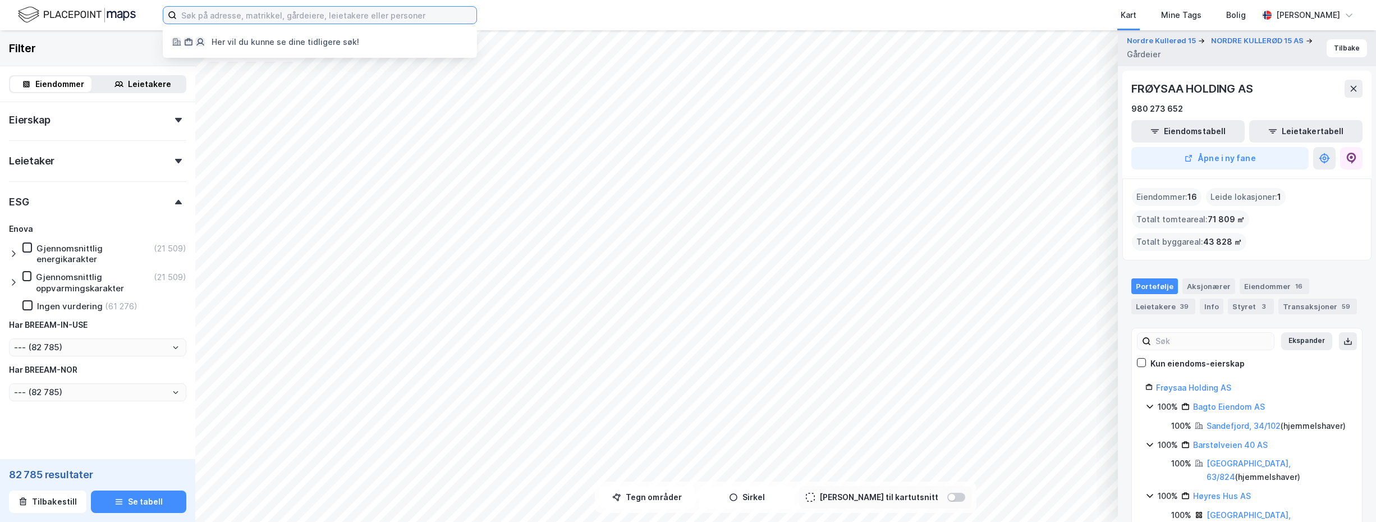
paste input "FRØYSAA HOLDING AS"
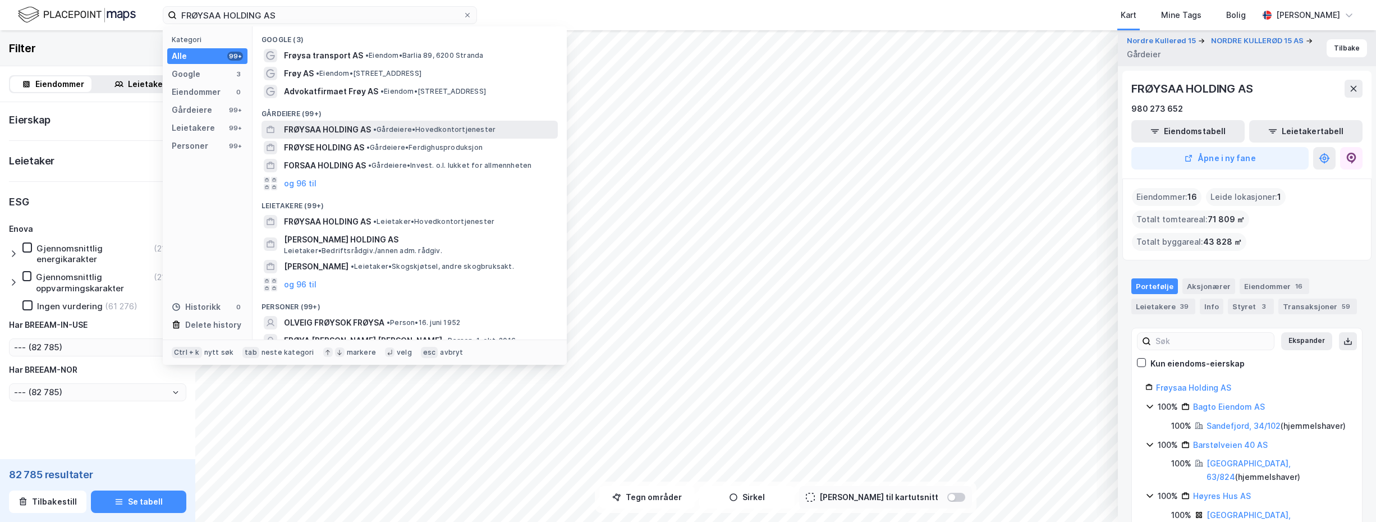
click at [327, 129] on span "FRØYSAA HOLDING AS" at bounding box center [327, 129] width 87 height 13
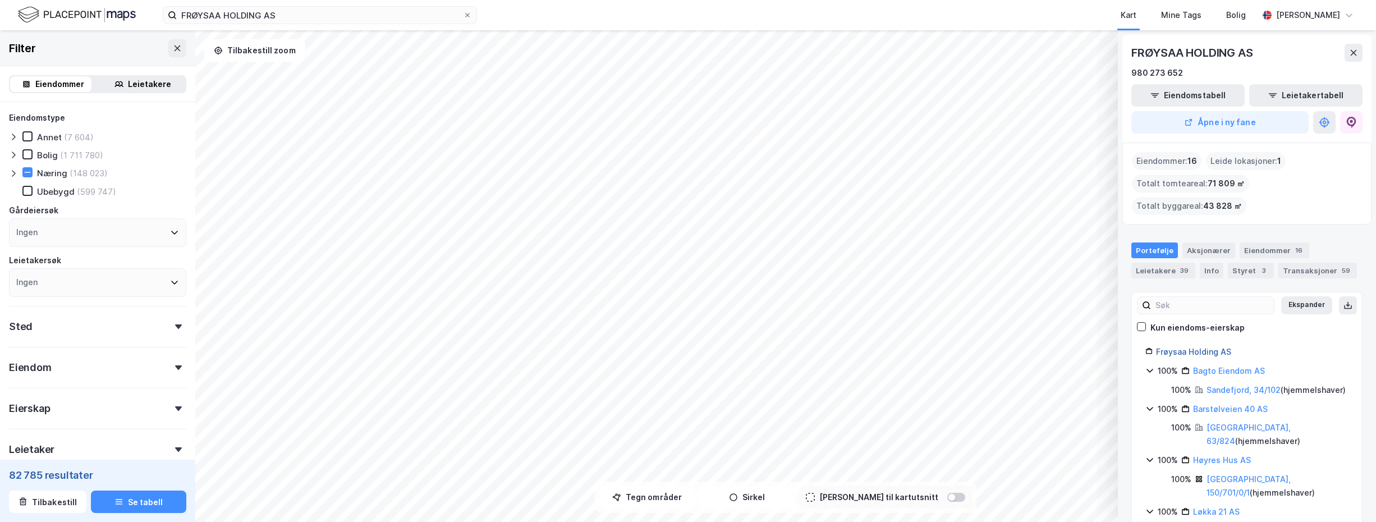
click at [1168, 347] on link "Frøysaa Holding AS" at bounding box center [1193, 352] width 75 height 10
click at [1262, 242] on div "Eiendommer 16" at bounding box center [1275, 250] width 70 height 16
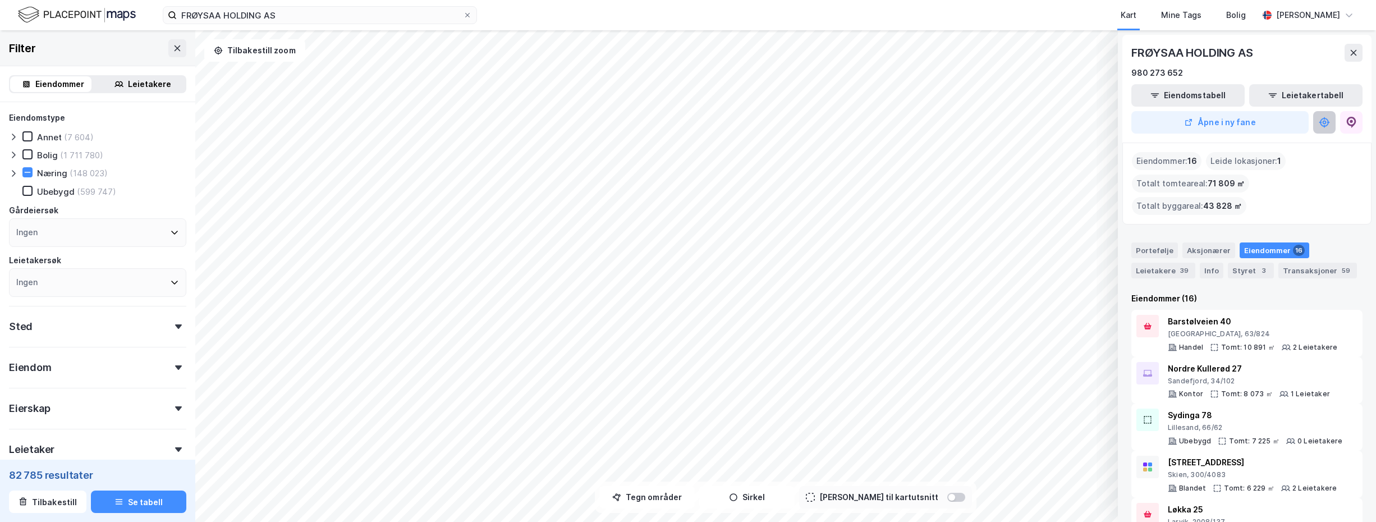
click at [1324, 123] on icon at bounding box center [1324, 122] width 11 height 11
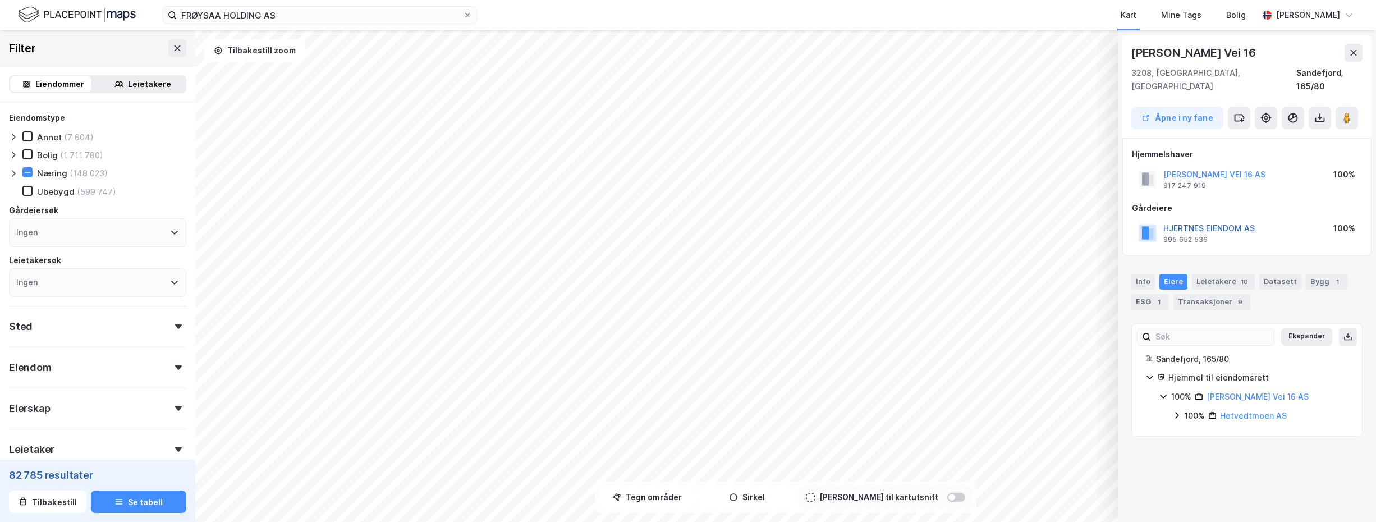
click at [0, 0] on button "HJERTNES EIENDOM AS" at bounding box center [0, 0] width 0 height 0
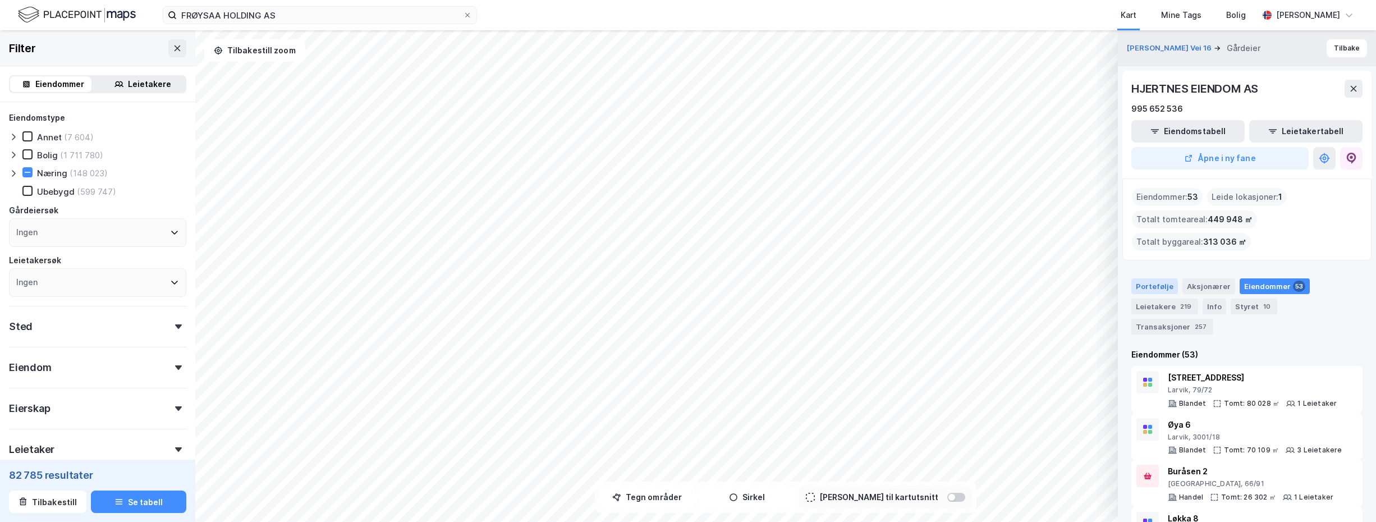
click at [1155, 288] on div "Portefølje" at bounding box center [1154, 286] width 47 height 16
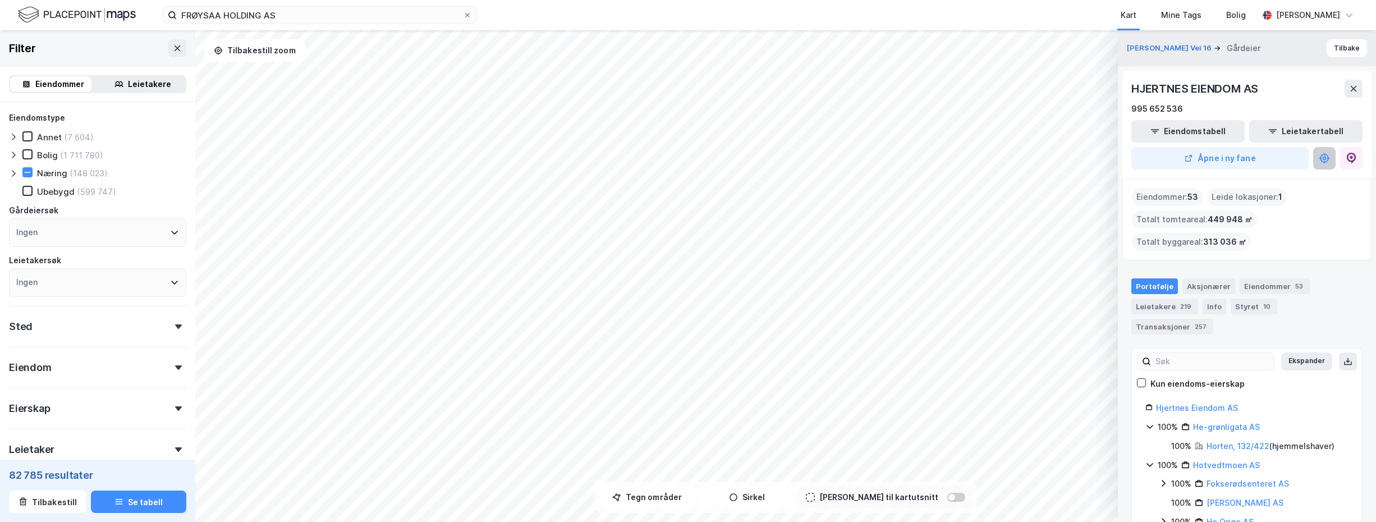
click at [1326, 158] on icon at bounding box center [1325, 159] width 4 height 4
click at [1255, 287] on div "Eiendommer 53" at bounding box center [1275, 286] width 70 height 16
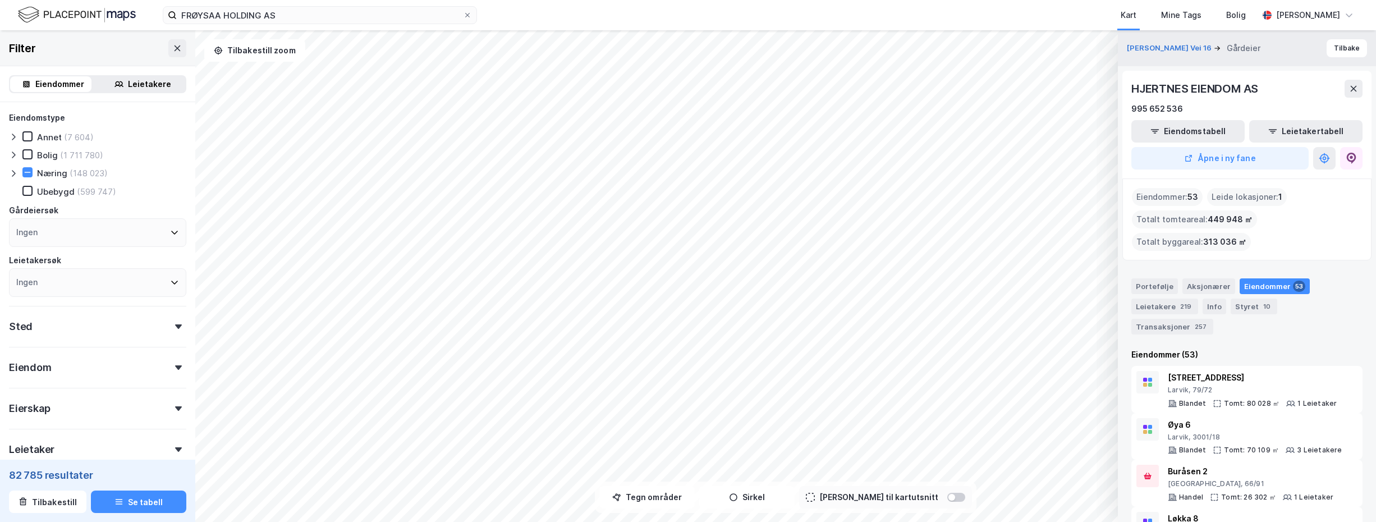
click at [1253, 288] on div "Eiendommer 53" at bounding box center [1275, 286] width 70 height 16
click at [1335, 52] on button "Tilbake" at bounding box center [1347, 48] width 40 height 18
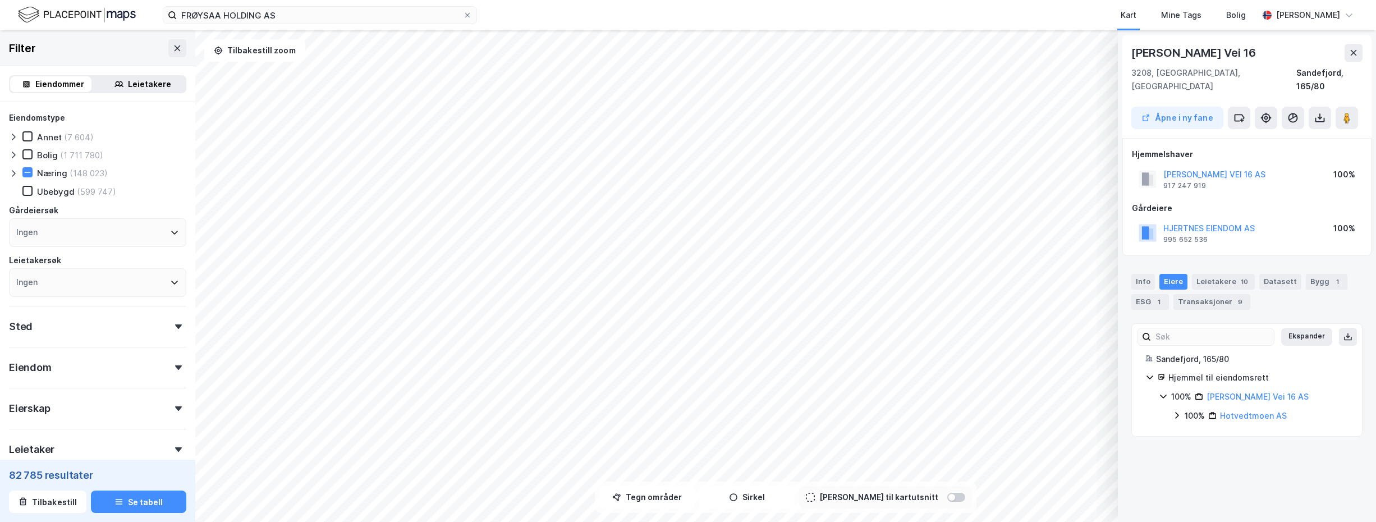
click at [1149, 373] on icon at bounding box center [1149, 377] width 9 height 9
click at [1175, 411] on icon at bounding box center [1176, 415] width 9 height 9
click at [1175, 414] on icon at bounding box center [1177, 416] width 7 height 4
click at [0, 0] on button "HJERTNES EIENDOM AS" at bounding box center [0, 0] width 0 height 0
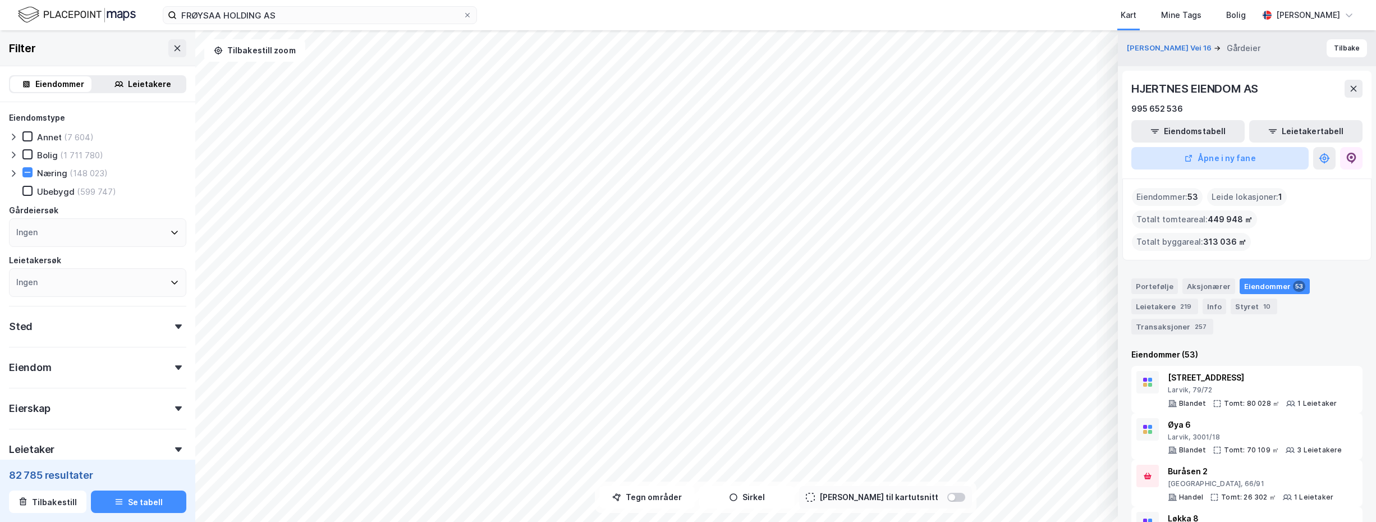
click at [1223, 157] on button "Åpne i ny fane" at bounding box center [1219, 158] width 177 height 22
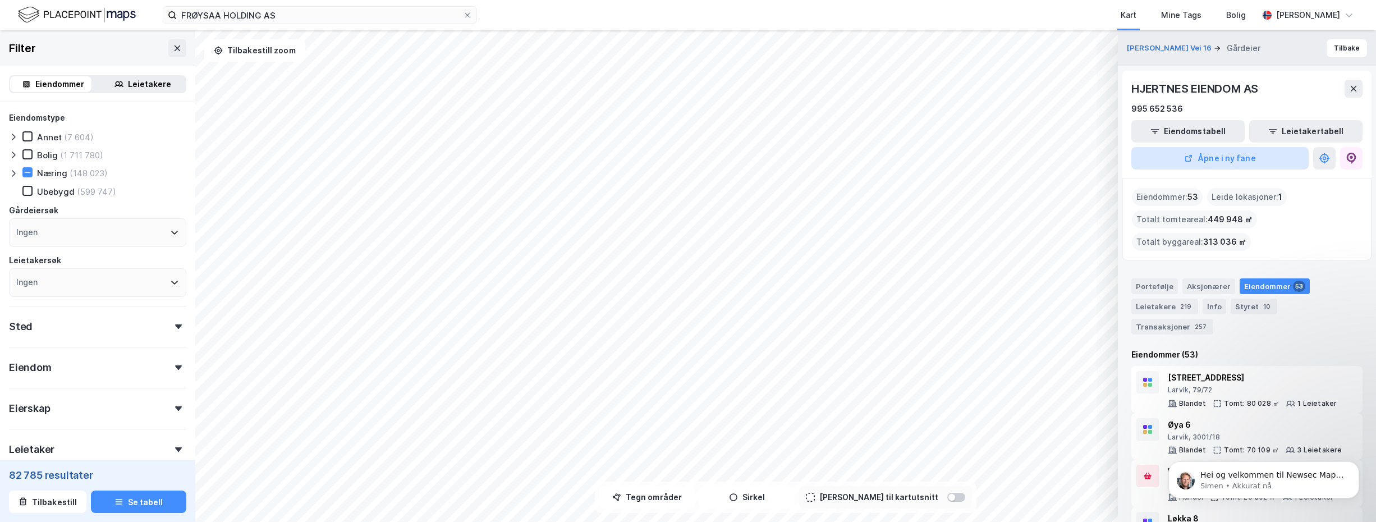
click at [1218, 156] on button "Åpne i ny fane" at bounding box center [1219, 158] width 177 height 22
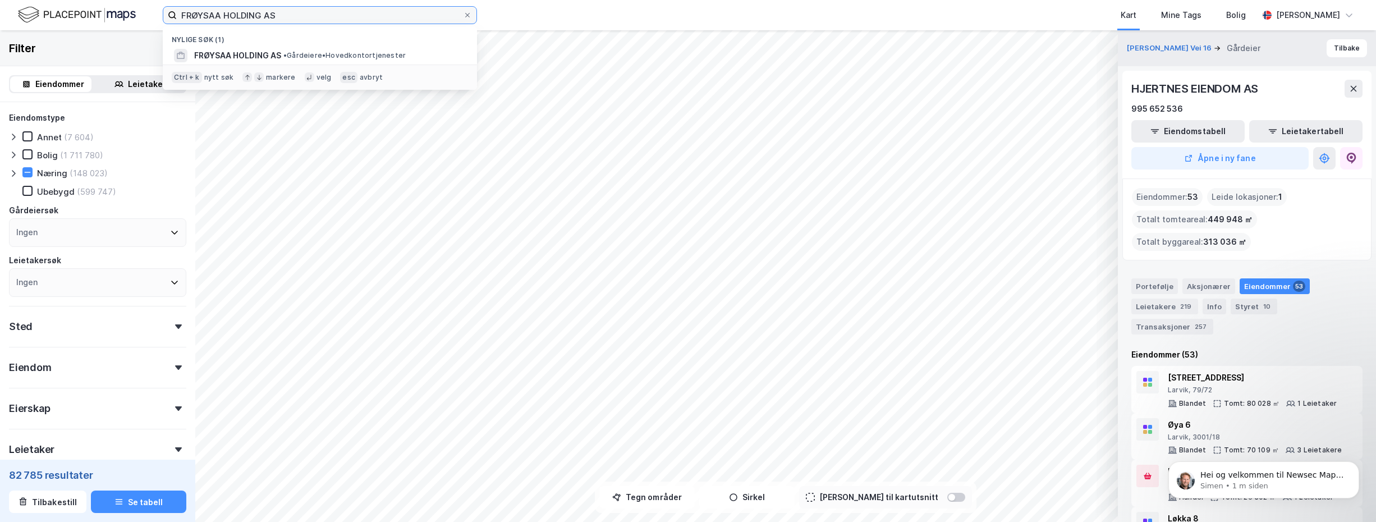
drag, startPoint x: 287, startPoint y: 17, endPoint x: 140, endPoint y: 29, distance: 147.0
click at [140, 29] on div "FRØYSAA HOLDING AS Nylige søk (1) FRØYSAA HOLDING AS • Gårdeiere • Hovedkontort…" at bounding box center [688, 15] width 1376 height 30
paste input "Vt-Eiendomsforvaltning"
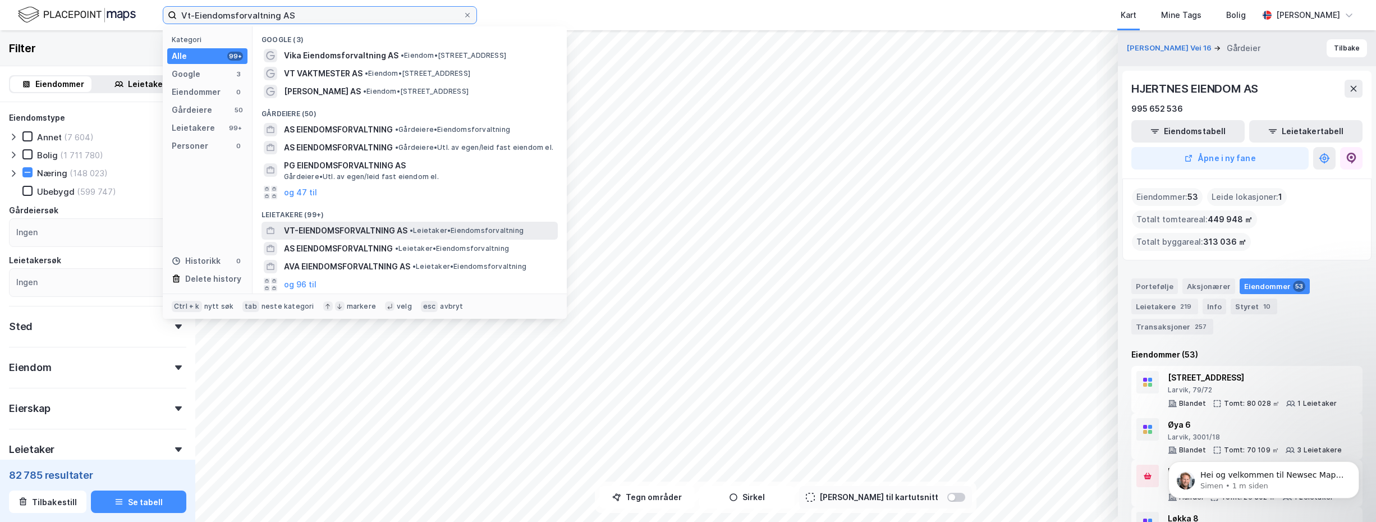
type input "Vt-Eiendomsforvaltning AS"
click at [316, 231] on span "VT-EIENDOMSFORVALTNING AS" at bounding box center [345, 230] width 123 height 13
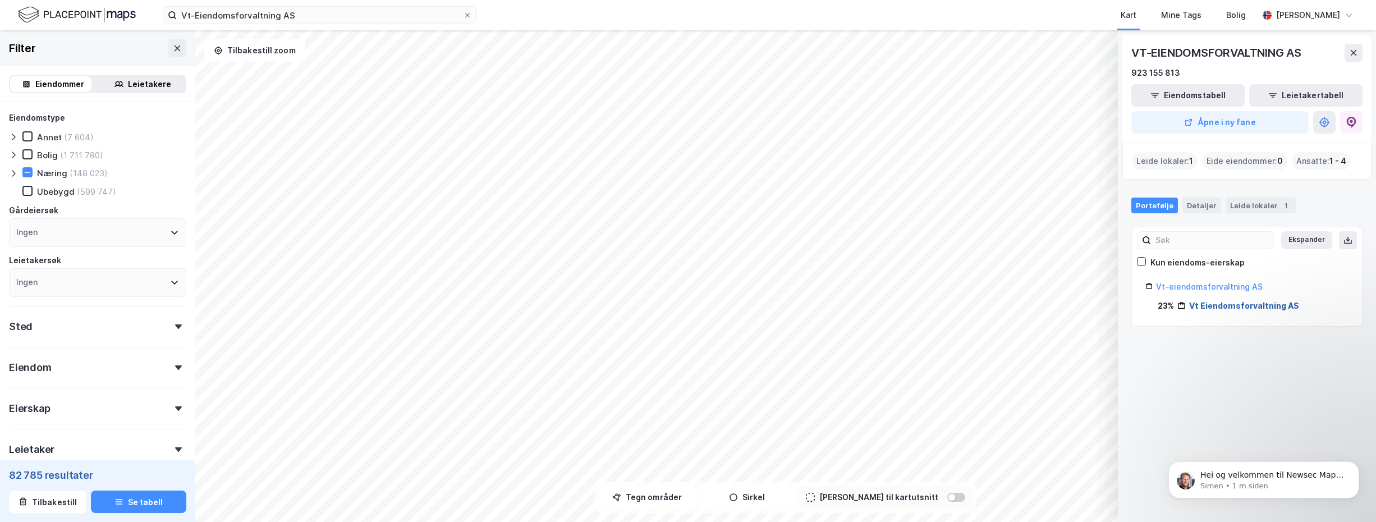
click at [1225, 302] on link "Vt Eiendomsforvaltning AS" at bounding box center [1244, 306] width 110 height 10
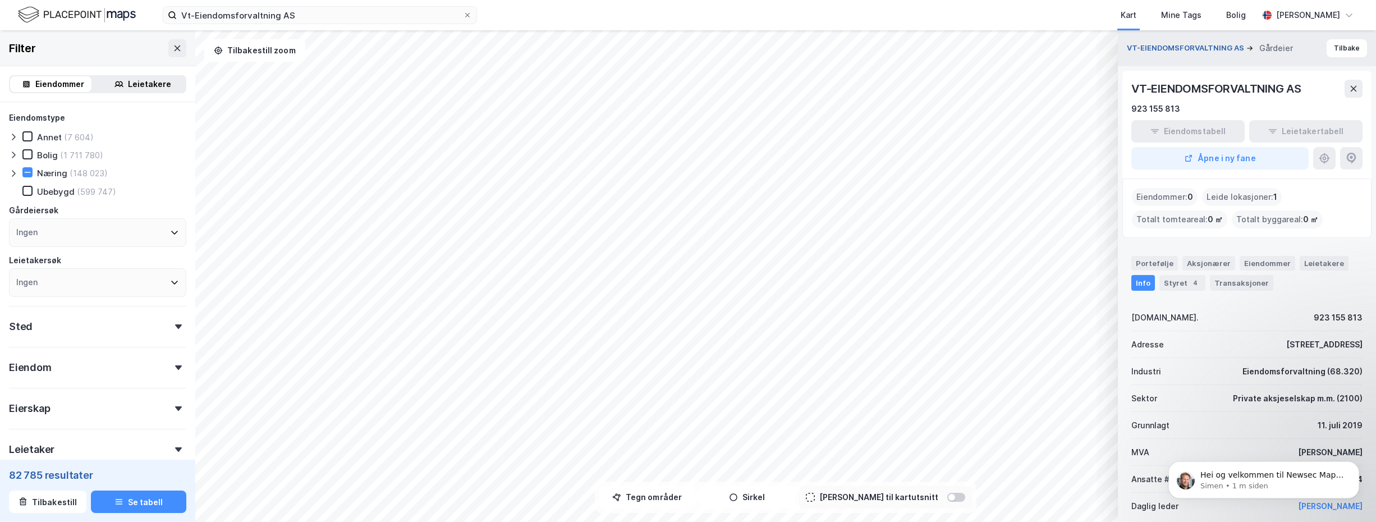
click at [1175, 47] on button "VT-EIENDOMSFORVALTNING AS" at bounding box center [1187, 48] width 120 height 11
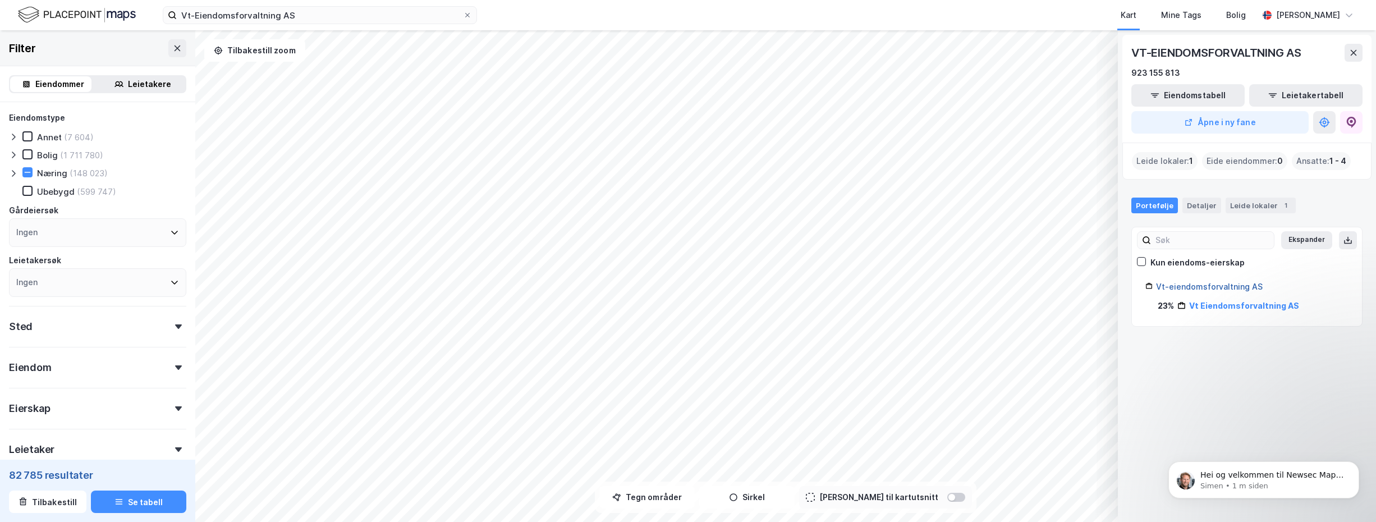
click at [1193, 282] on link "Vt-eiendomsforvaltning AS" at bounding box center [1209, 287] width 107 height 10
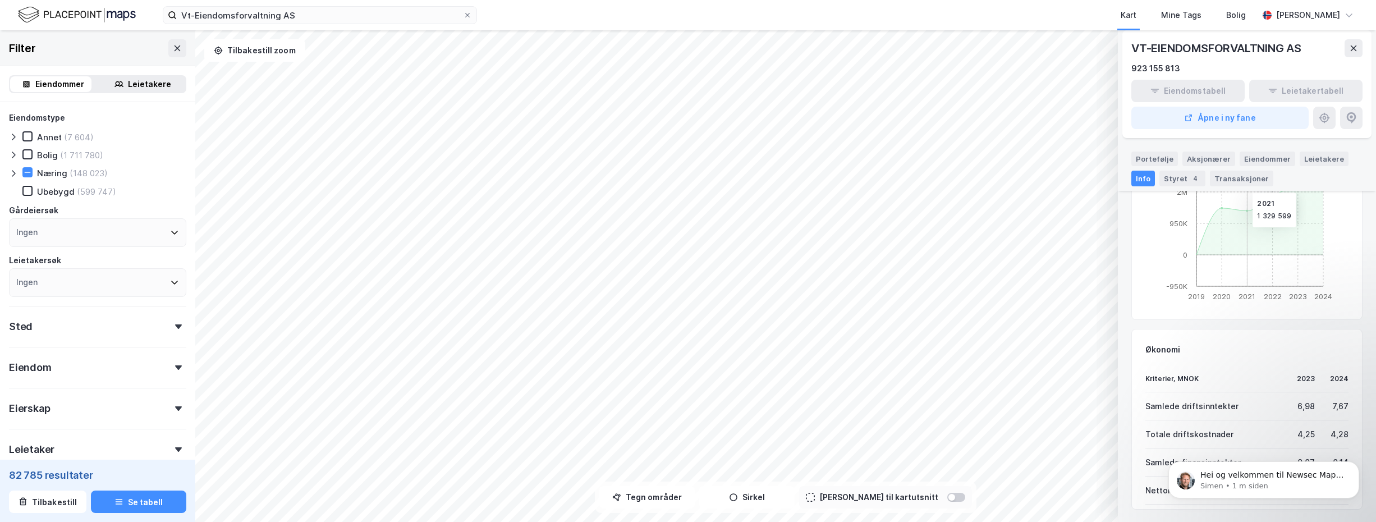
scroll to position [627, 0]
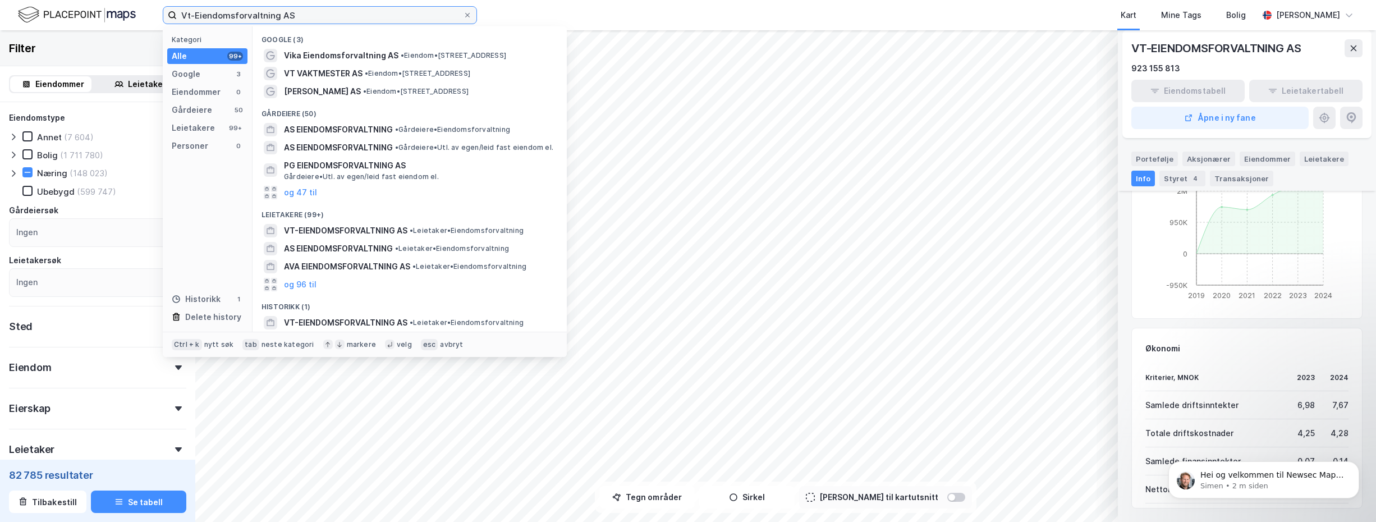
drag, startPoint x: 311, startPoint y: 16, endPoint x: 179, endPoint y: 23, distance: 132.1
click at [179, 23] on input "Vt-Eiendomsforvaltning AS" at bounding box center [320, 15] width 286 height 17
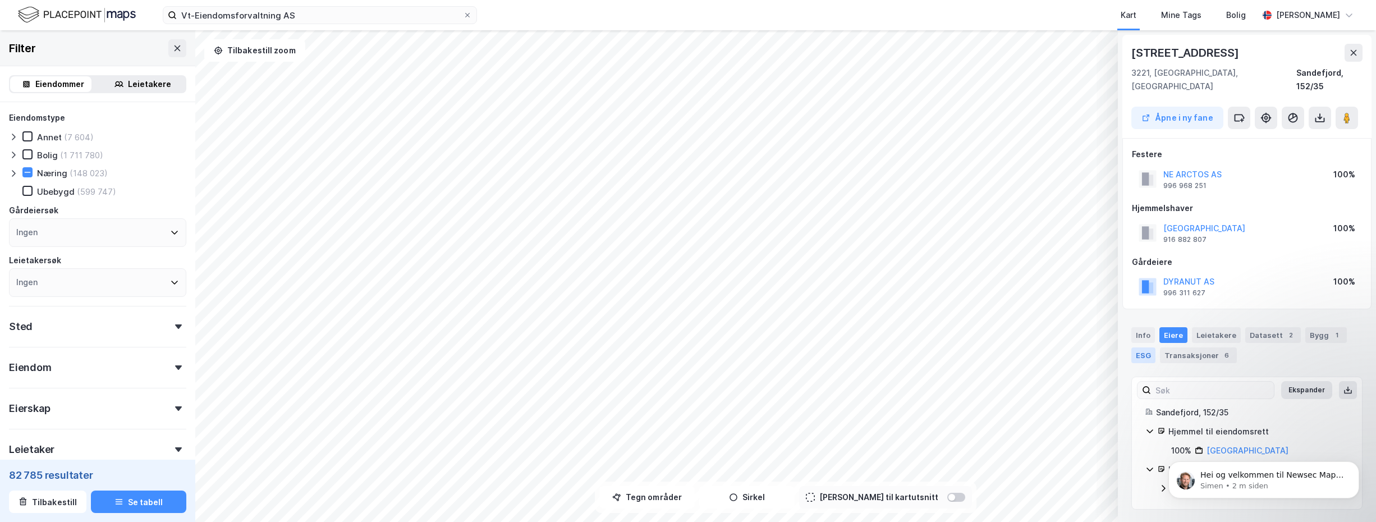
click at [1139, 347] on div "ESG" at bounding box center [1143, 355] width 24 height 16
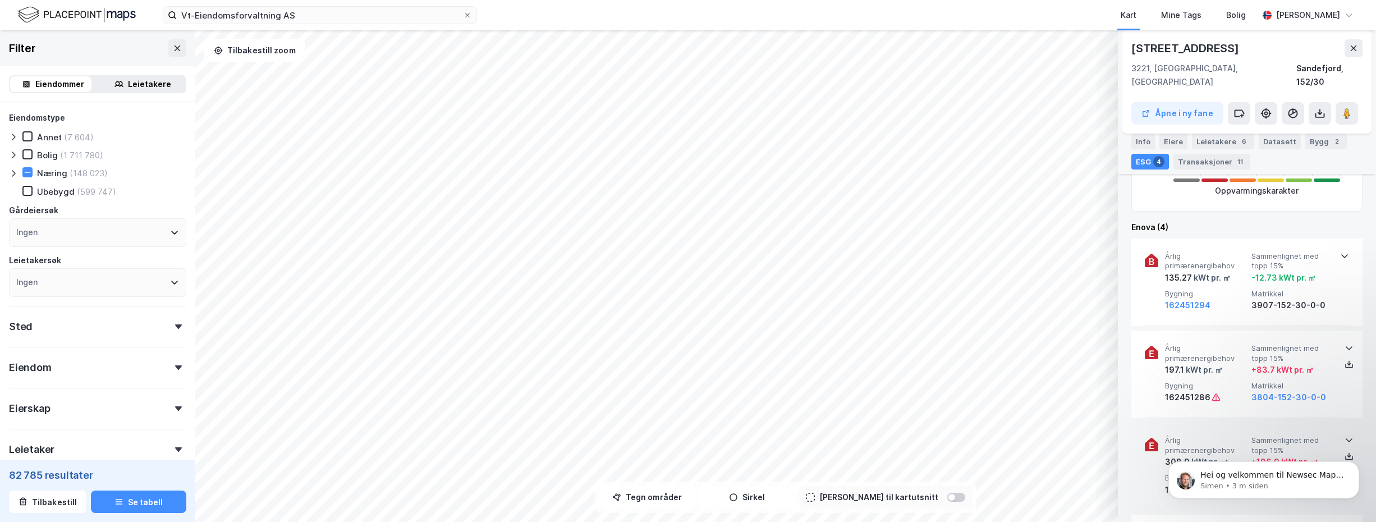
scroll to position [393, 0]
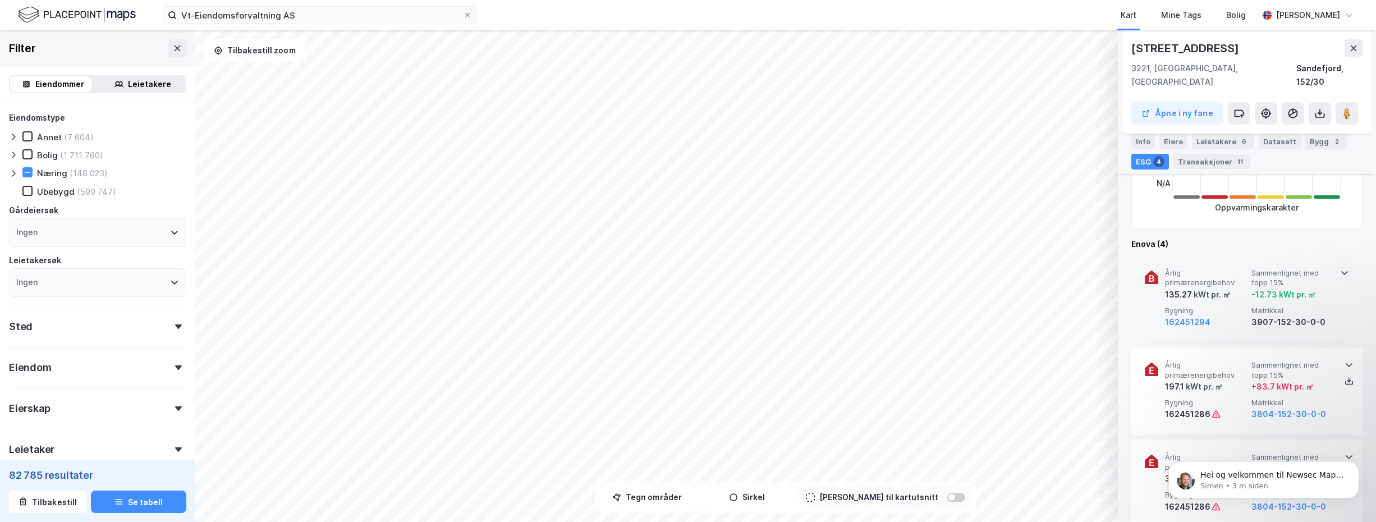
click at [1344, 268] on icon at bounding box center [1344, 272] width 9 height 9
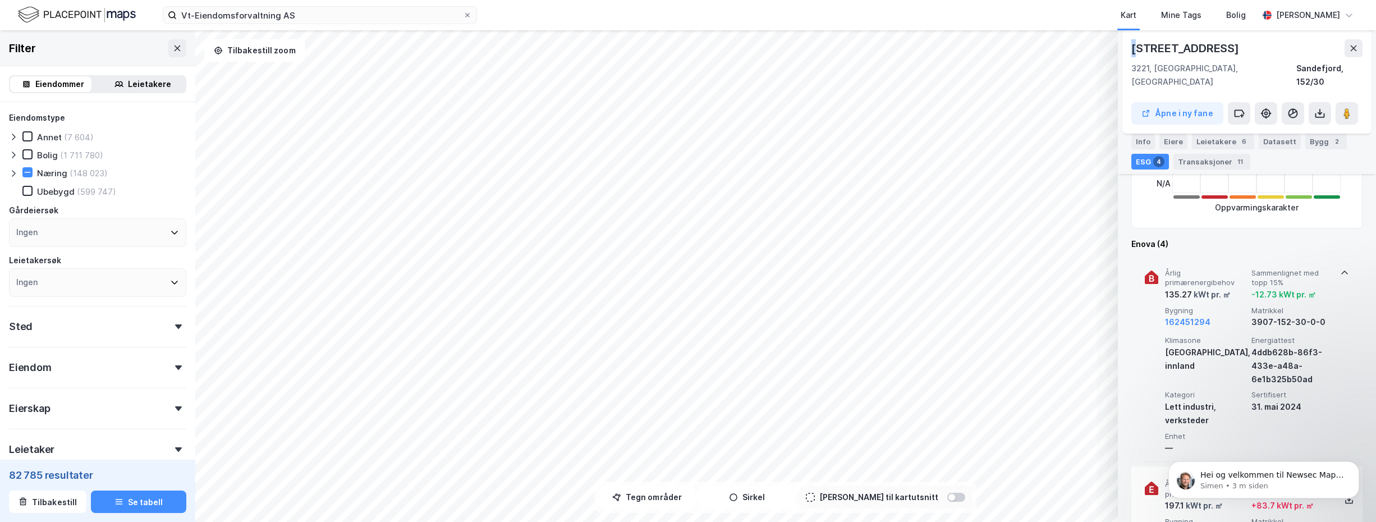
drag, startPoint x: 1136, startPoint y: 53, endPoint x: 1146, endPoint y: 52, distance: 9.6
drag, startPoint x: 1146, startPoint y: 52, endPoint x: 1222, endPoint y: 47, distance: 75.9
click at [1221, 46] on div "Gneisveien 11" at bounding box center [1246, 48] width 231 height 18
drag, startPoint x: 1133, startPoint y: 50, endPoint x: 1206, endPoint y: 51, distance: 73.0
click at [1206, 51] on div "Gneisveien 11" at bounding box center [1186, 48] width 110 height 18
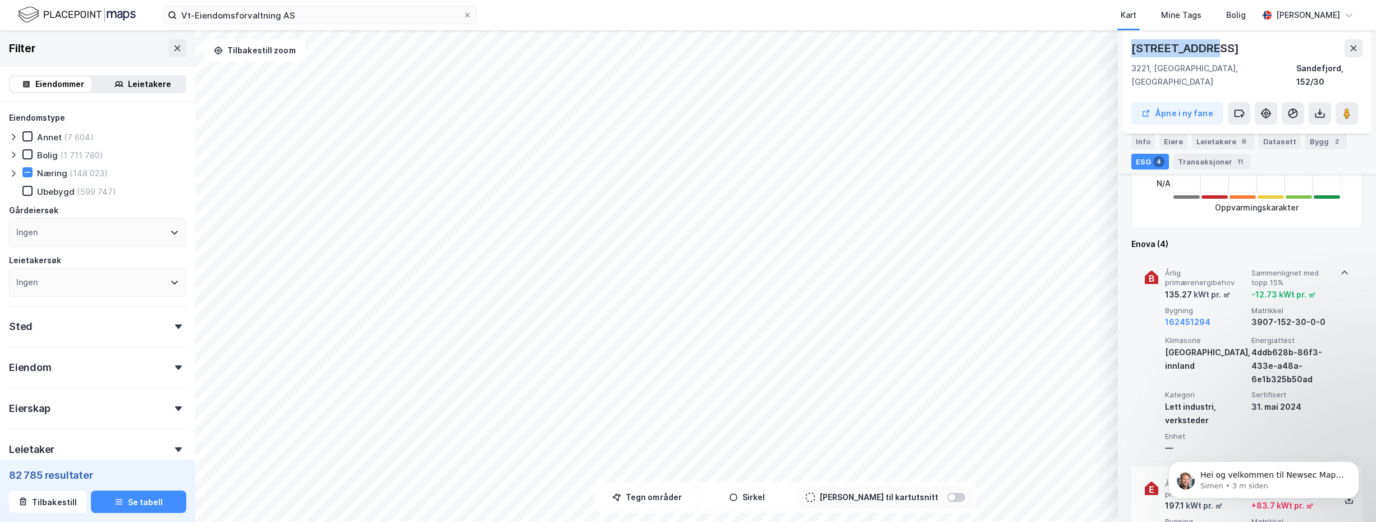
drag, startPoint x: 1206, startPoint y: 51, endPoint x: 1191, endPoint y: 46, distance: 14.7
copy div "Gneisveien 11"
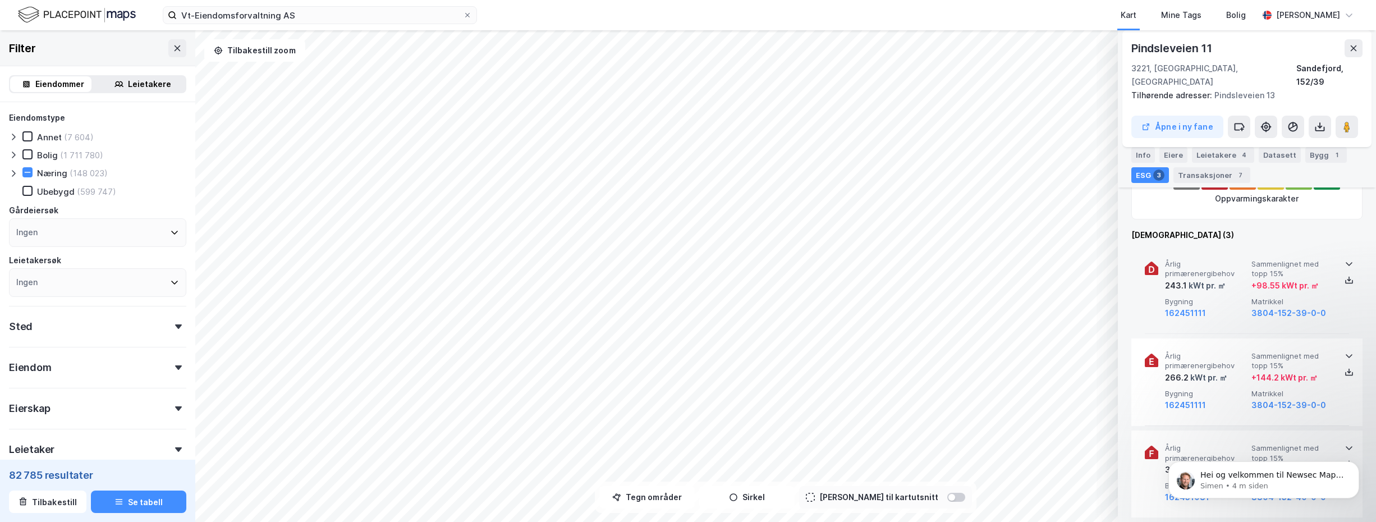
scroll to position [449, 0]
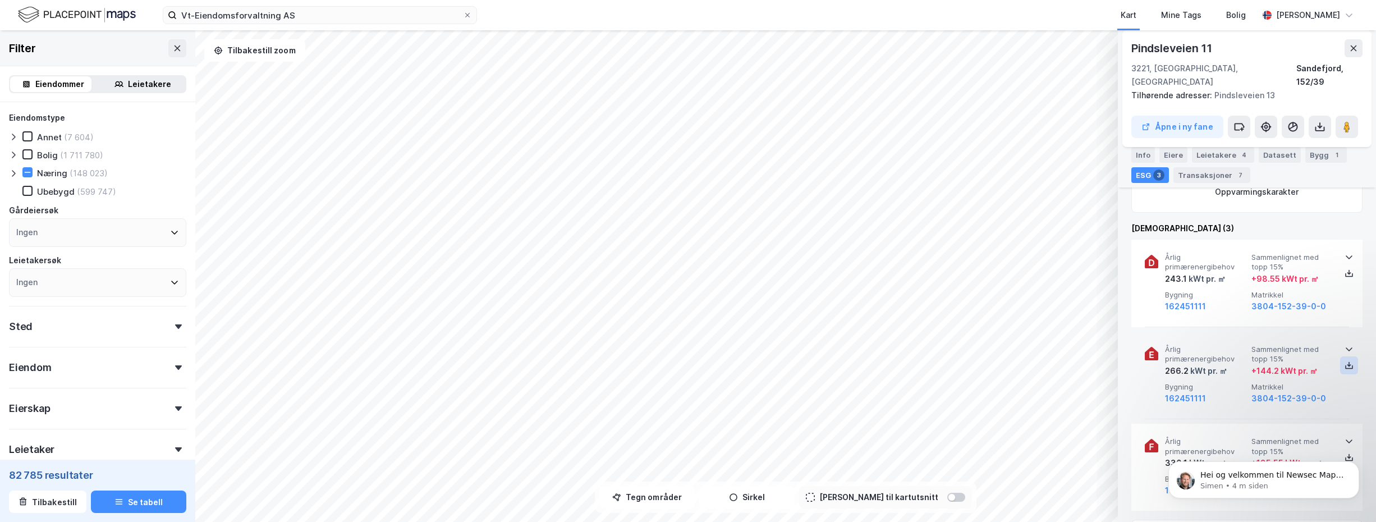
click at [1345, 361] on icon at bounding box center [1349, 365] width 9 height 9
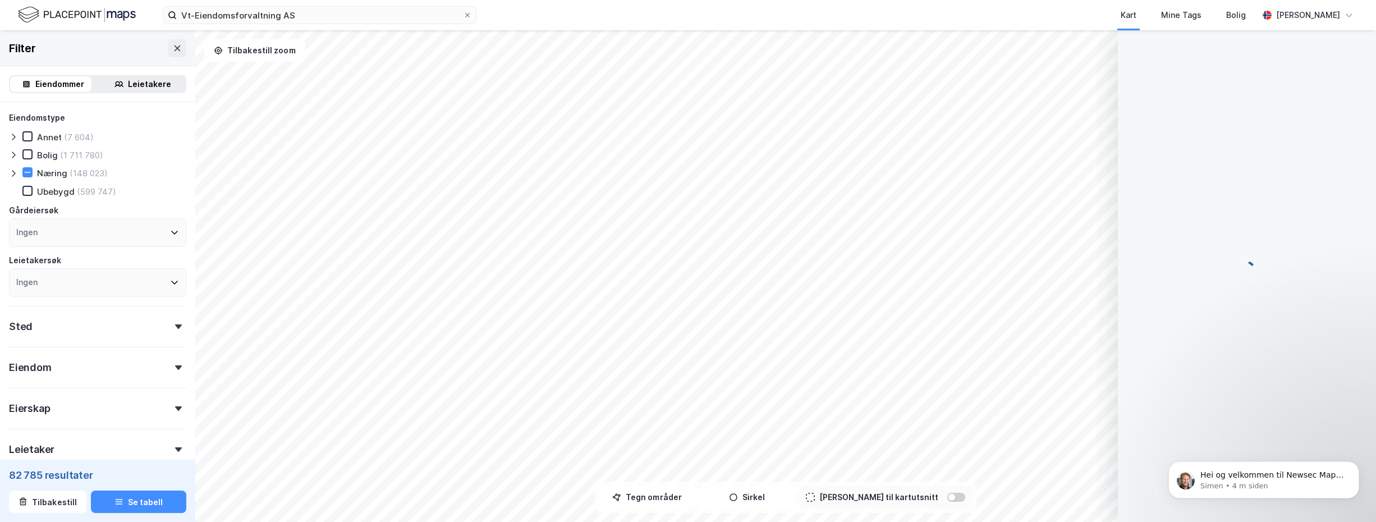
scroll to position [0, 0]
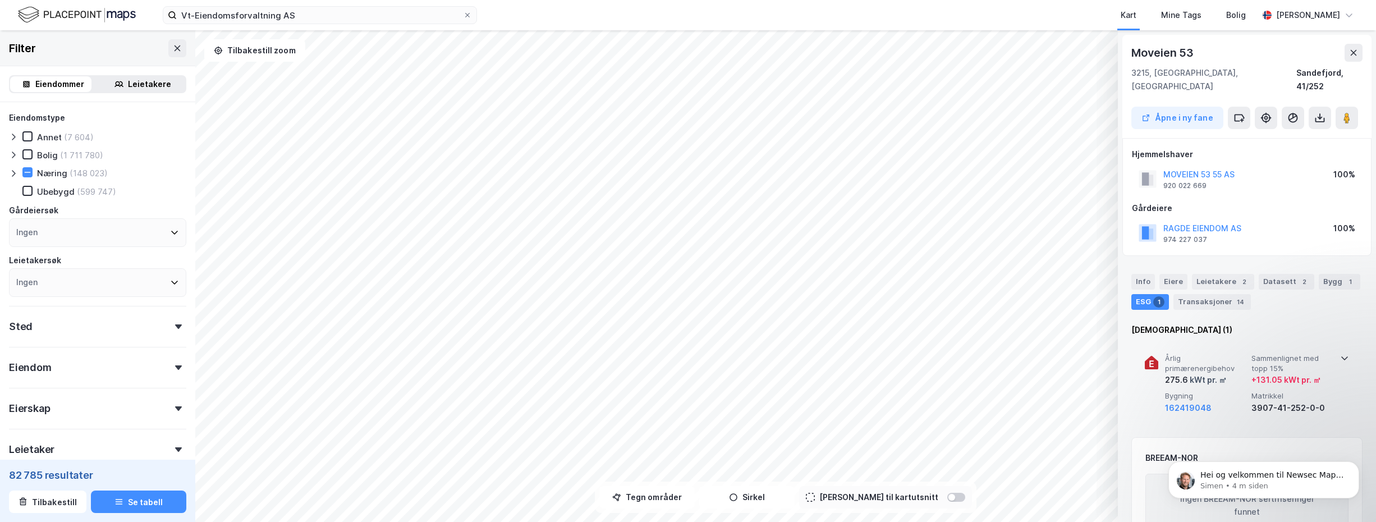
click at [1343, 357] on icon at bounding box center [1344, 359] width 7 height 4
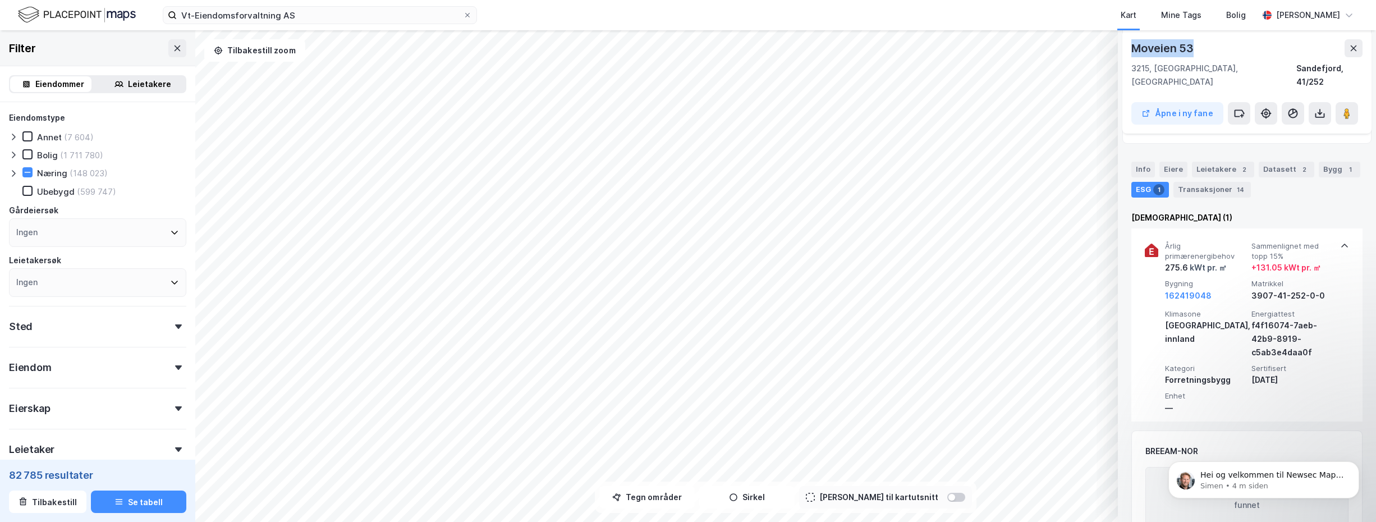
drag, startPoint x: 1134, startPoint y: 51, endPoint x: 1192, endPoint y: 45, distance: 58.6
click at [1192, 45] on div "Moveien 53" at bounding box center [1163, 48] width 65 height 18
drag, startPoint x: 1192, startPoint y: 45, endPoint x: 1186, endPoint y: 47, distance: 5.7
copy div "Moveien 53"
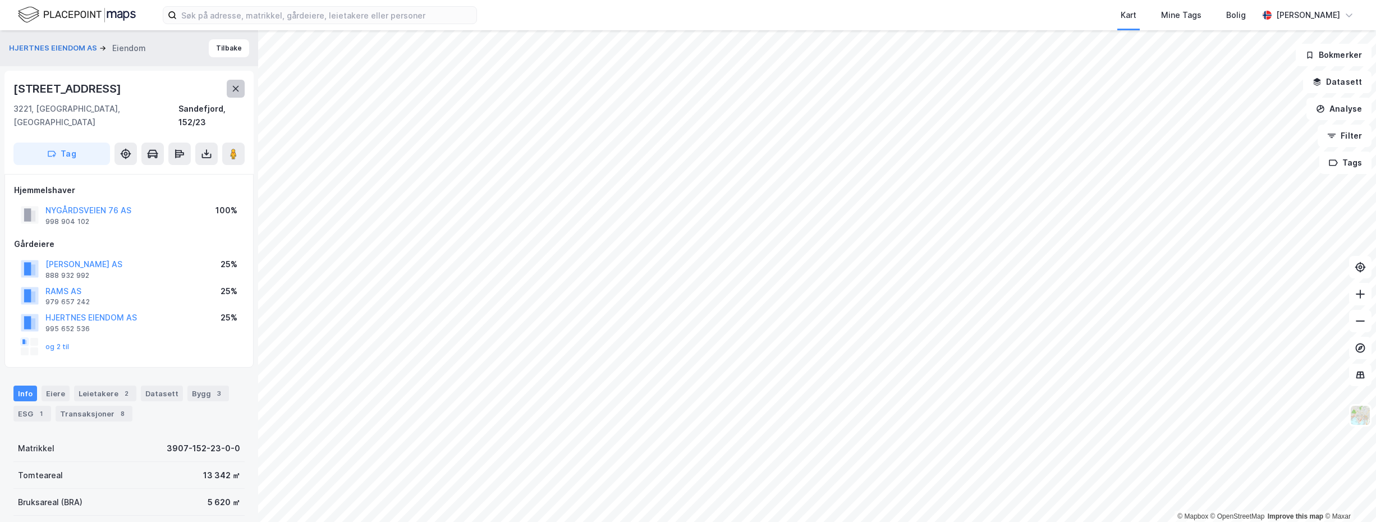
click at [235, 91] on icon at bounding box center [235, 88] width 9 height 9
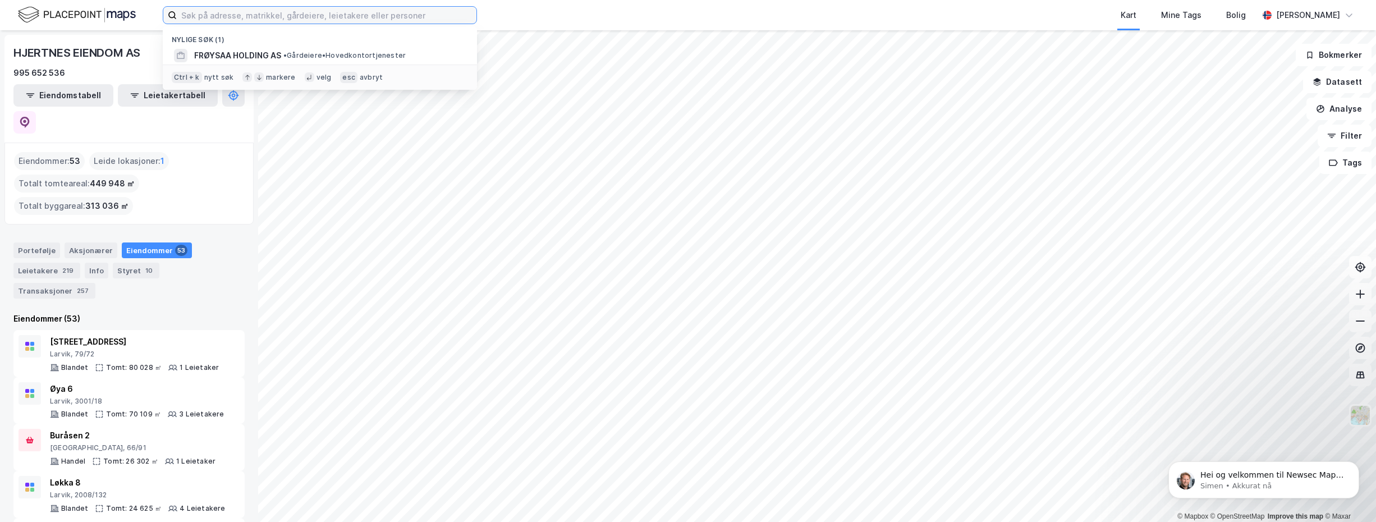
click at [248, 19] on input at bounding box center [327, 15] width 300 height 17
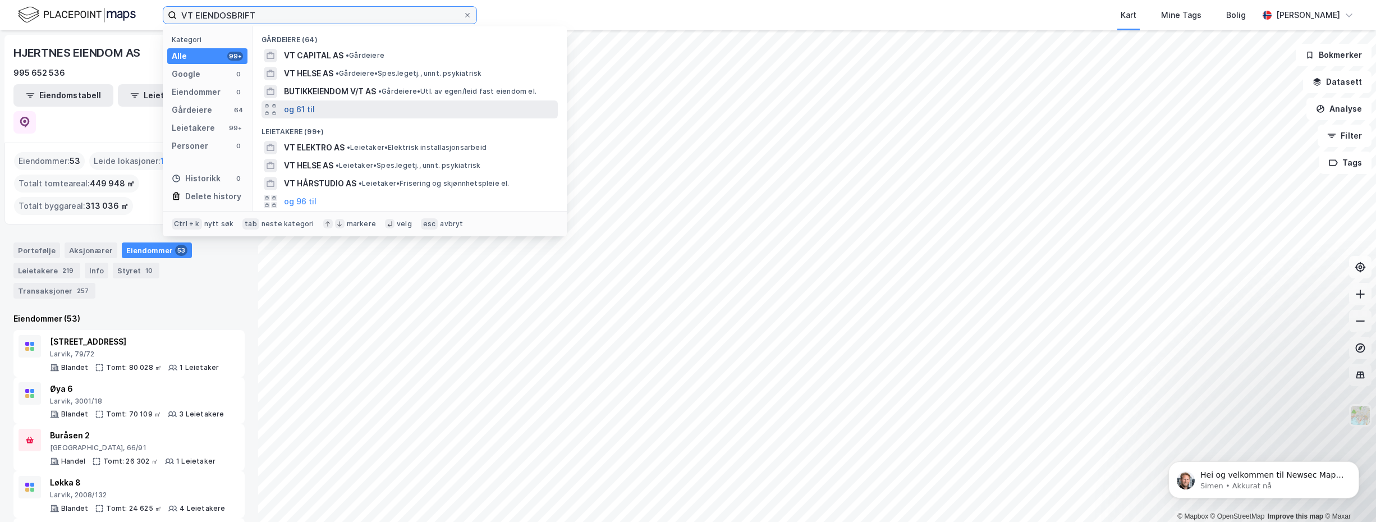
type input "VT EIENDOSBRIFT"
click at [300, 107] on button "og 61 til" at bounding box center [299, 109] width 31 height 13
